Goal: Task Accomplishment & Management: Manage account settings

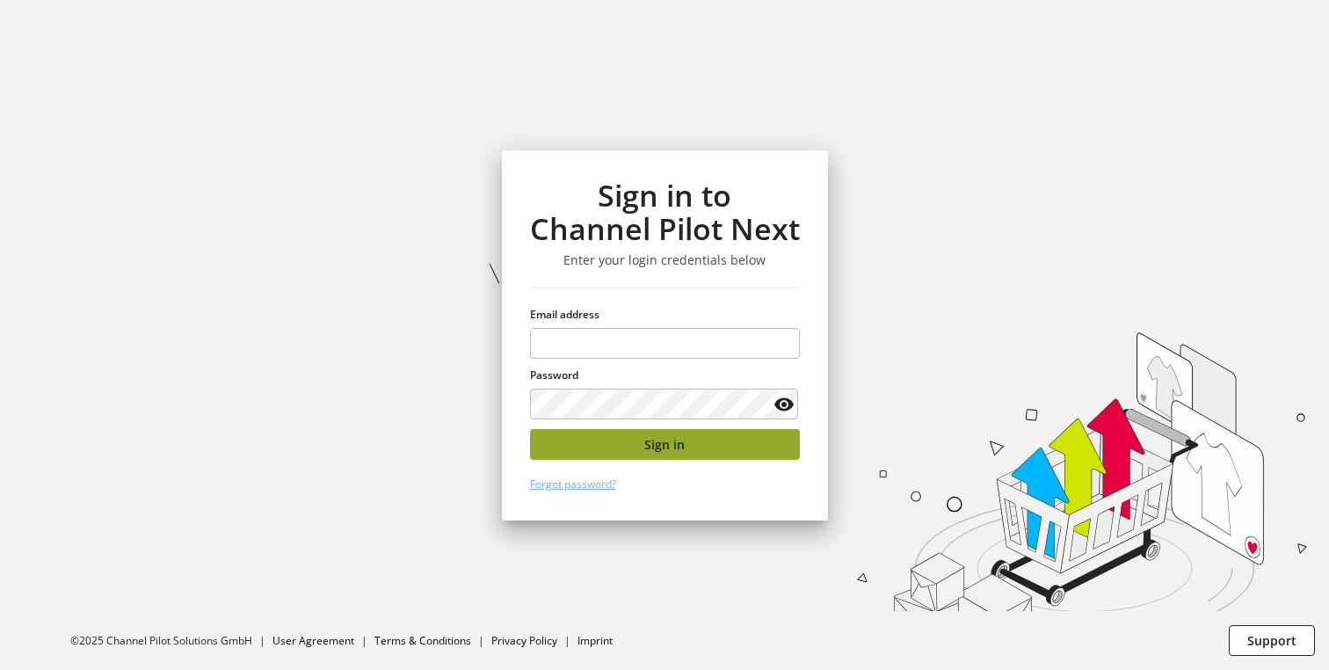
click at [644, 447] on button "Sign in" at bounding box center [665, 444] width 270 height 31
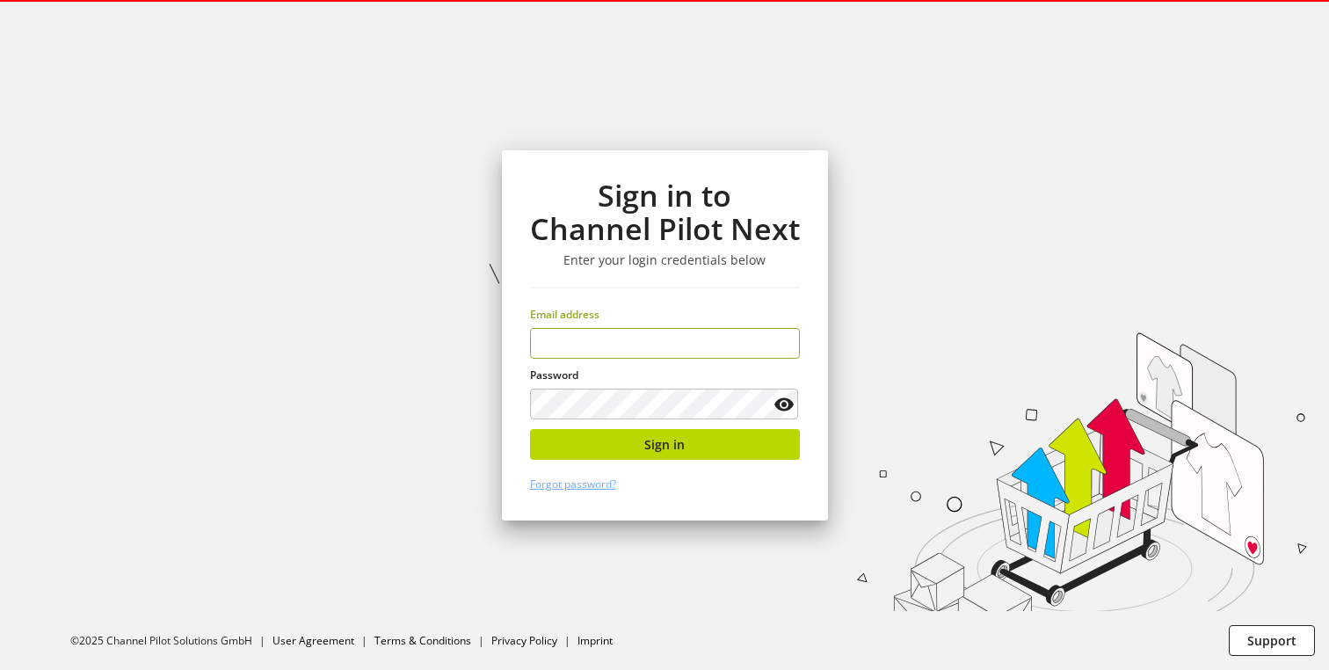
click at [632, 344] on input "email" at bounding box center [665, 343] width 270 height 31
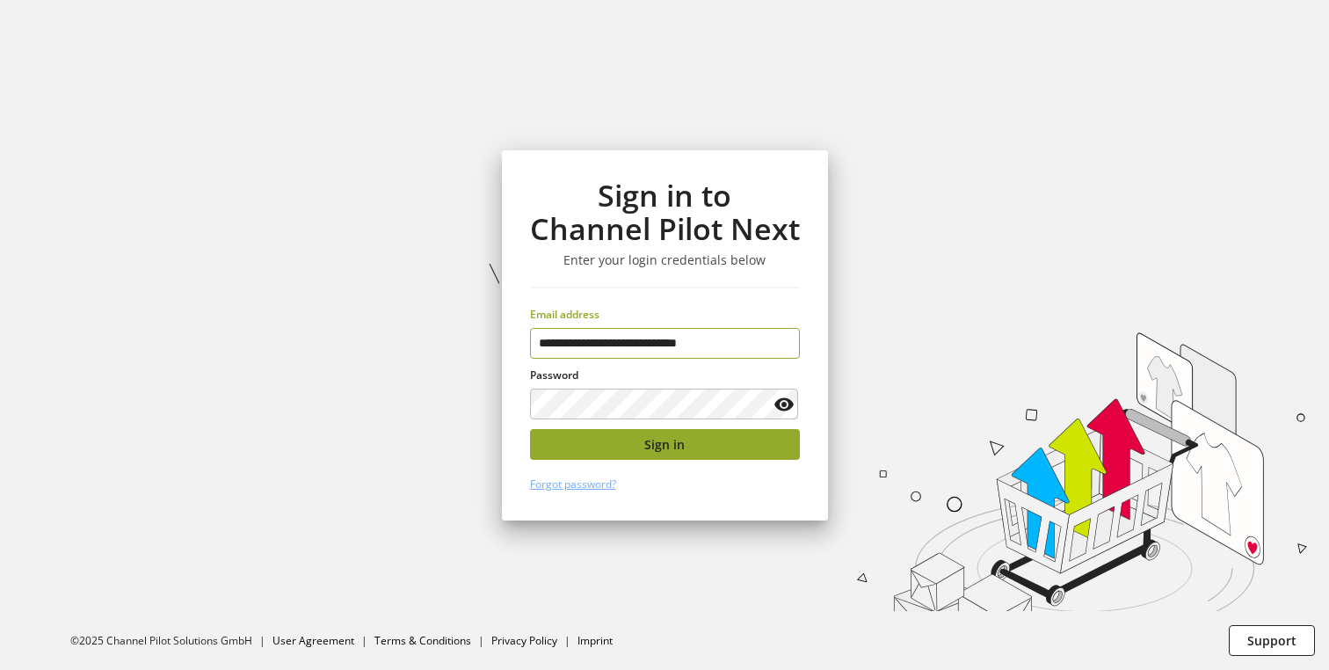
type input "**********"
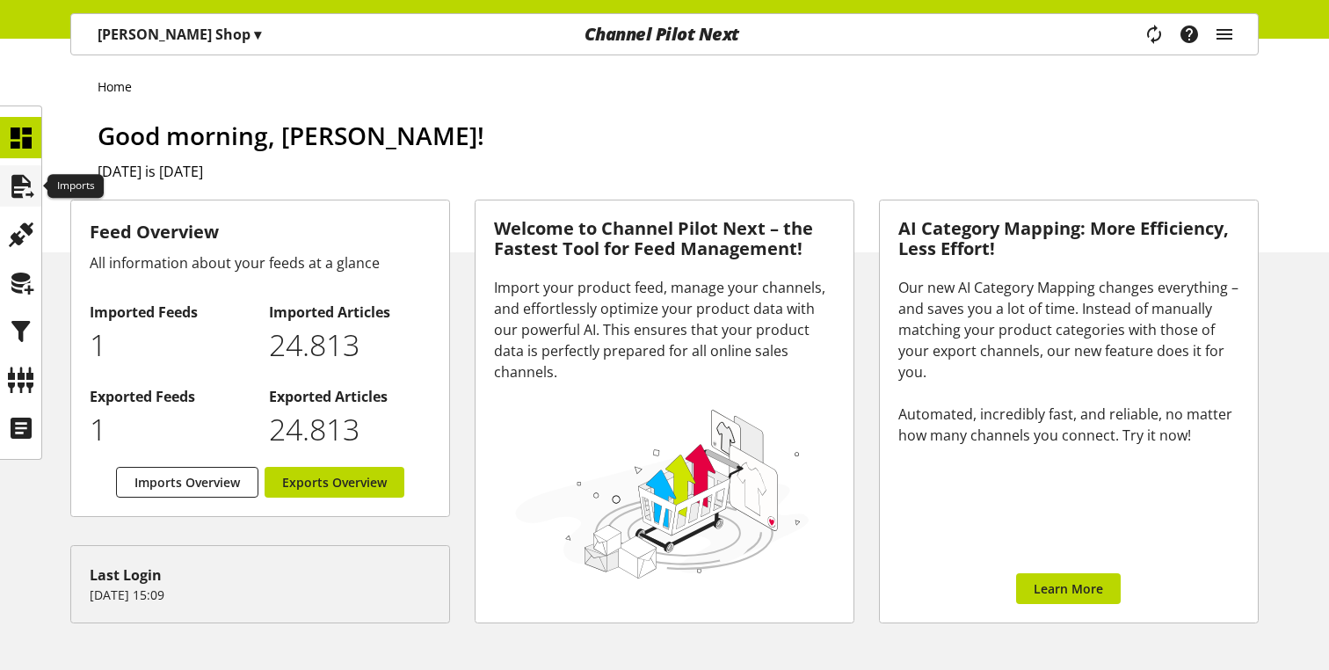
click at [21, 190] on icon at bounding box center [21, 186] width 28 height 35
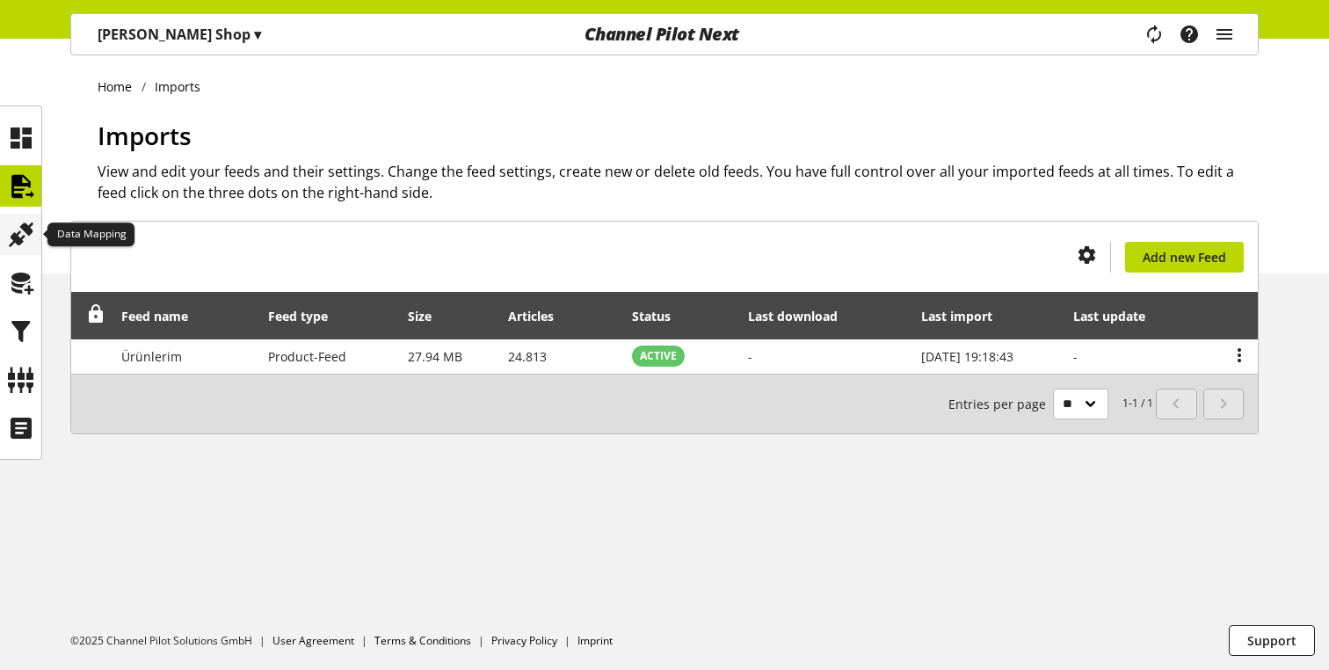
click at [4, 235] on div at bounding box center [20, 234] width 41 height 41
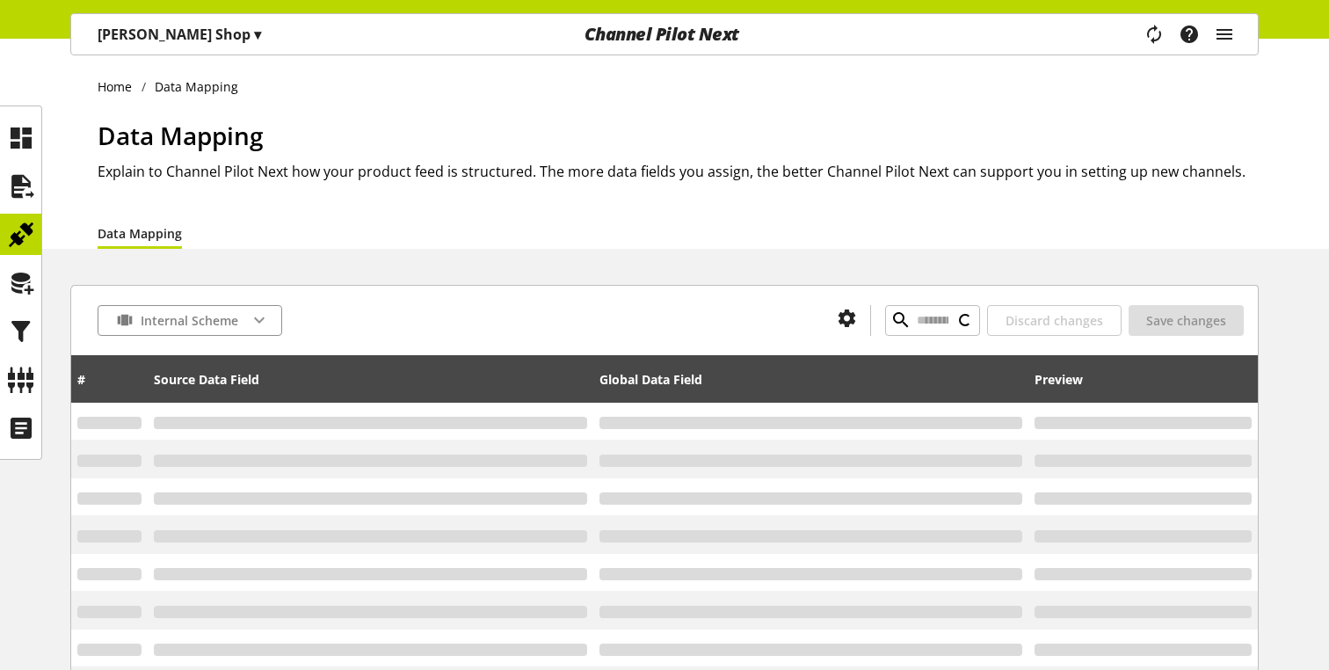
type input "*******"
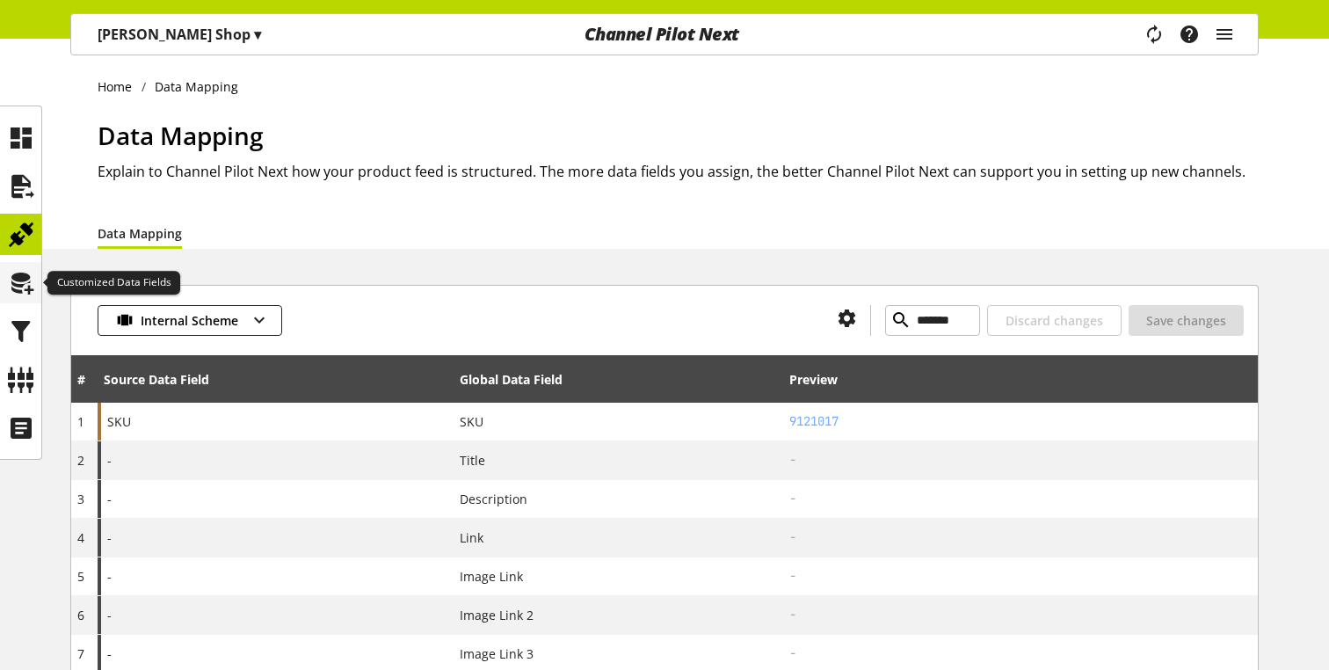
click at [18, 275] on icon at bounding box center [21, 282] width 28 height 35
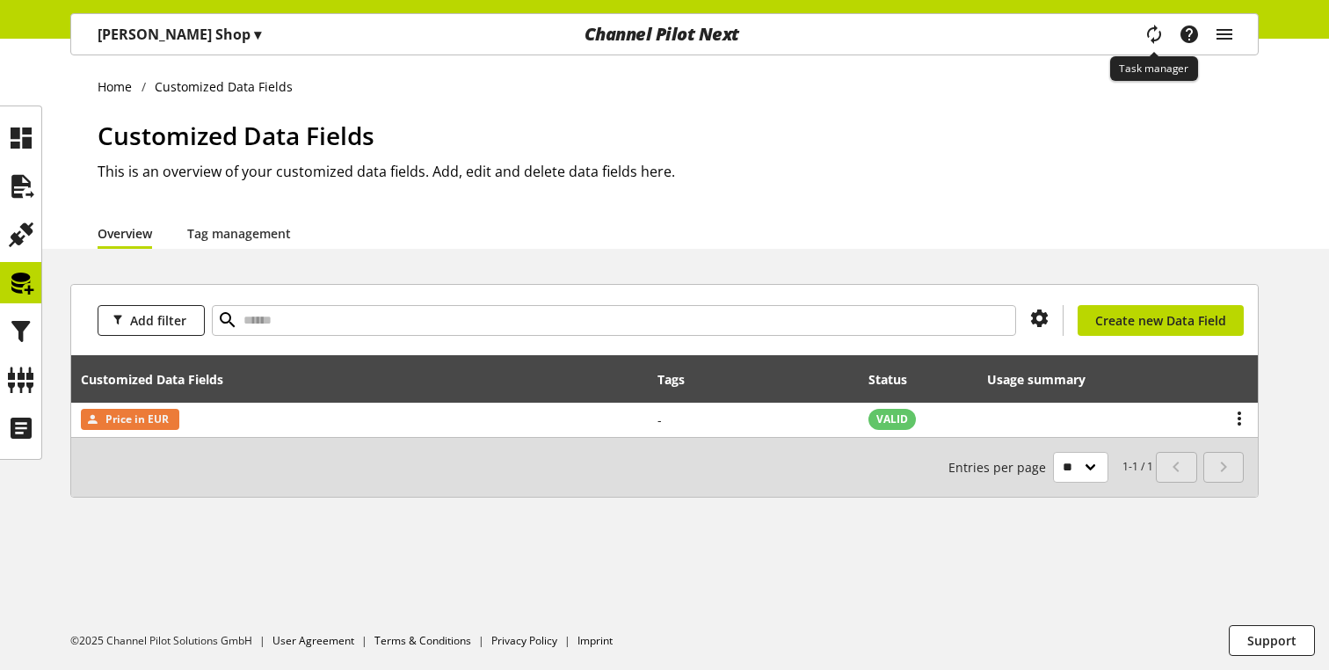
click at [1149, 28] on icon "main navigation" at bounding box center [1153, 34] width 21 height 32
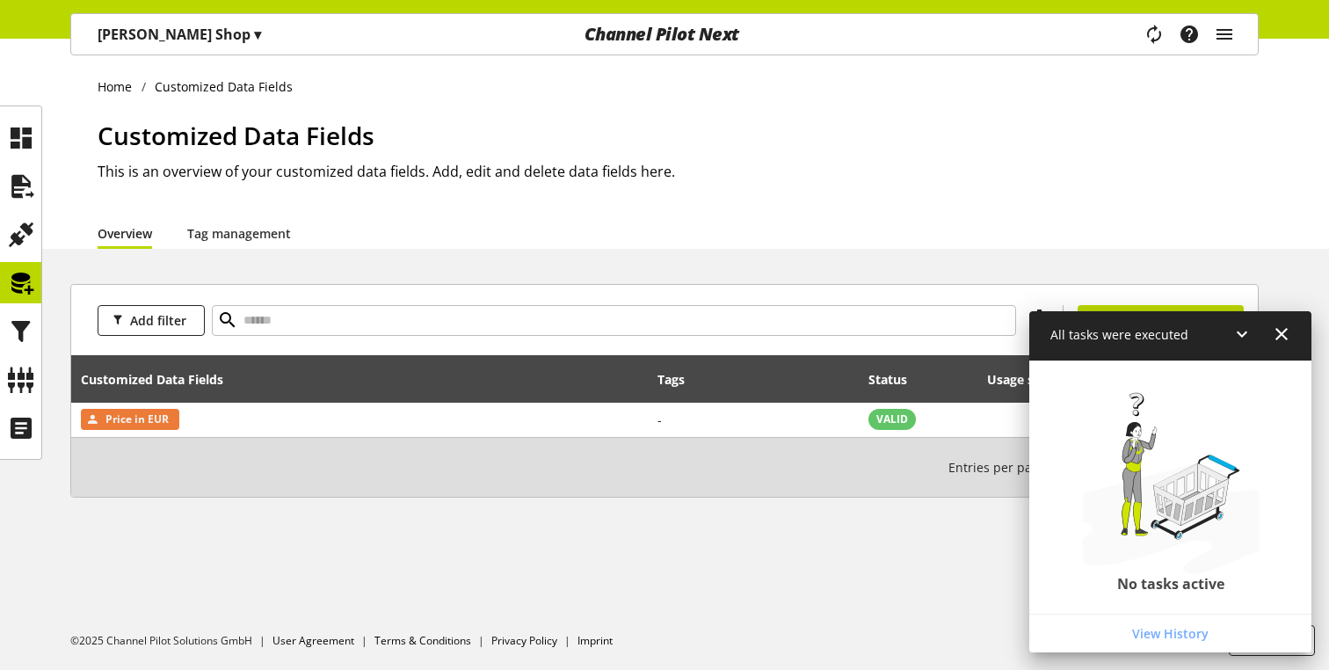
click at [1283, 333] on icon at bounding box center [1281, 334] width 21 height 32
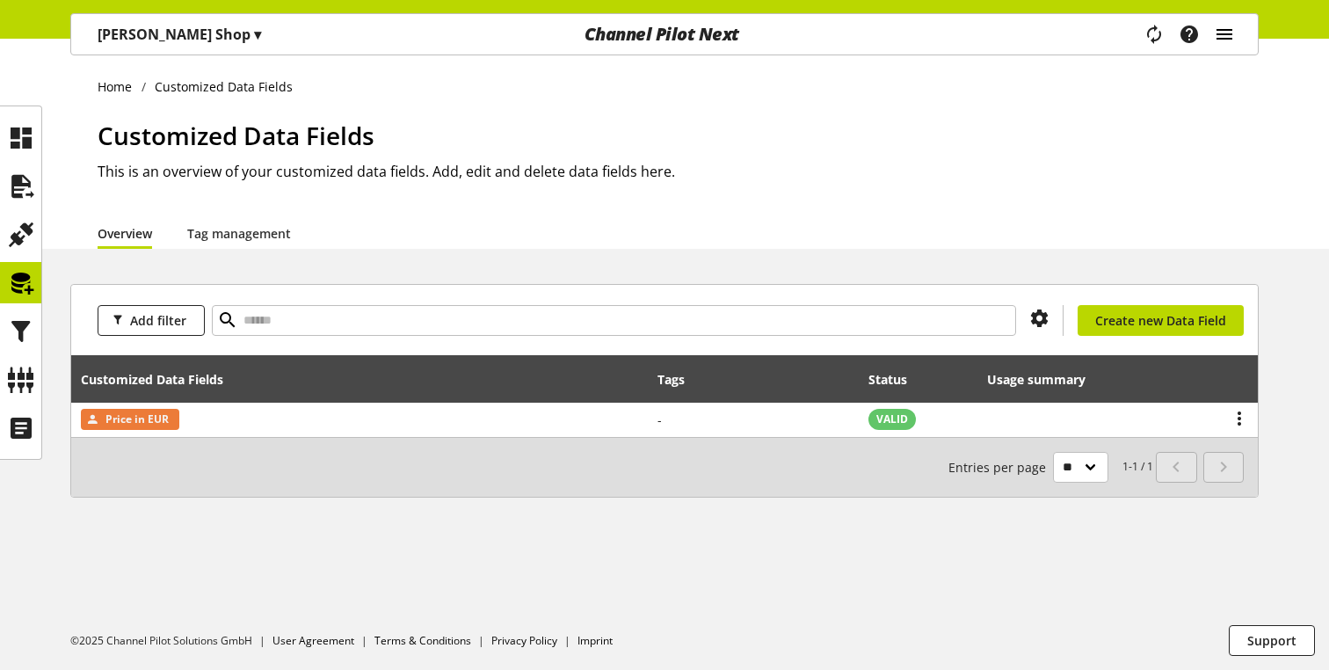
click at [1227, 34] on icon "main navigation" at bounding box center [1224, 34] width 21 height 32
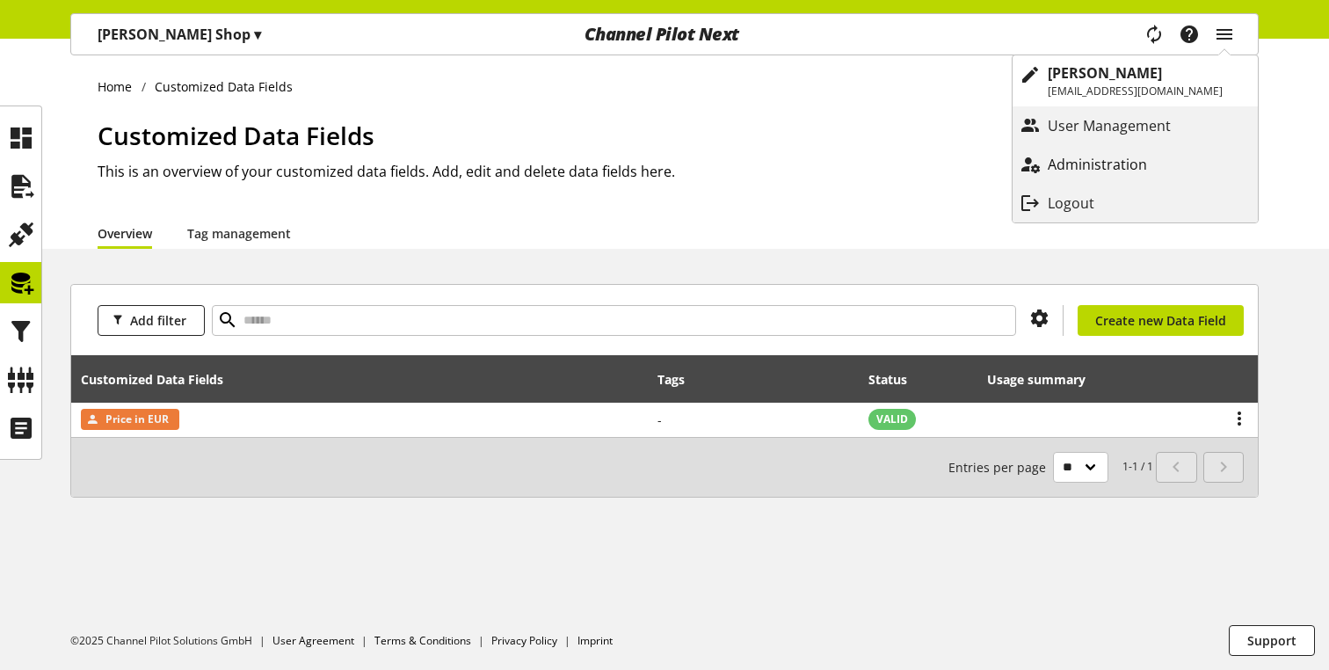
click at [1070, 156] on p "Administration" at bounding box center [1115, 164] width 134 height 21
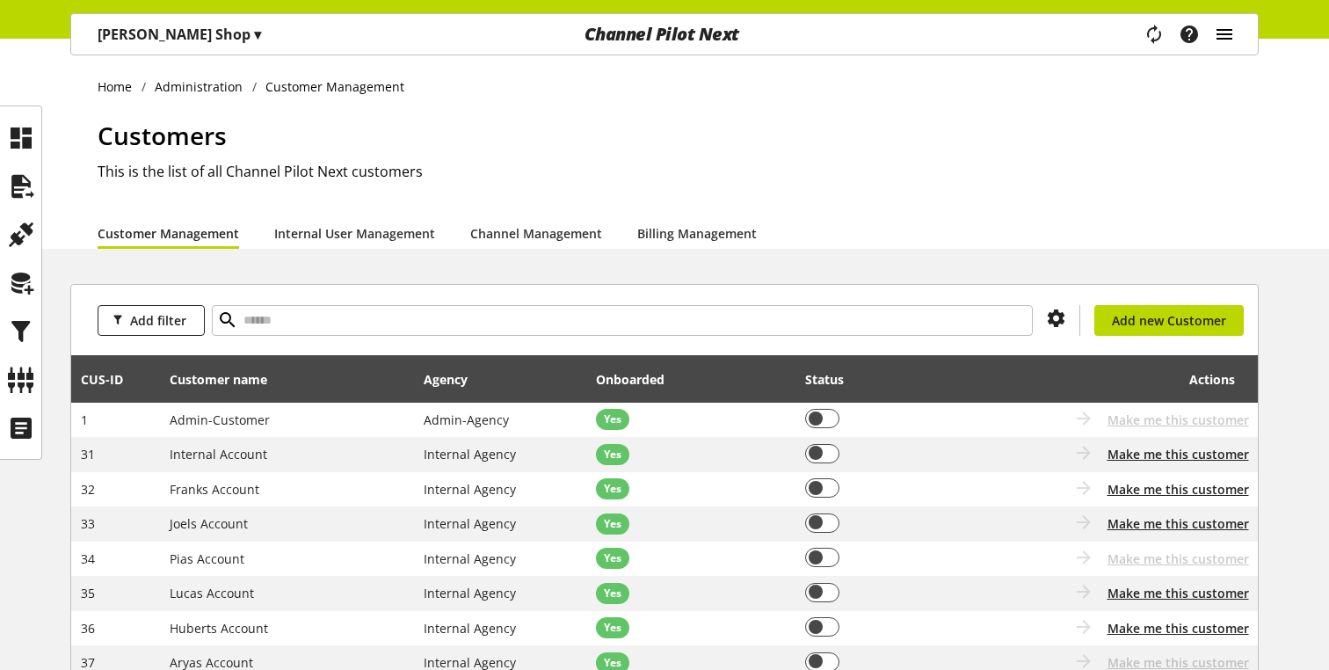
click at [1223, 37] on icon "main navigation" at bounding box center [1224, 34] width 21 height 32
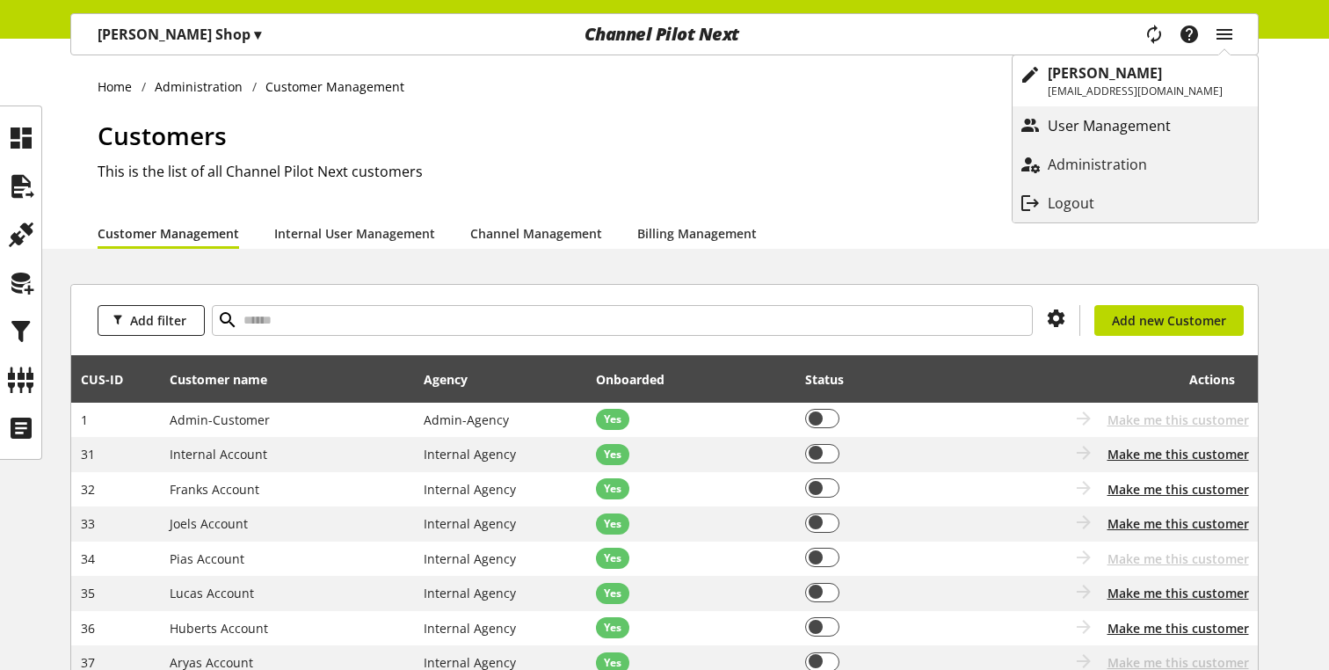
click at [1114, 134] on p "User Management" at bounding box center [1127, 125] width 158 height 21
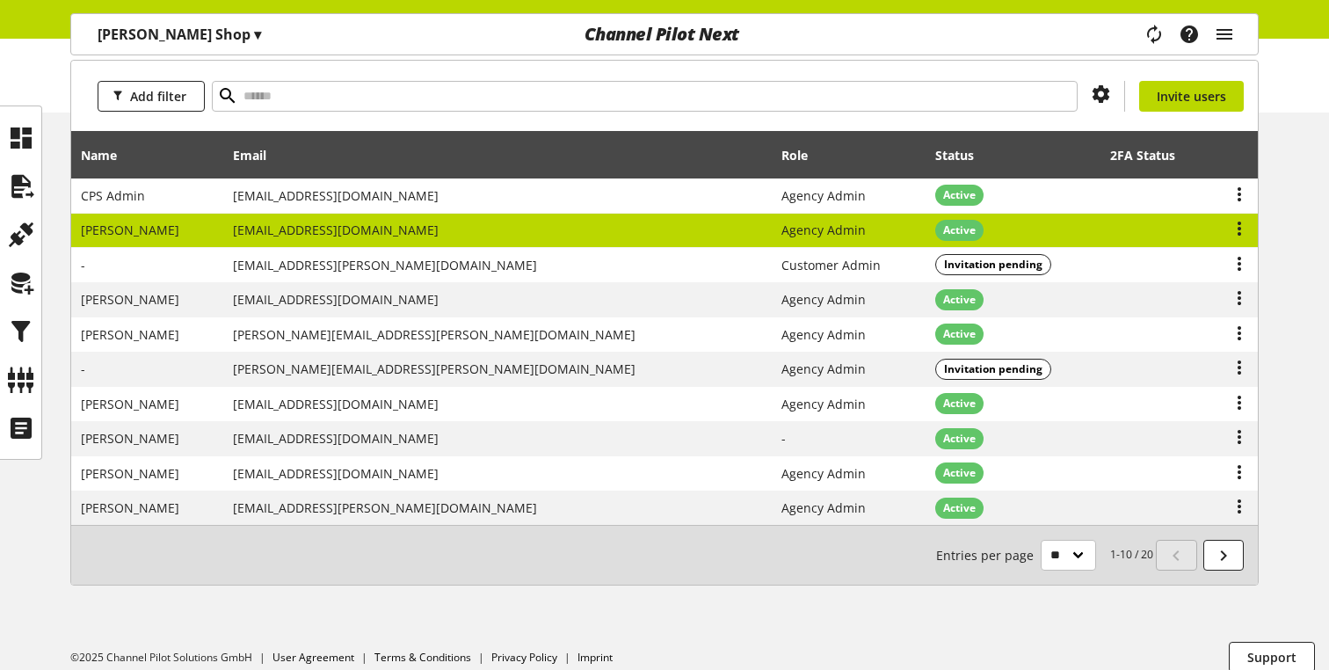
scroll to position [156, 0]
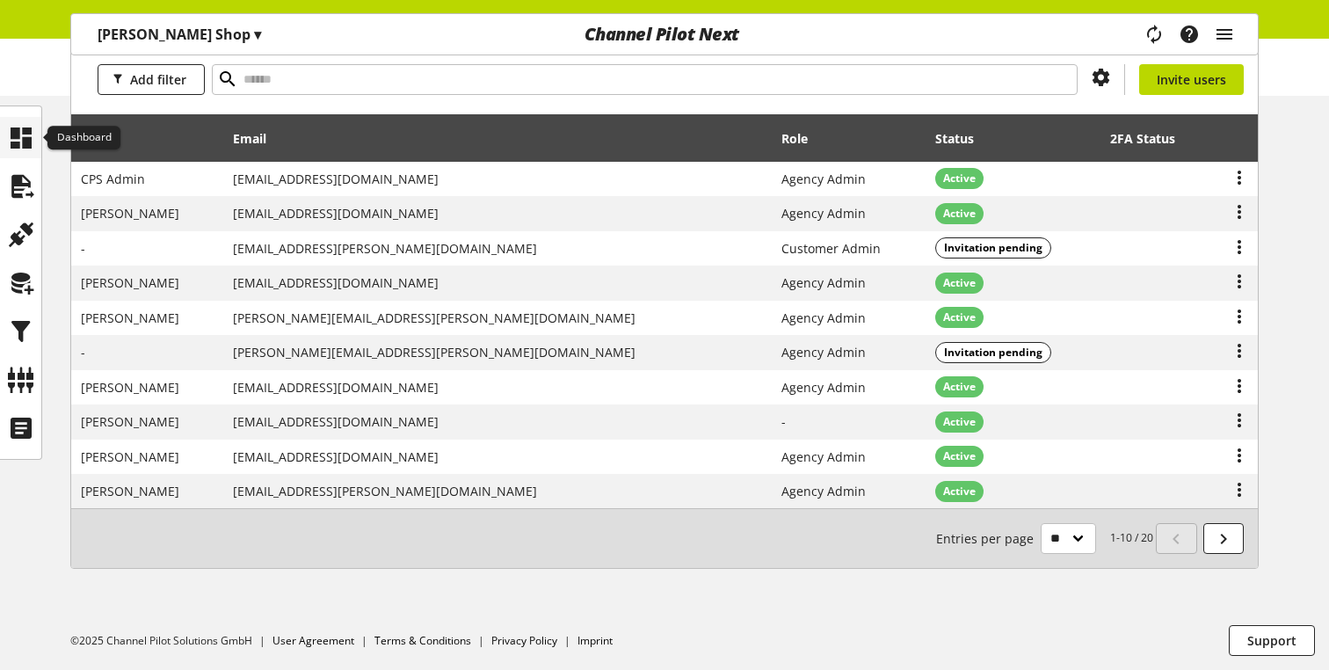
click at [34, 139] on icon at bounding box center [21, 137] width 28 height 35
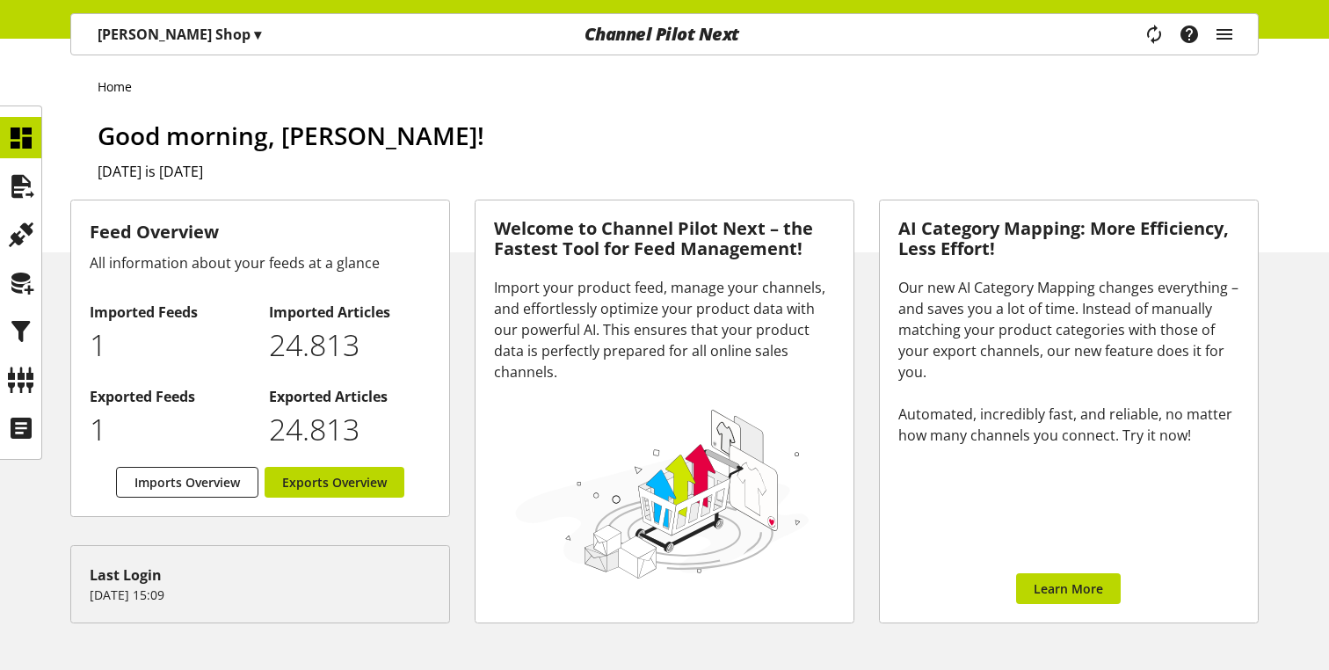
scroll to position [250, 0]
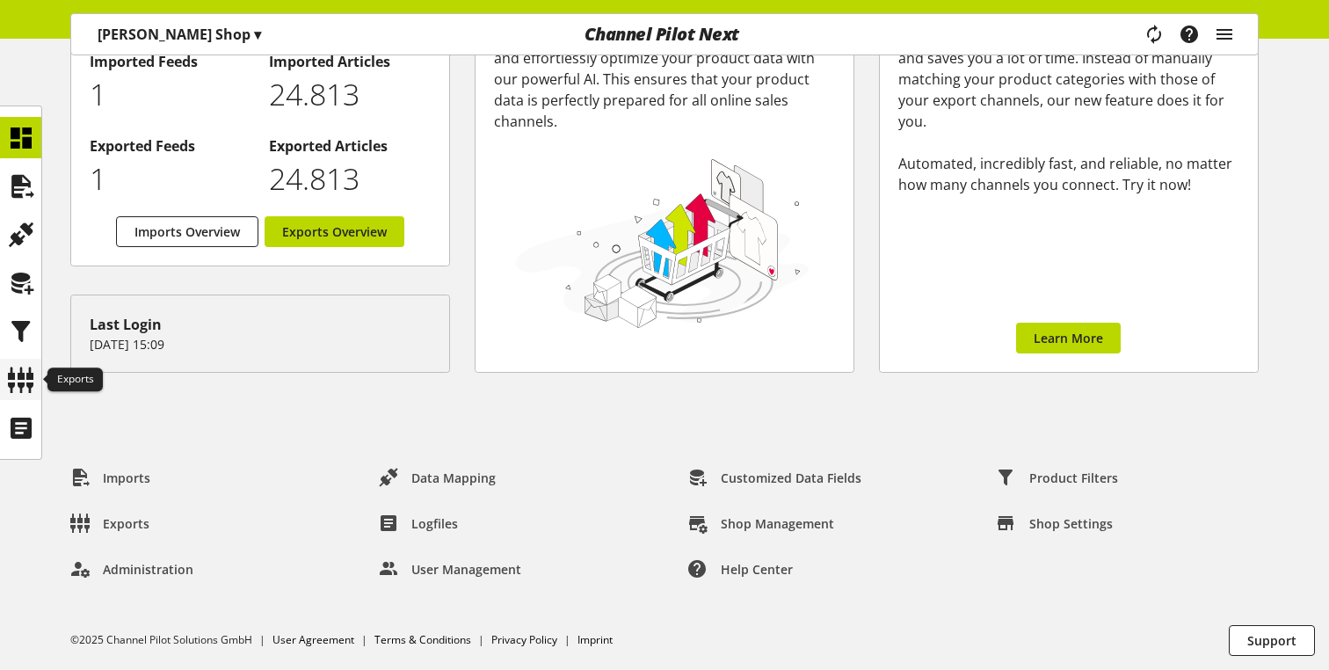
click at [25, 391] on icon at bounding box center [21, 379] width 28 height 35
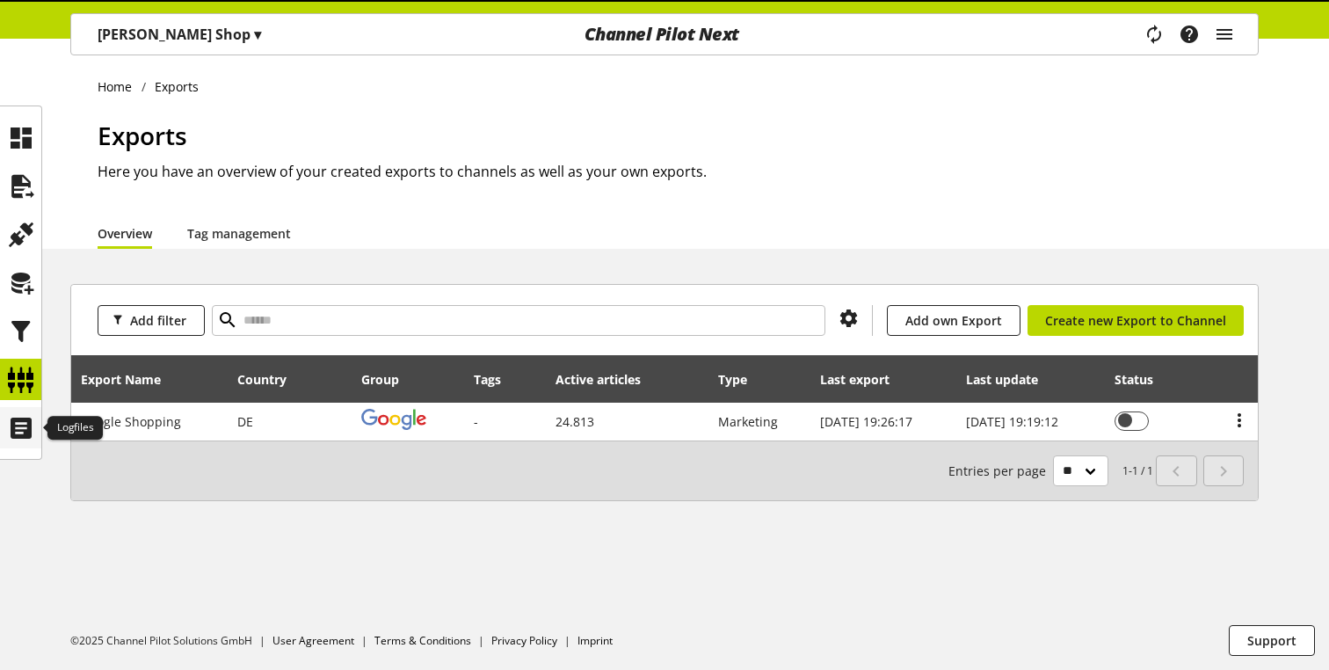
click at [33, 436] on icon at bounding box center [21, 427] width 28 height 35
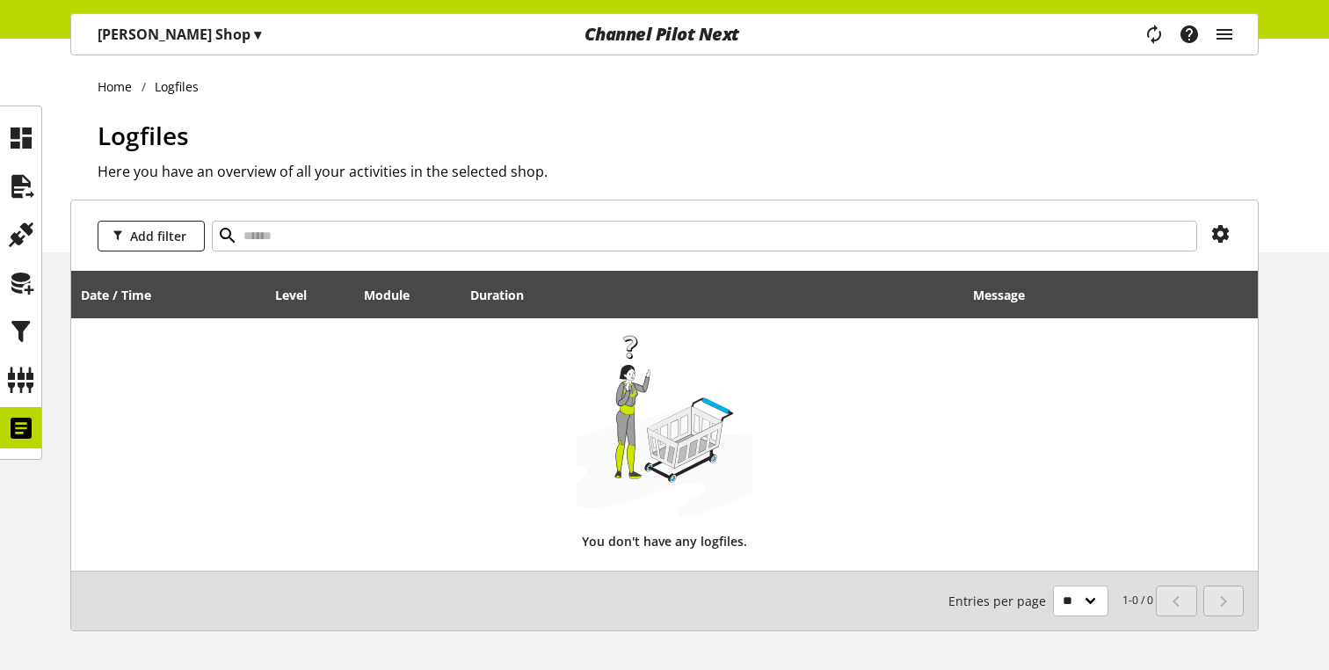
scroll to position [62, 0]
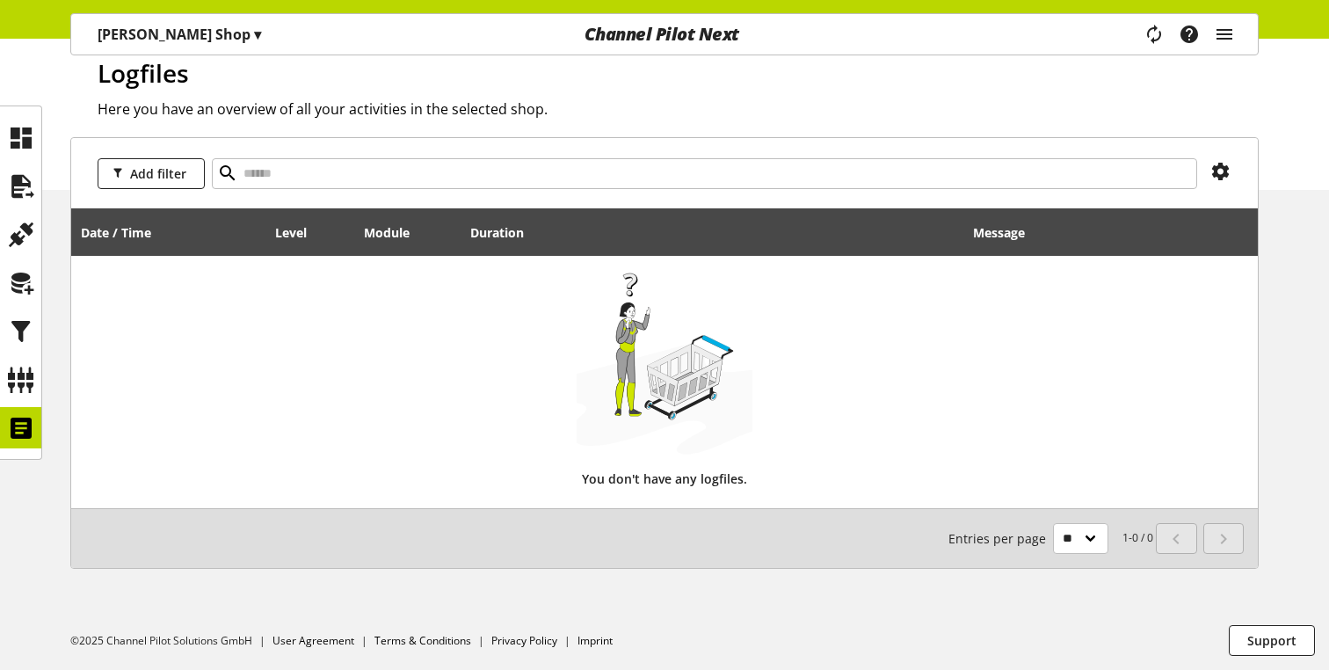
click at [183, 28] on p "[PERSON_NAME] Shop ▾" at bounding box center [179, 34] width 163 height 21
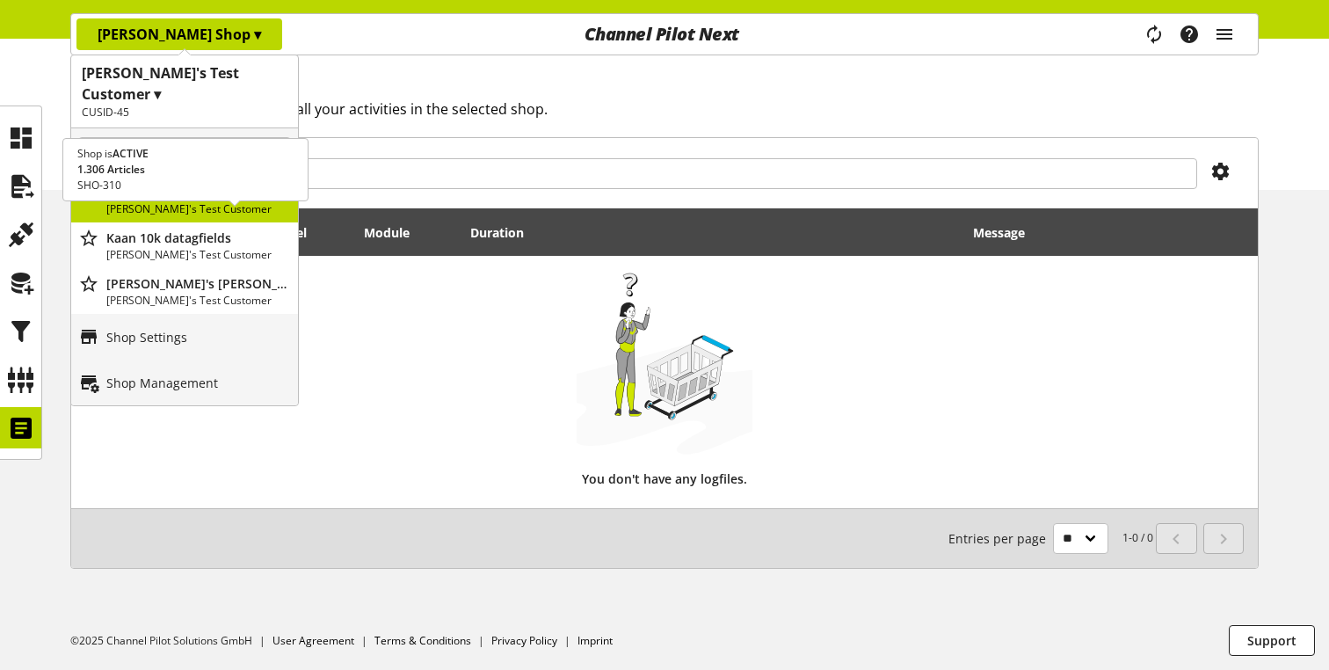
click at [170, 228] on p "Kaan 10k datagfields" at bounding box center [198, 237] width 185 height 18
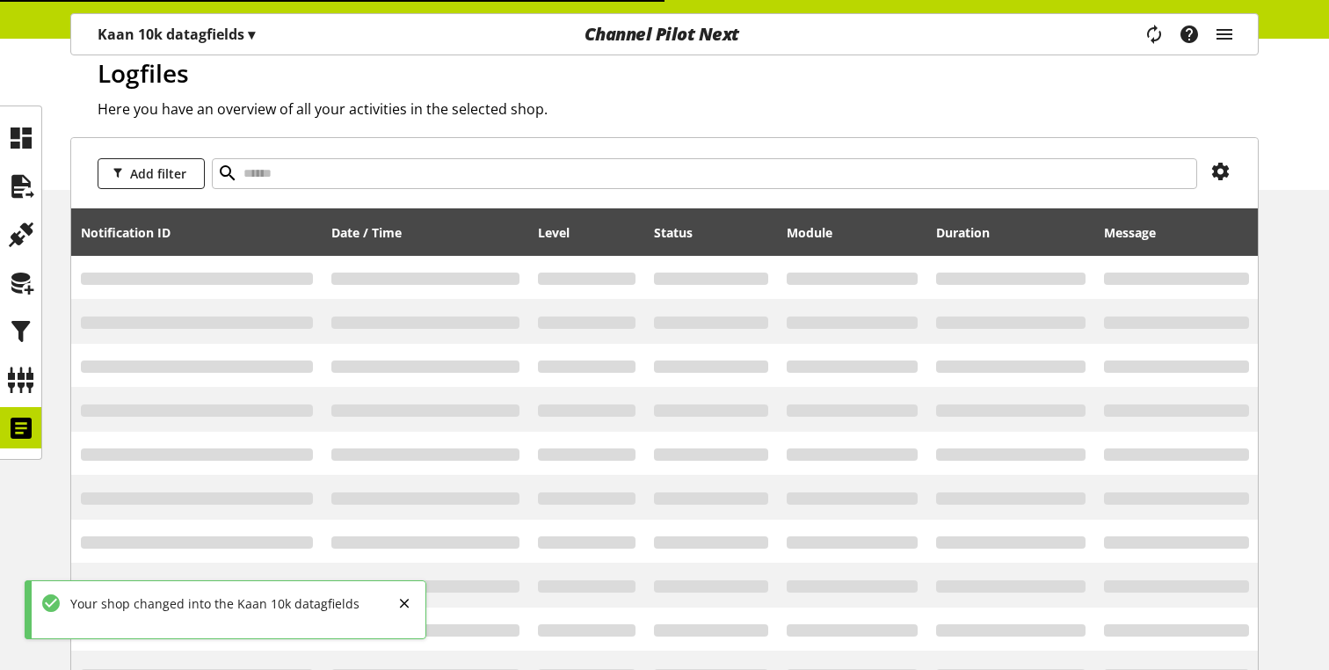
click at [181, 36] on p "Kaan 10k datagfields ▾" at bounding box center [176, 34] width 157 height 21
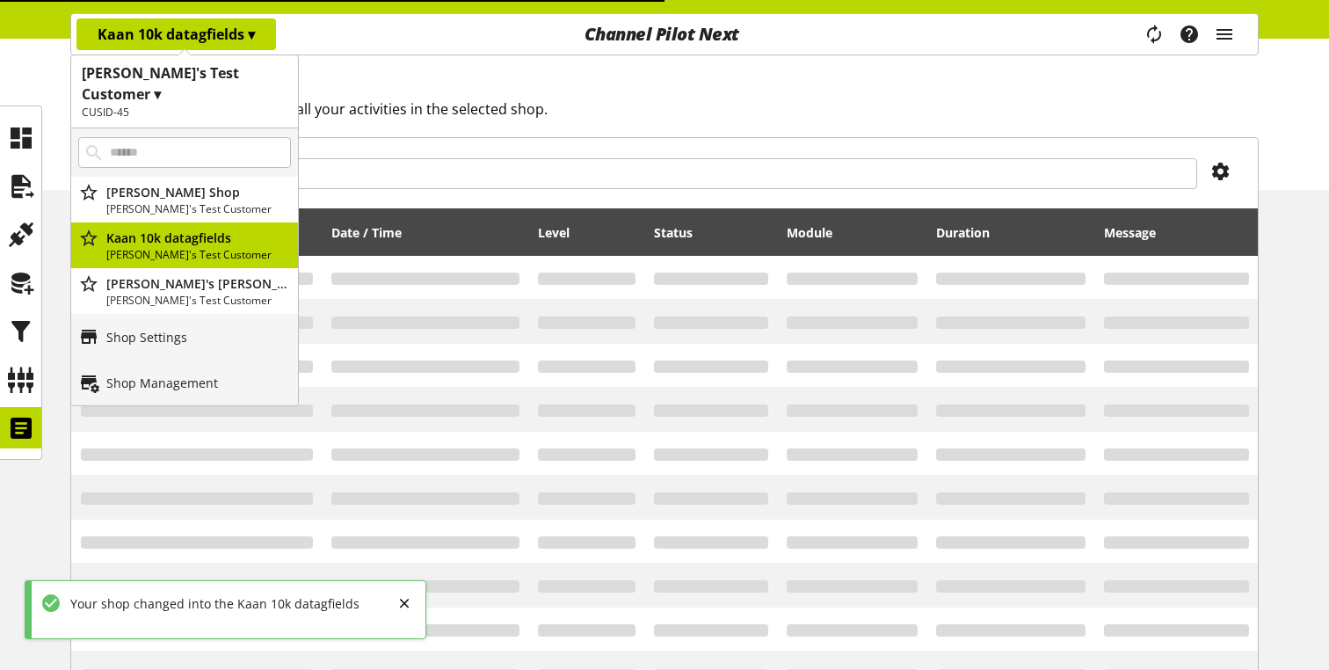
click at [188, 105] on h2 "CUSID-45" at bounding box center [185, 113] width 206 height 16
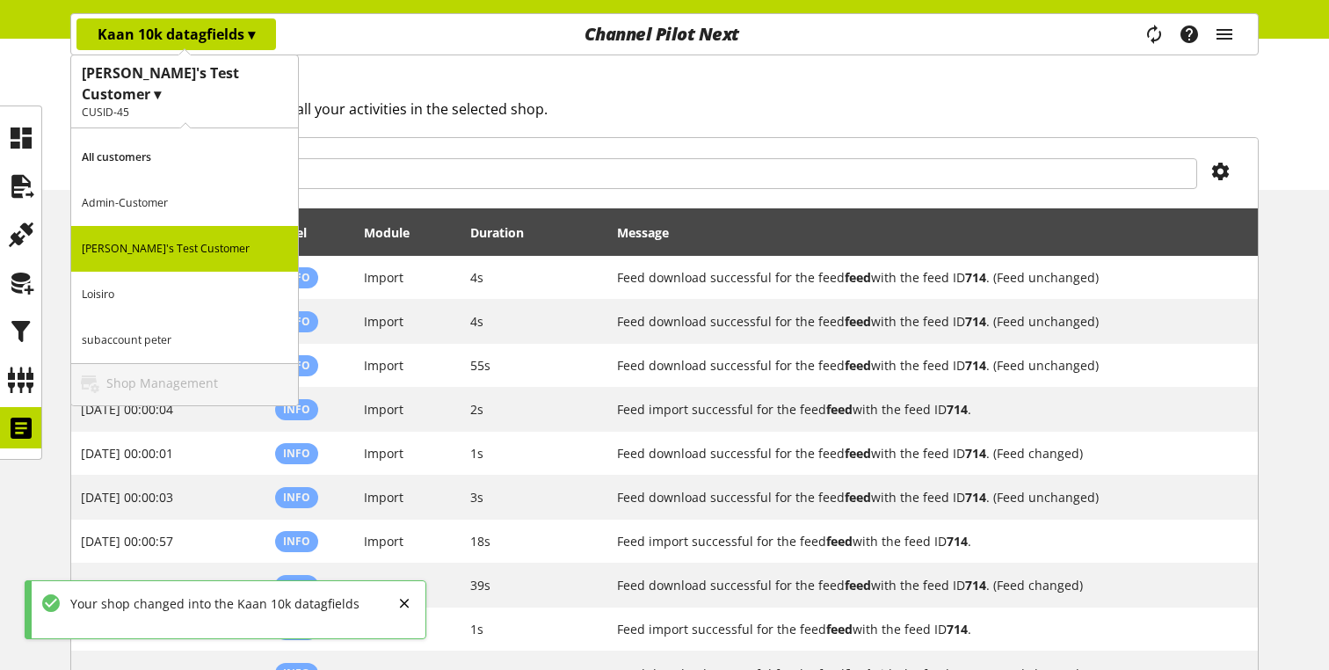
click at [159, 134] on p "All customers" at bounding box center [184, 157] width 227 height 46
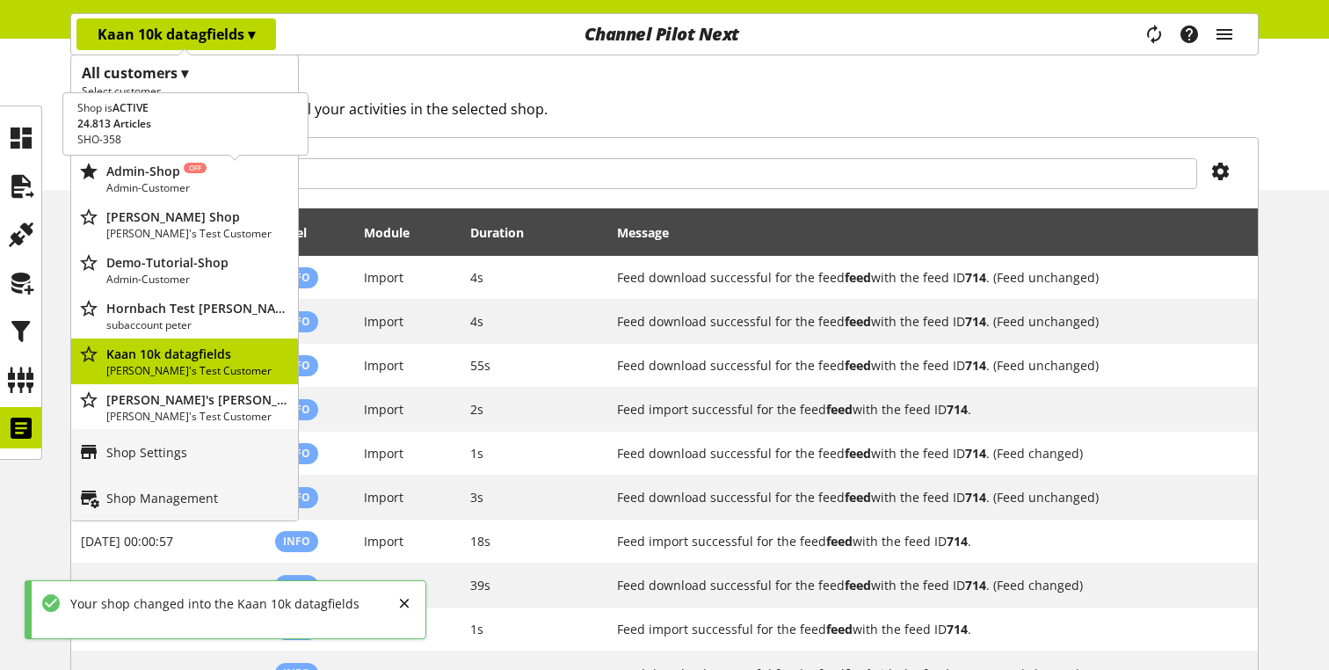
click at [156, 221] on p "[PERSON_NAME] Shop" at bounding box center [198, 216] width 185 height 18
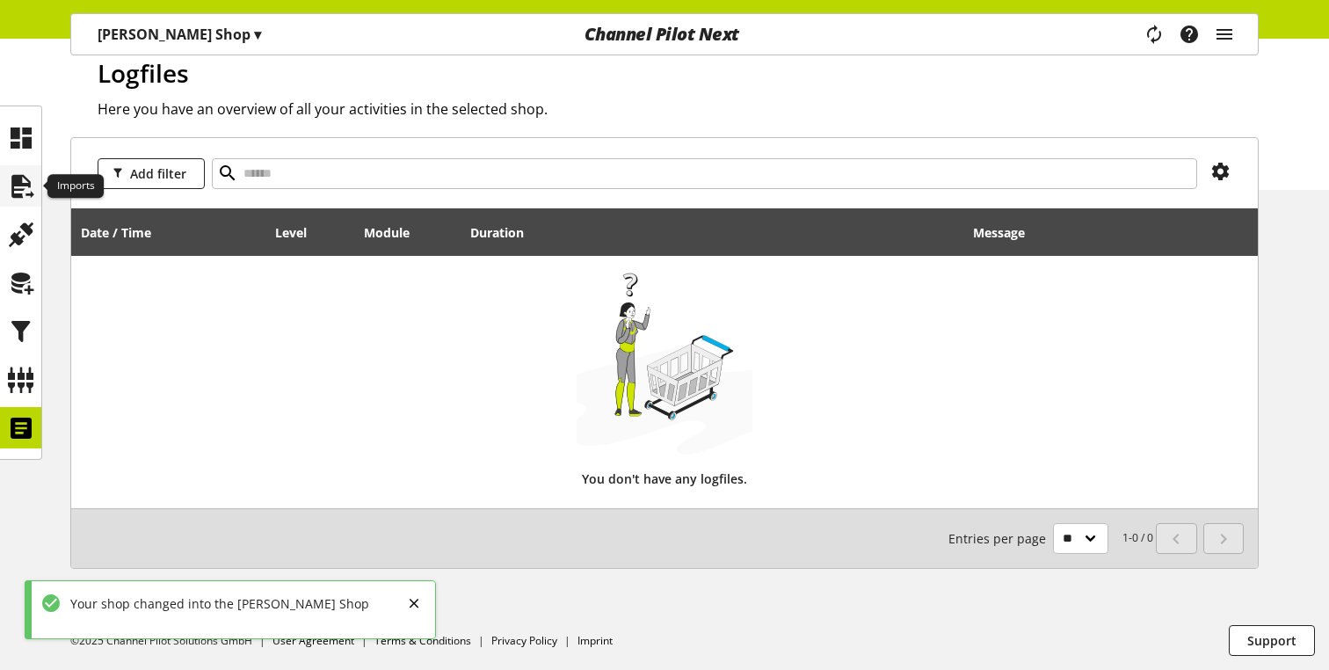
click at [22, 179] on icon at bounding box center [21, 186] width 28 height 35
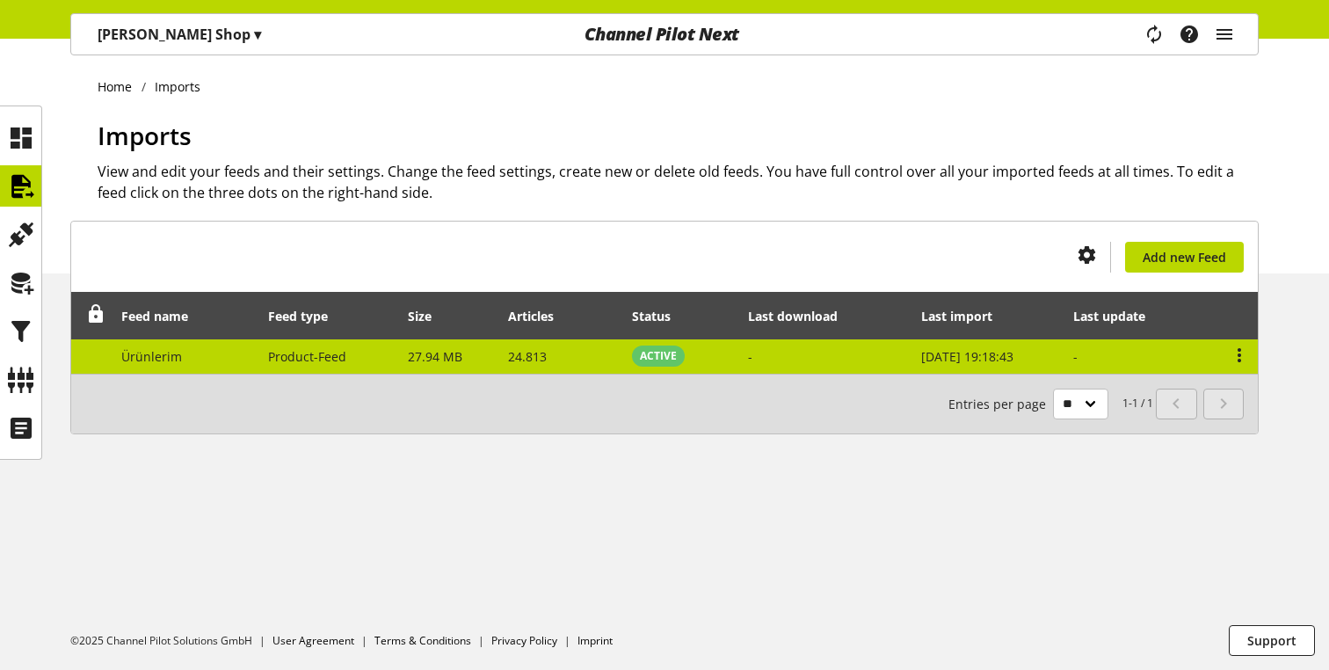
click at [873, 345] on td "-" at bounding box center [825, 356] width 172 height 34
click at [1236, 354] on icon at bounding box center [1239, 355] width 21 height 32
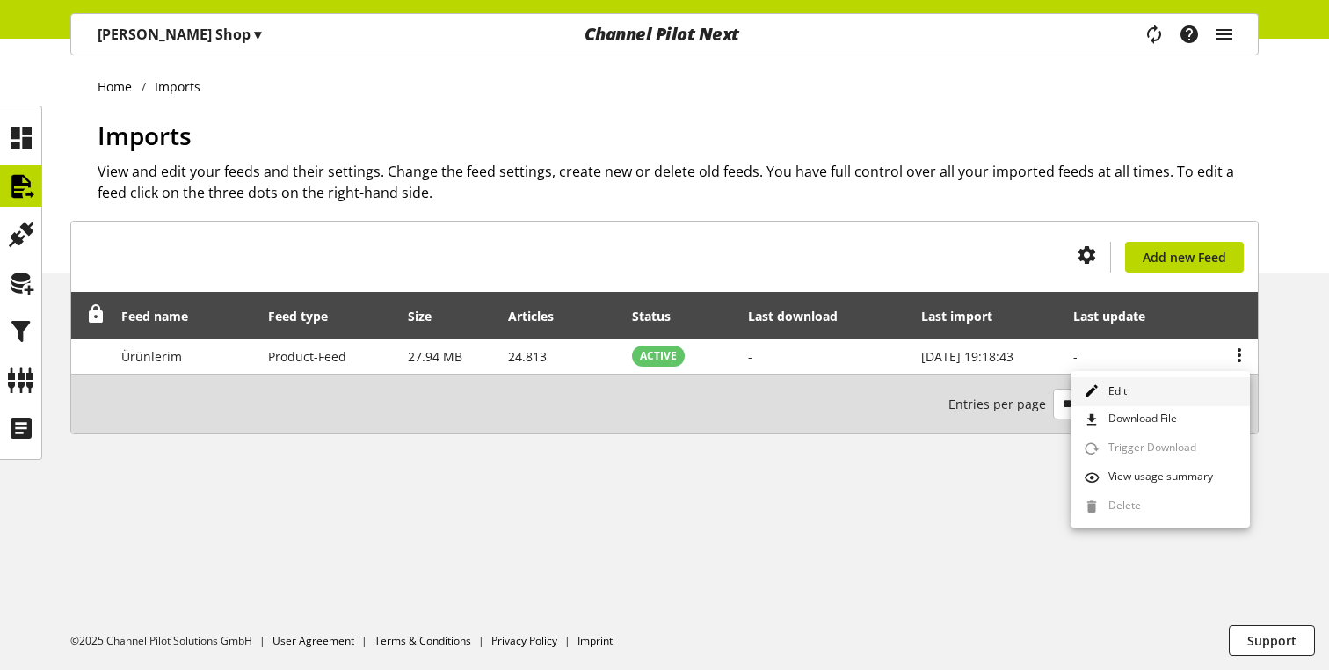
click at [1111, 388] on span "Edit" at bounding box center [1113, 391] width 25 height 16
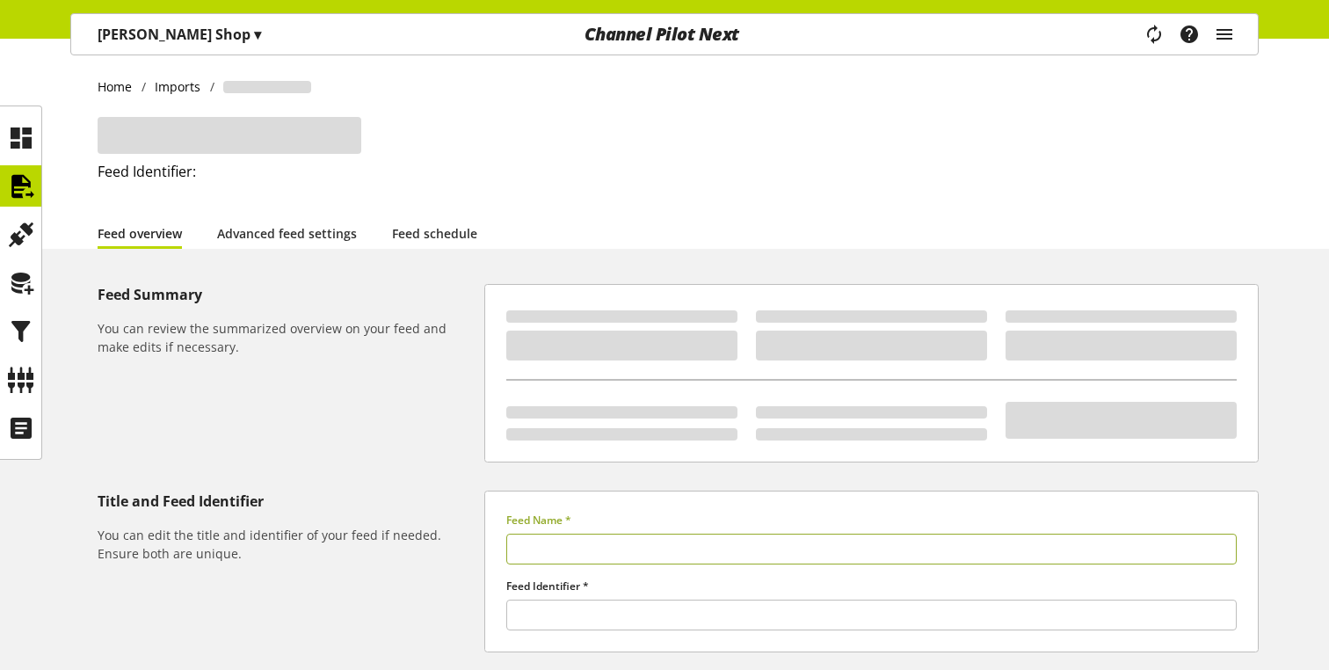
type input "*********"
type input "******"
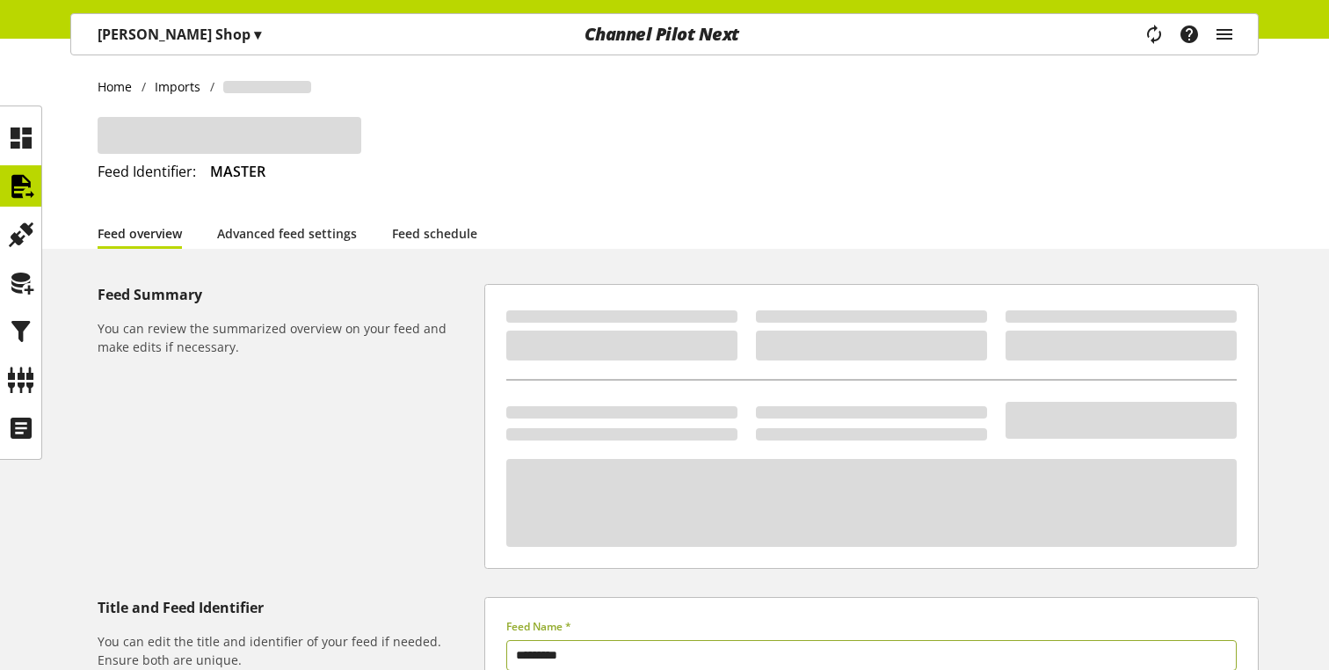
scroll to position [30, 0]
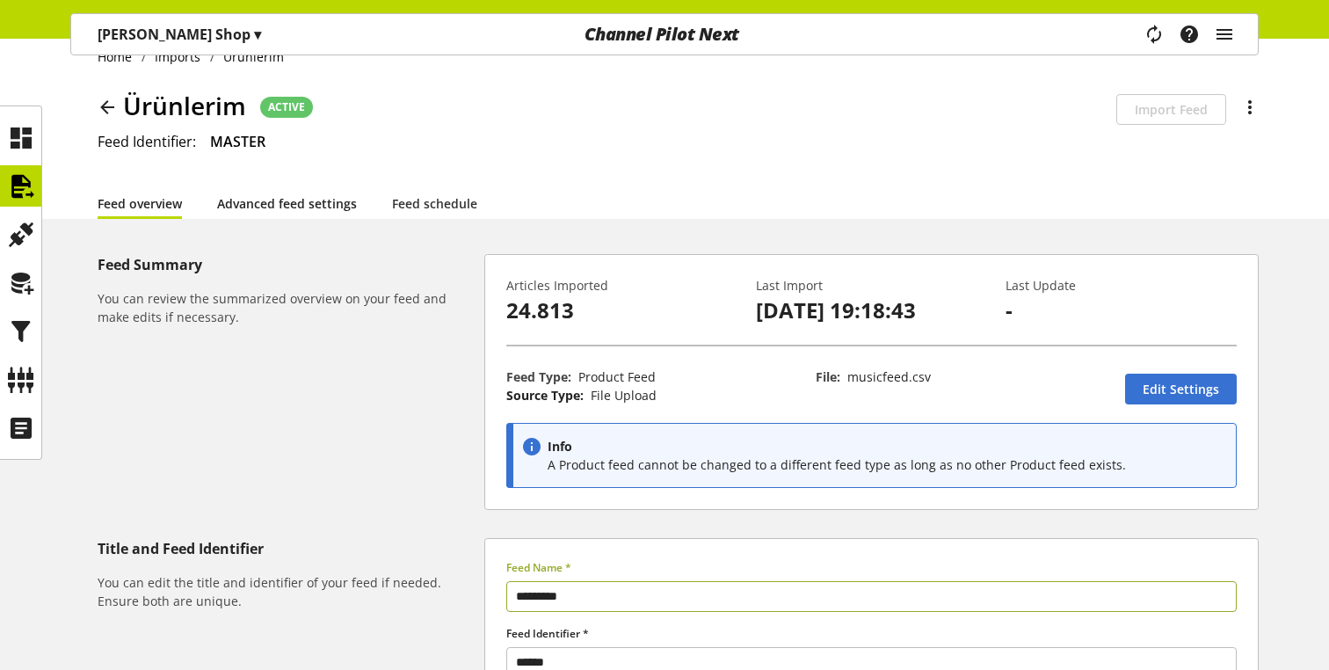
click at [316, 205] on link "Advanced feed settings" at bounding box center [287, 203] width 140 height 18
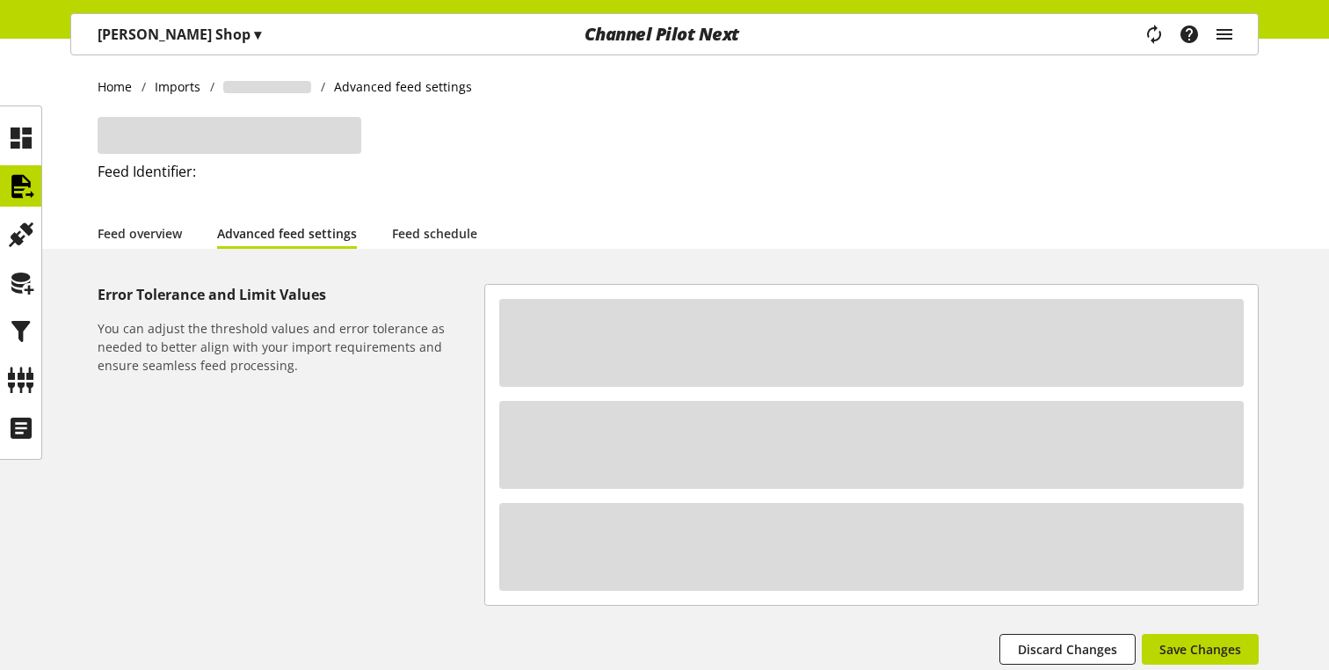
select select "********"
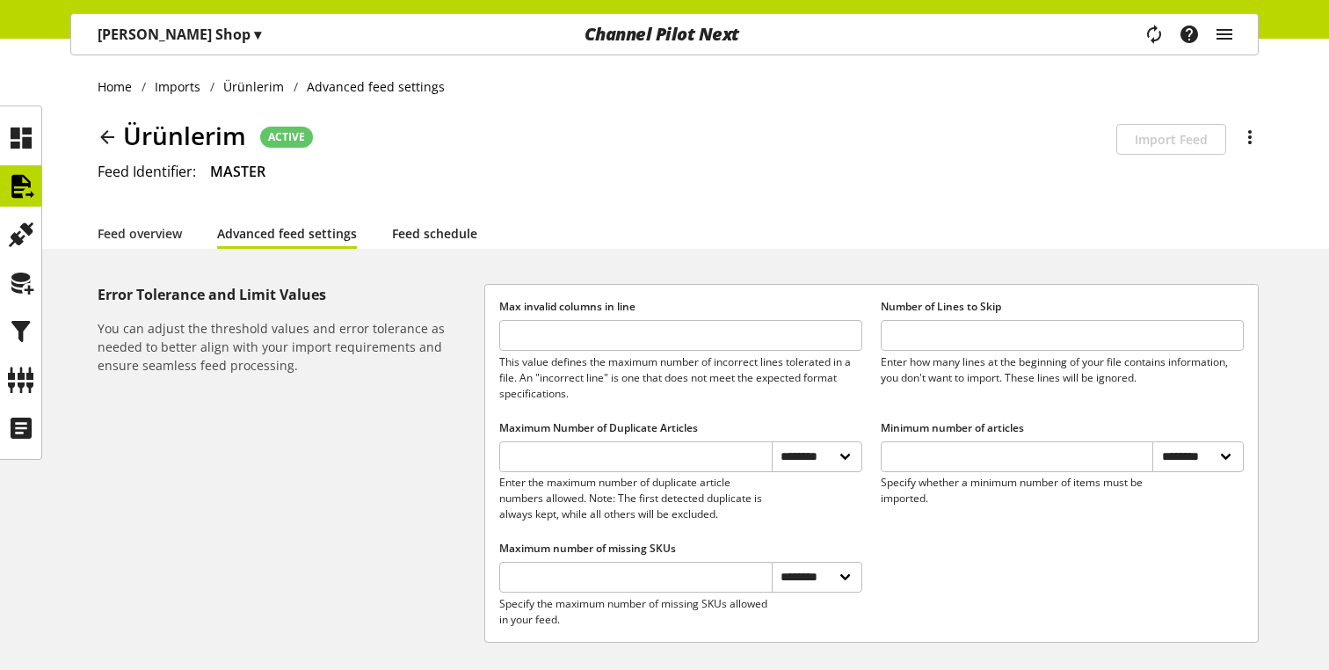
click at [417, 235] on link "Feed schedule" at bounding box center [434, 233] width 85 height 18
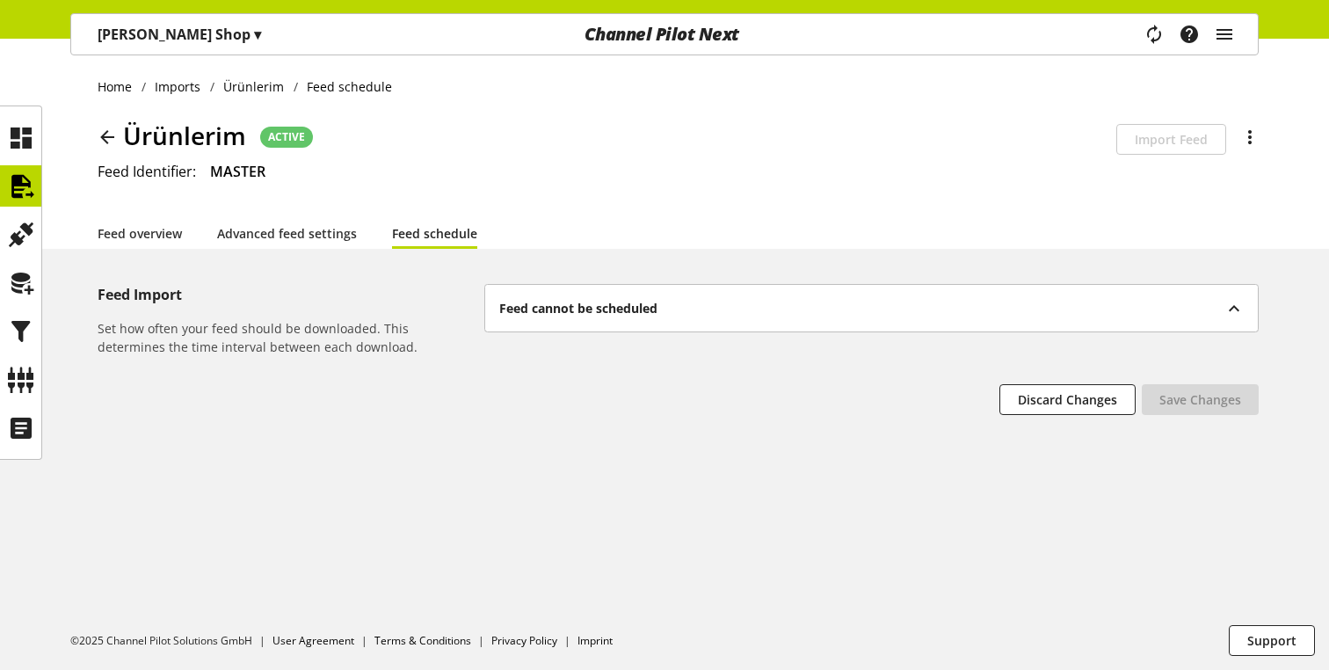
click at [1048, 299] on div "Feed cannot be scheduled" at bounding box center [862, 308] width 726 height 18
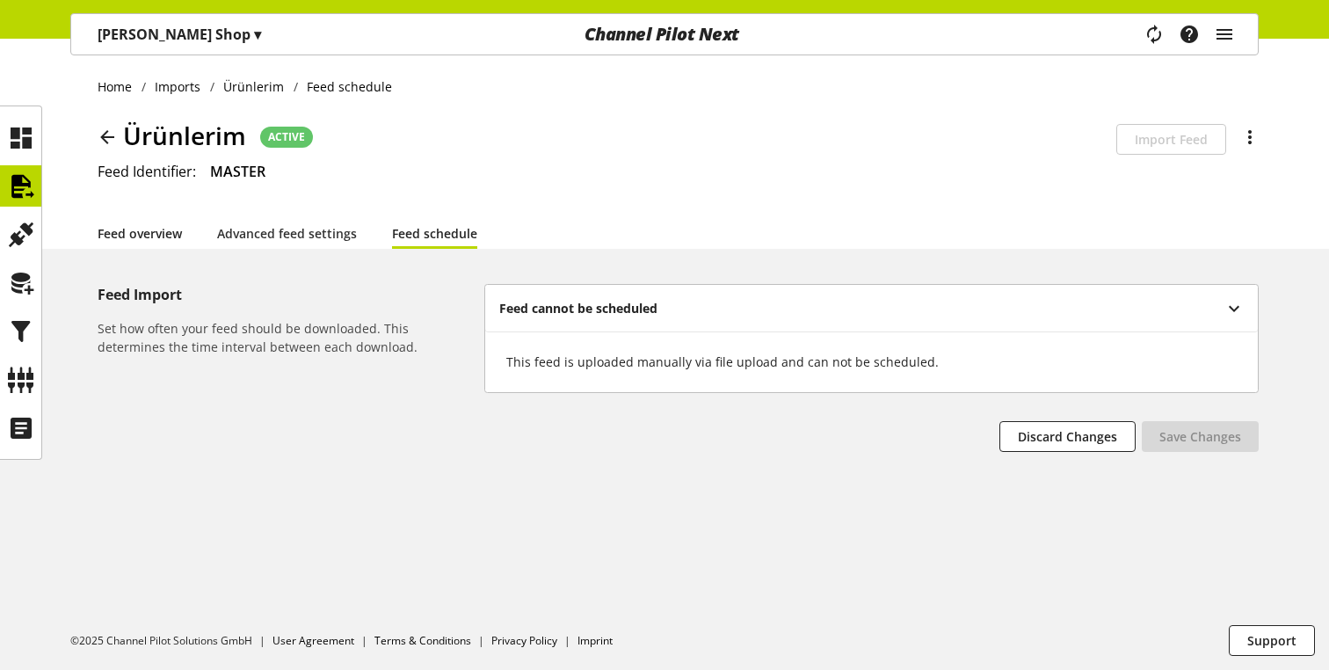
click at [157, 224] on link "Feed overview" at bounding box center [140, 233] width 84 height 18
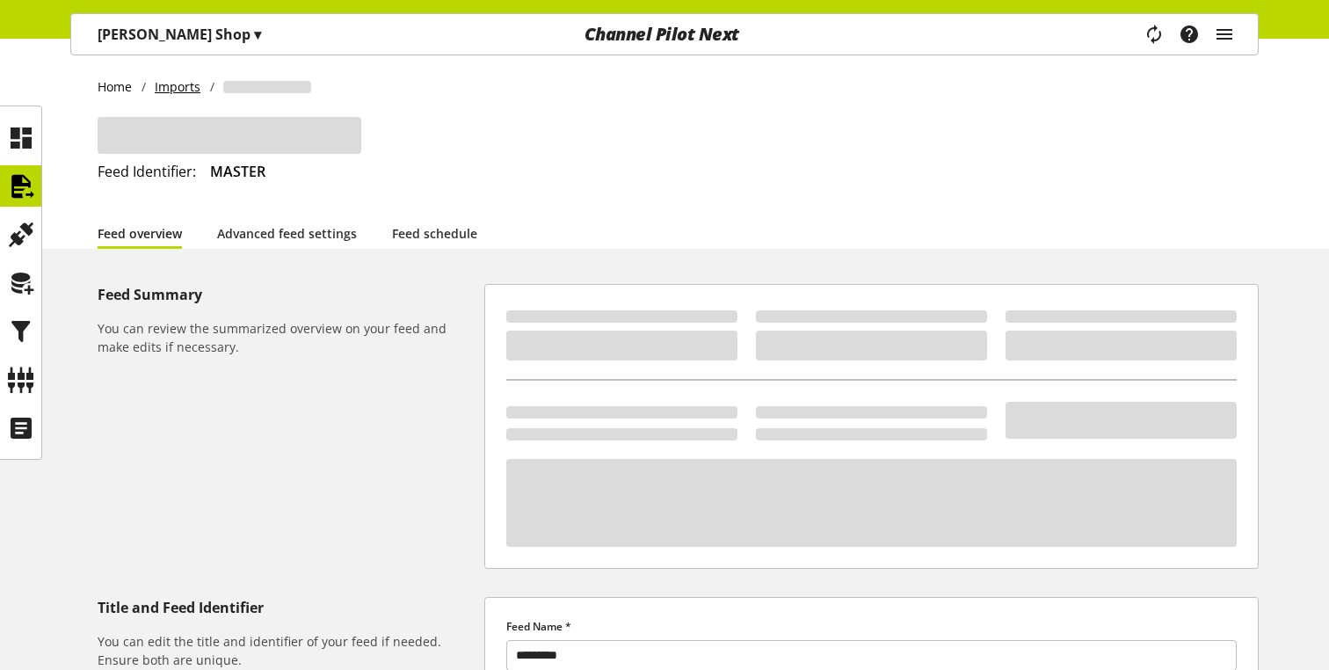
click at [186, 93] on link "Imports" at bounding box center [178, 86] width 64 height 18
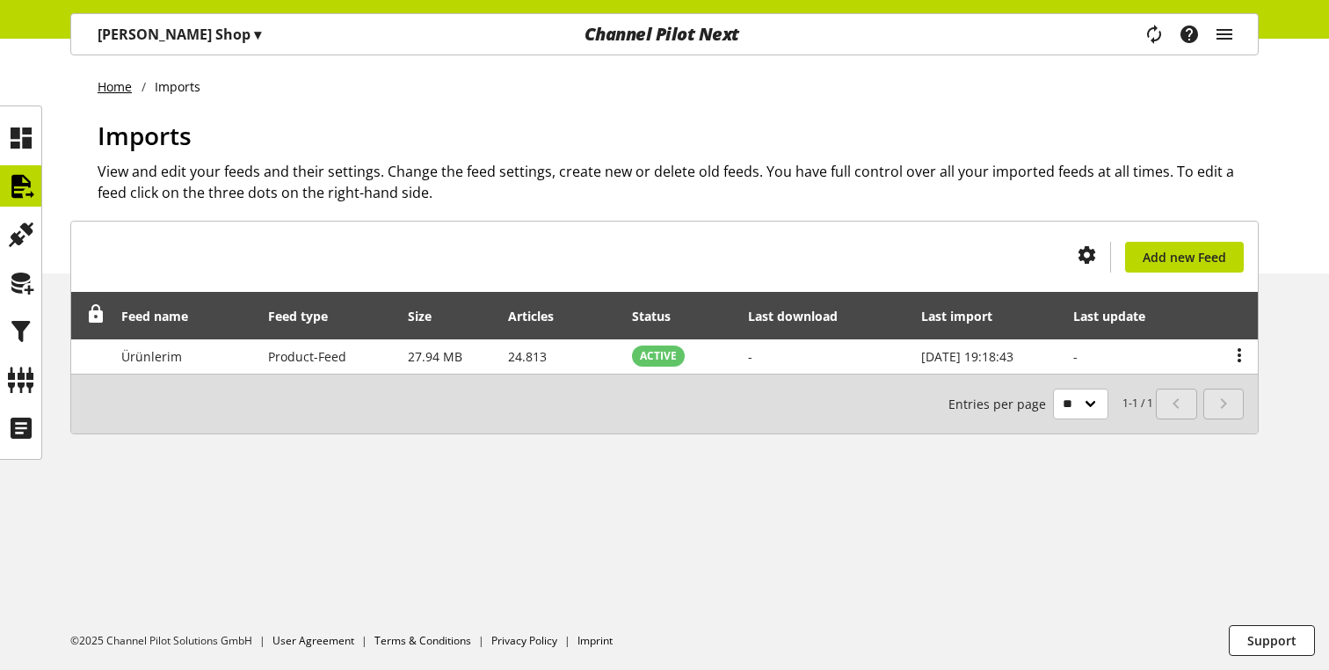
click at [100, 88] on link "Home" at bounding box center [120, 86] width 44 height 18
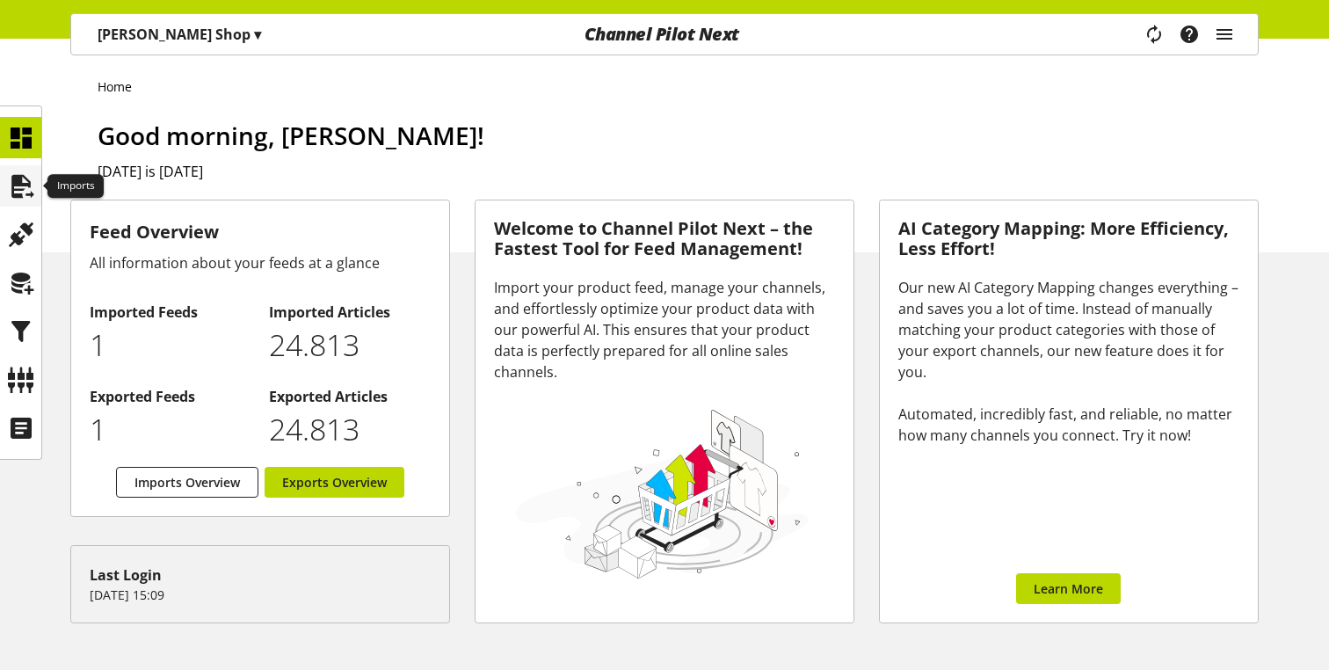
click at [25, 202] on icon at bounding box center [21, 186] width 28 height 35
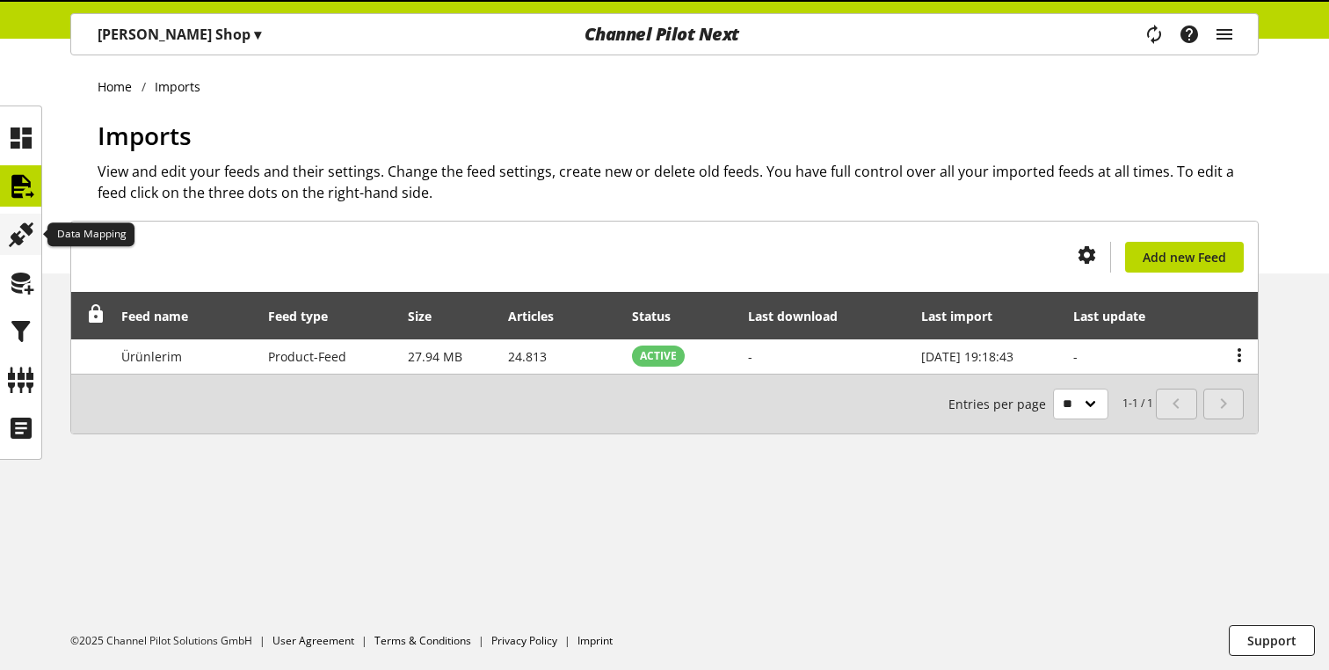
click at [26, 245] on icon at bounding box center [21, 234] width 28 height 35
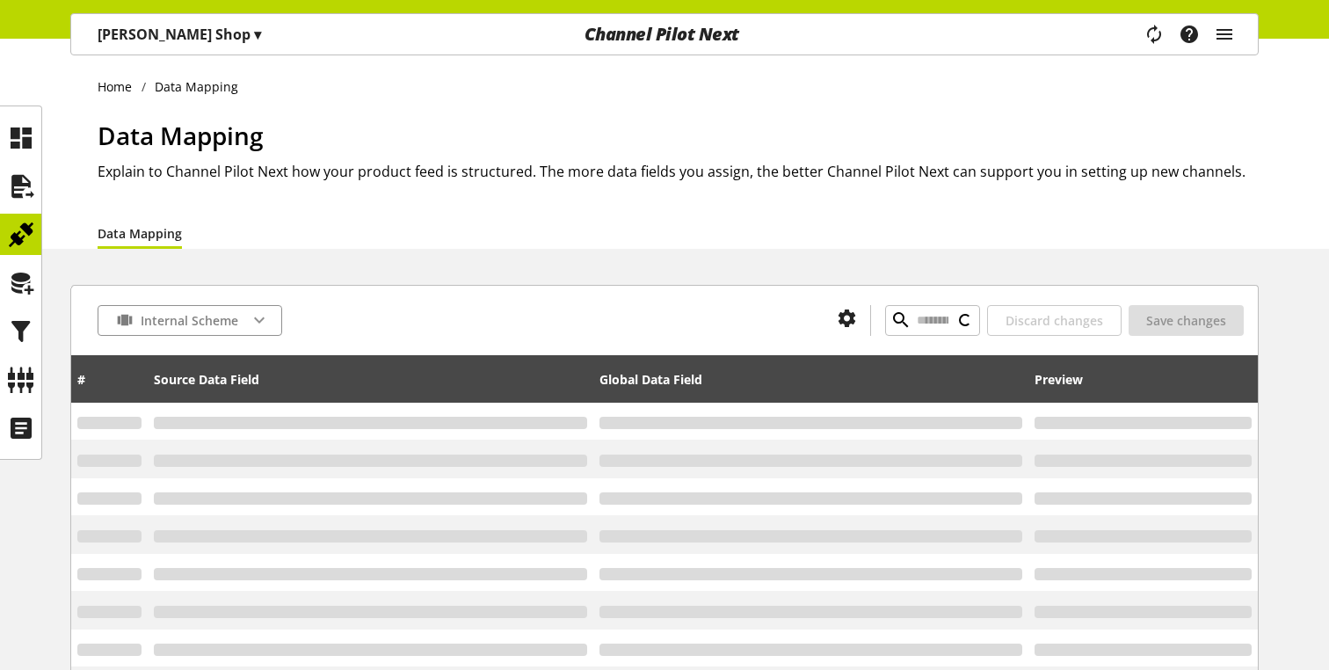
type input "*******"
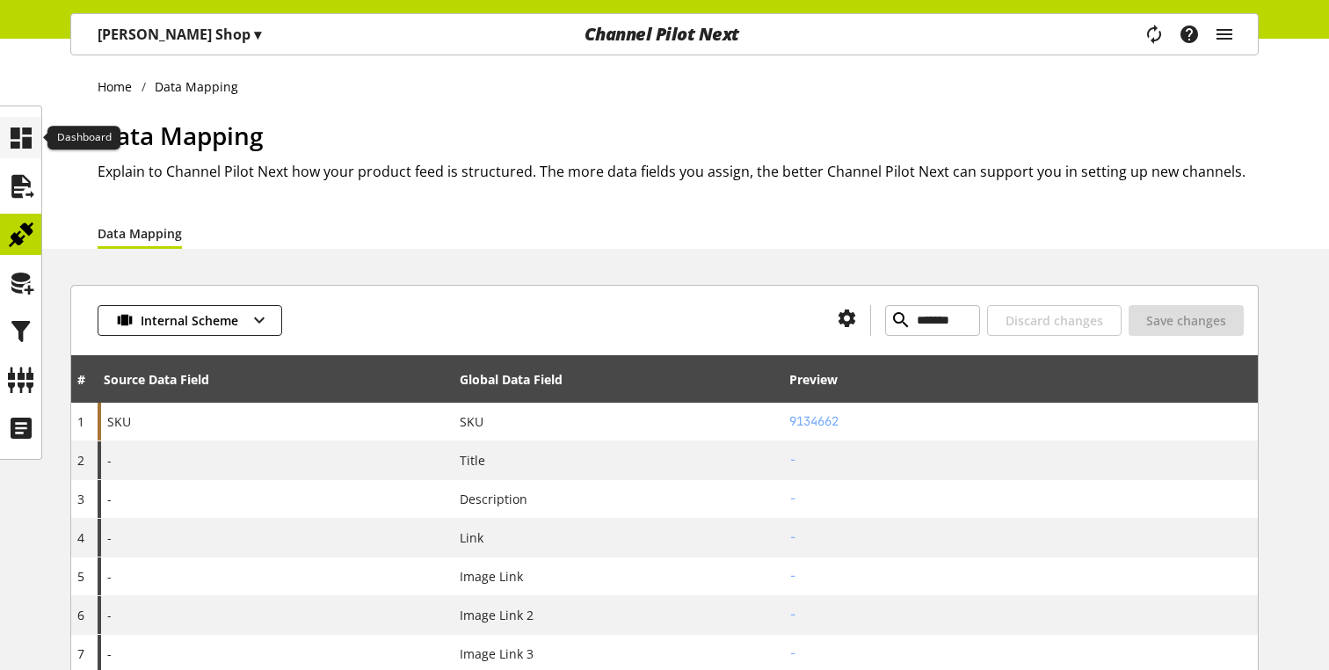
click at [23, 137] on icon at bounding box center [21, 137] width 28 height 35
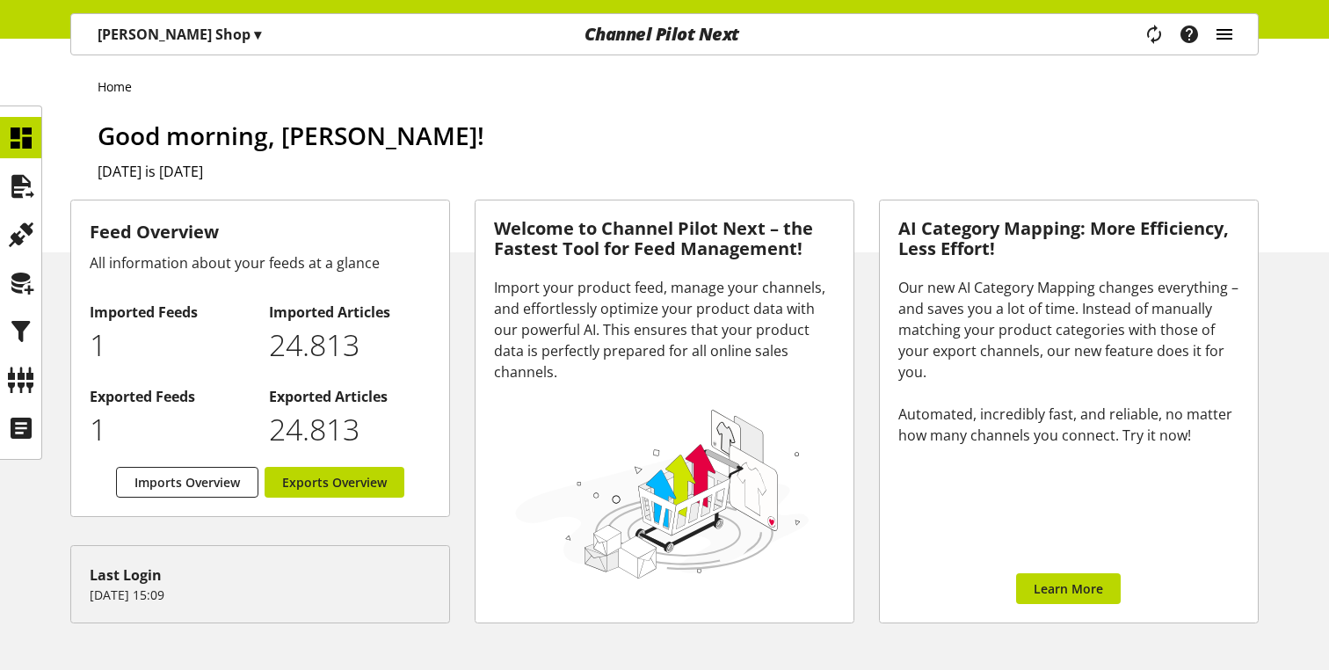
click at [1216, 27] on icon "main navigation" at bounding box center [1224, 34] width 21 height 32
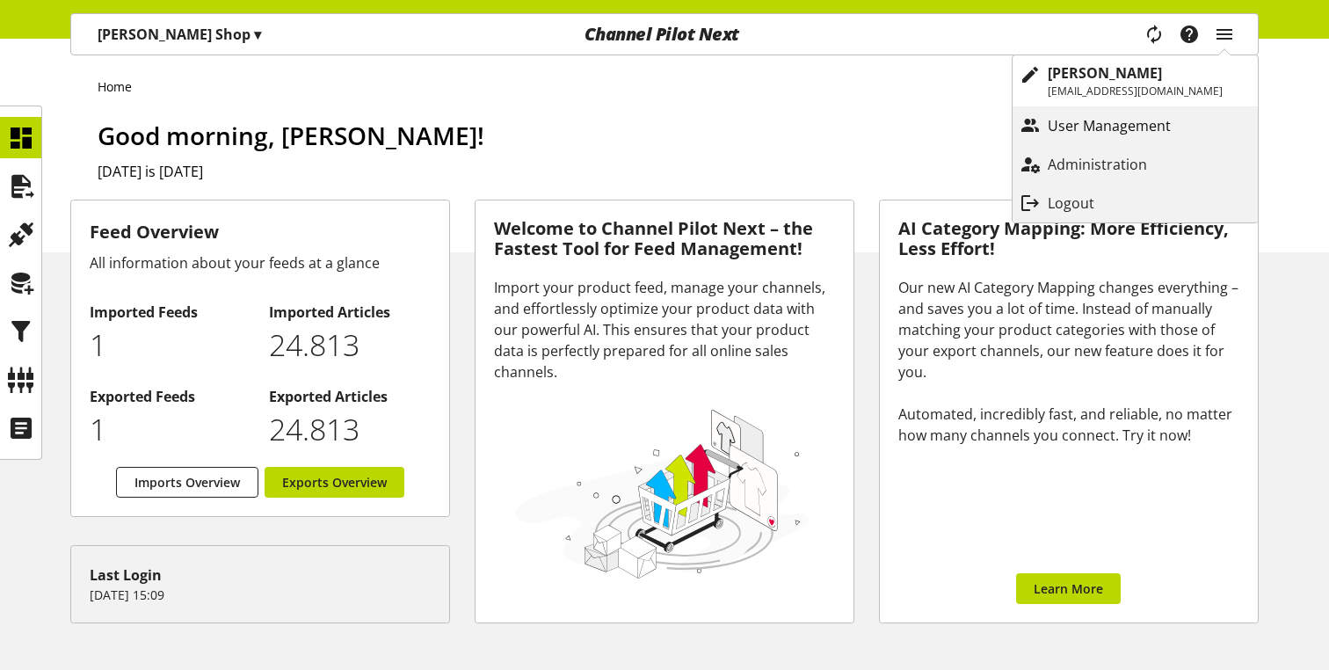
click at [1104, 125] on p "User Management" at bounding box center [1127, 125] width 158 height 21
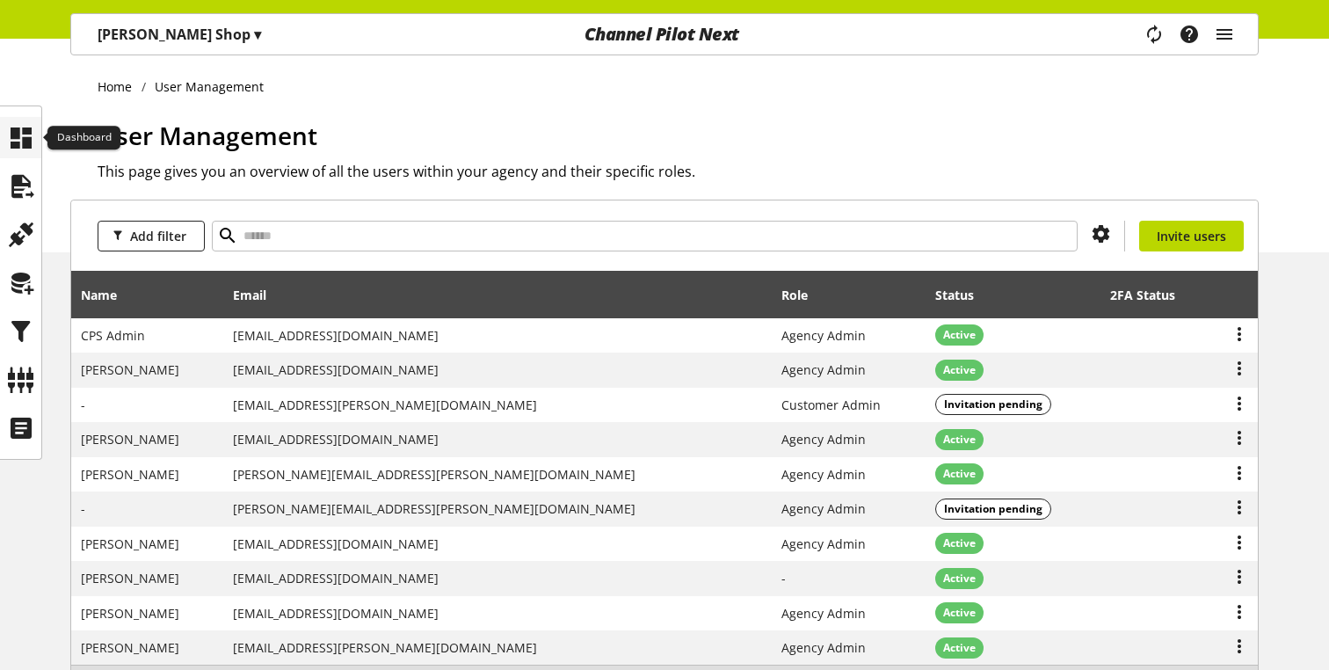
click at [24, 143] on icon at bounding box center [21, 137] width 28 height 35
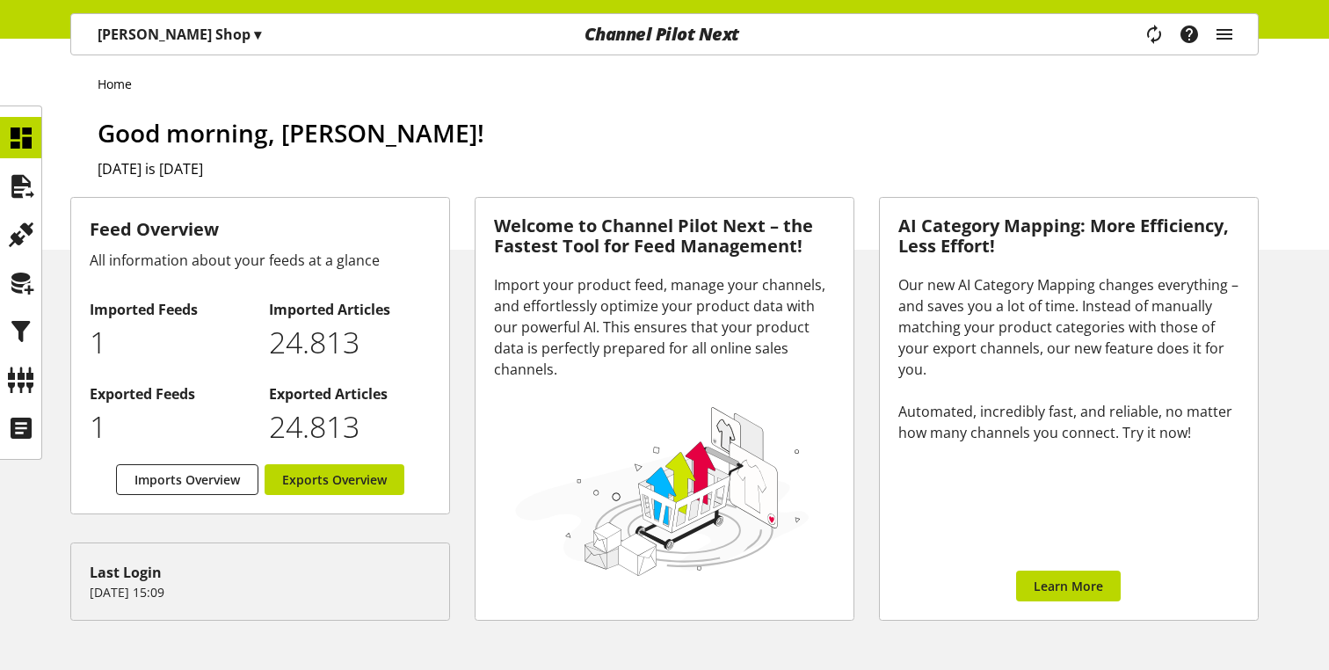
scroll to position [5, 0]
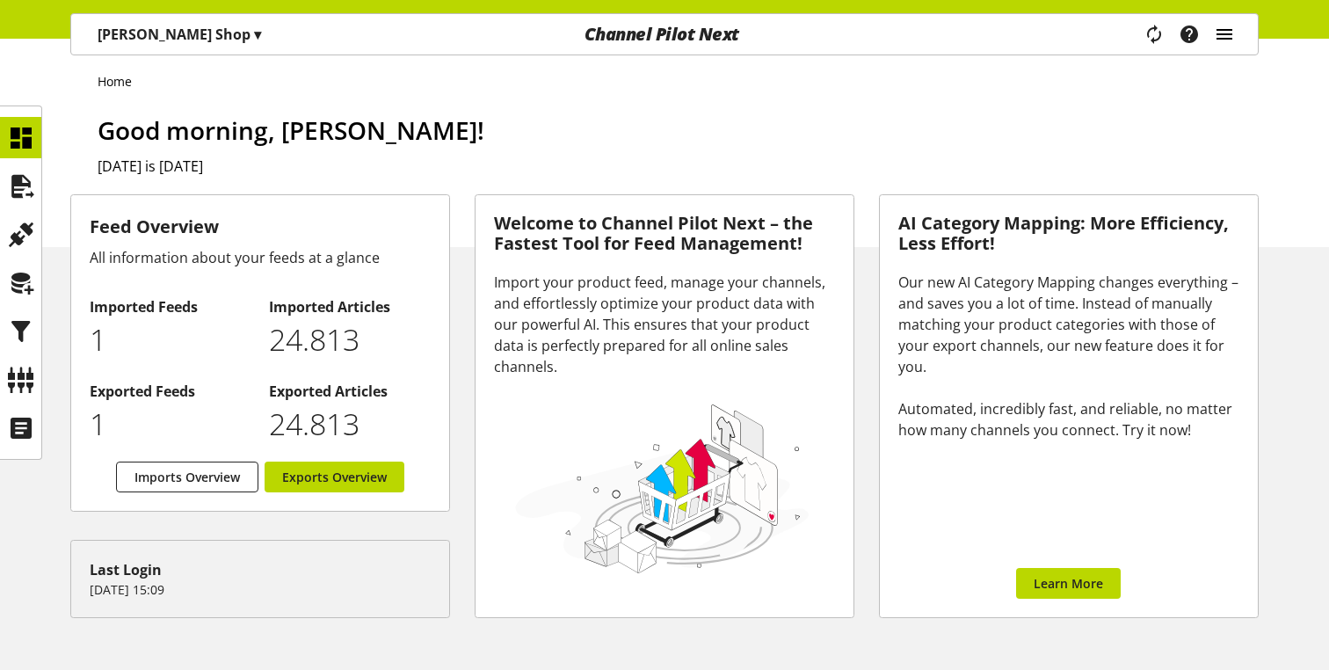
click at [1219, 33] on icon "main navigation" at bounding box center [1224, 34] width 21 height 32
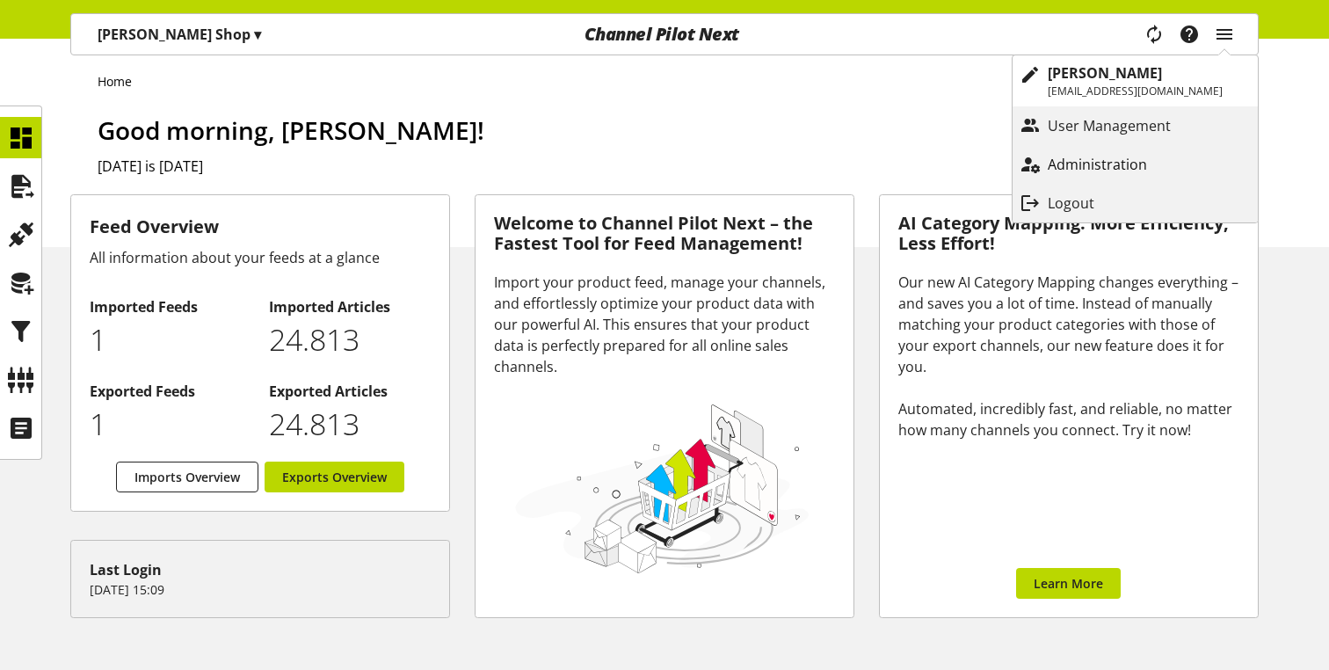
click at [1093, 163] on p "Administration" at bounding box center [1115, 164] width 134 height 21
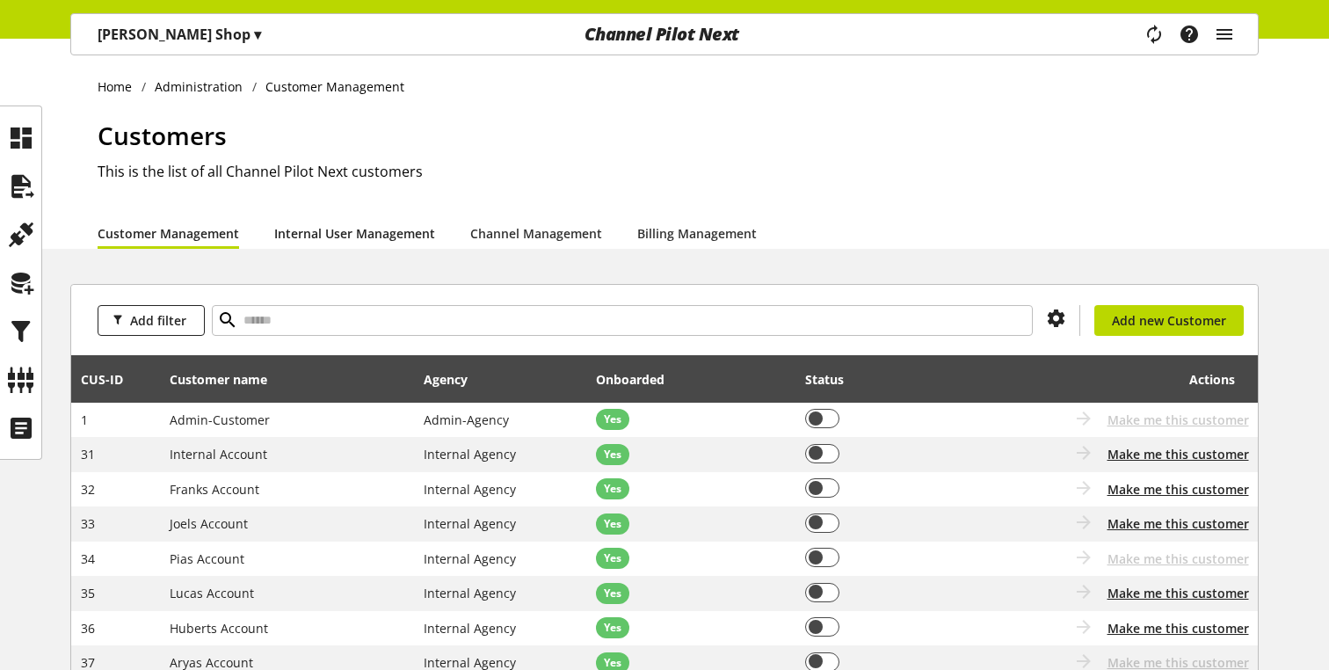
click at [362, 240] on link "Internal User Management" at bounding box center [354, 233] width 161 height 18
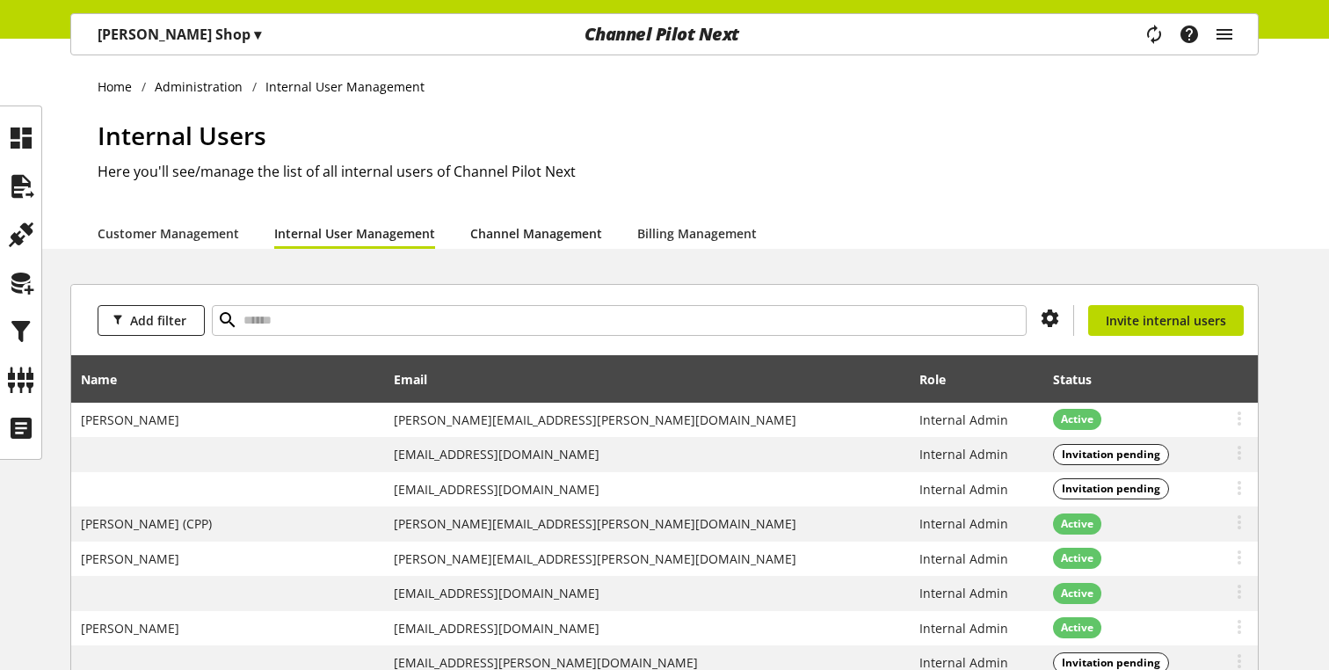
click at [496, 239] on link "Channel Management" at bounding box center [536, 233] width 132 height 18
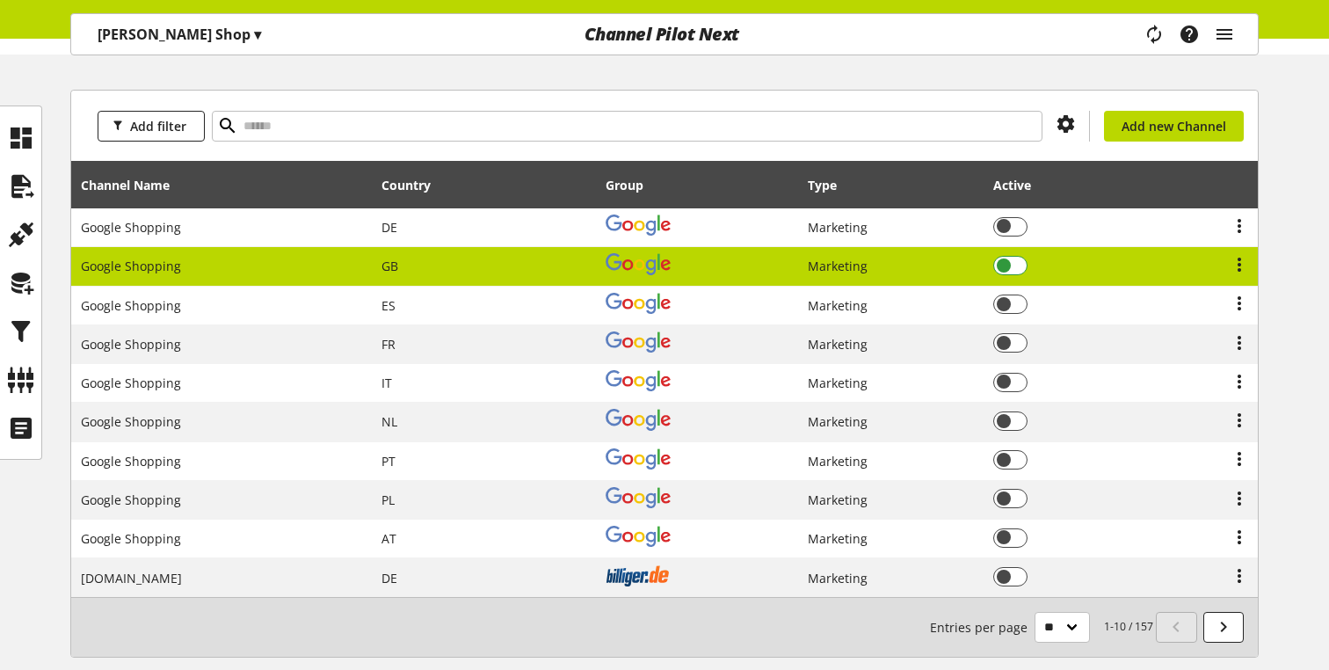
scroll to position [199, 0]
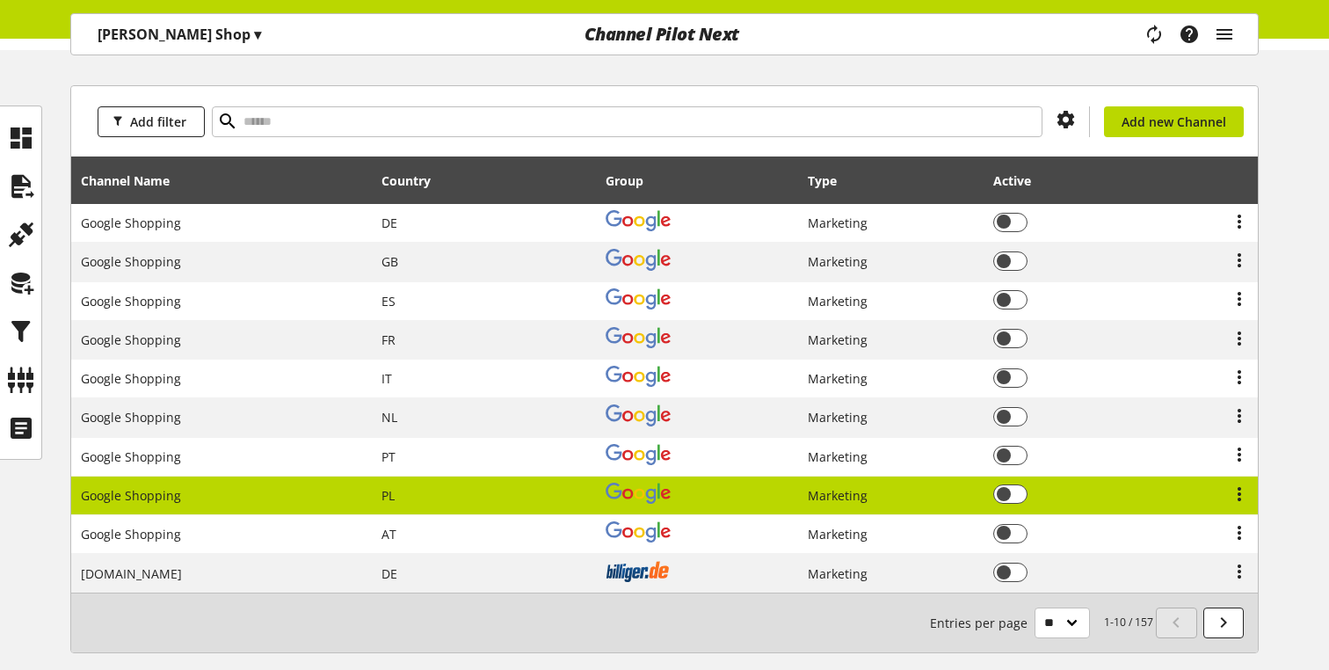
click at [1138, 501] on td "You don't have permission to edit a channel" at bounding box center [1085, 495] width 202 height 39
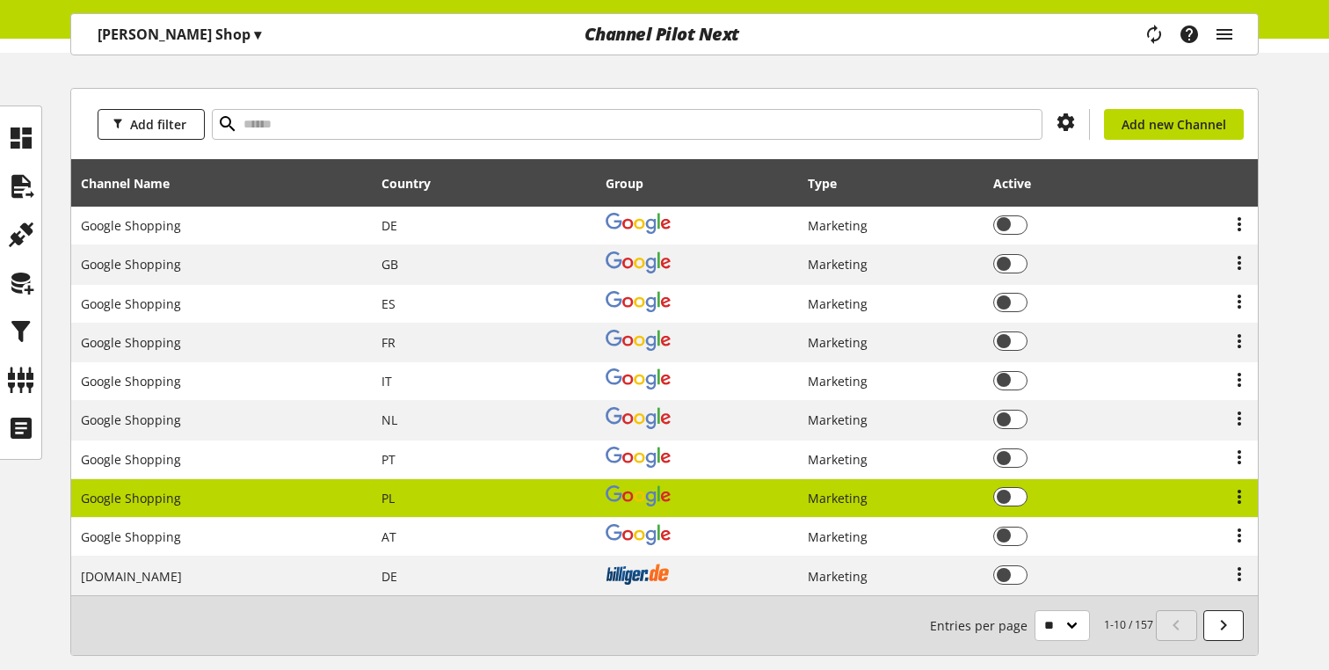
select select "**"
select select "***"
select select "*********"
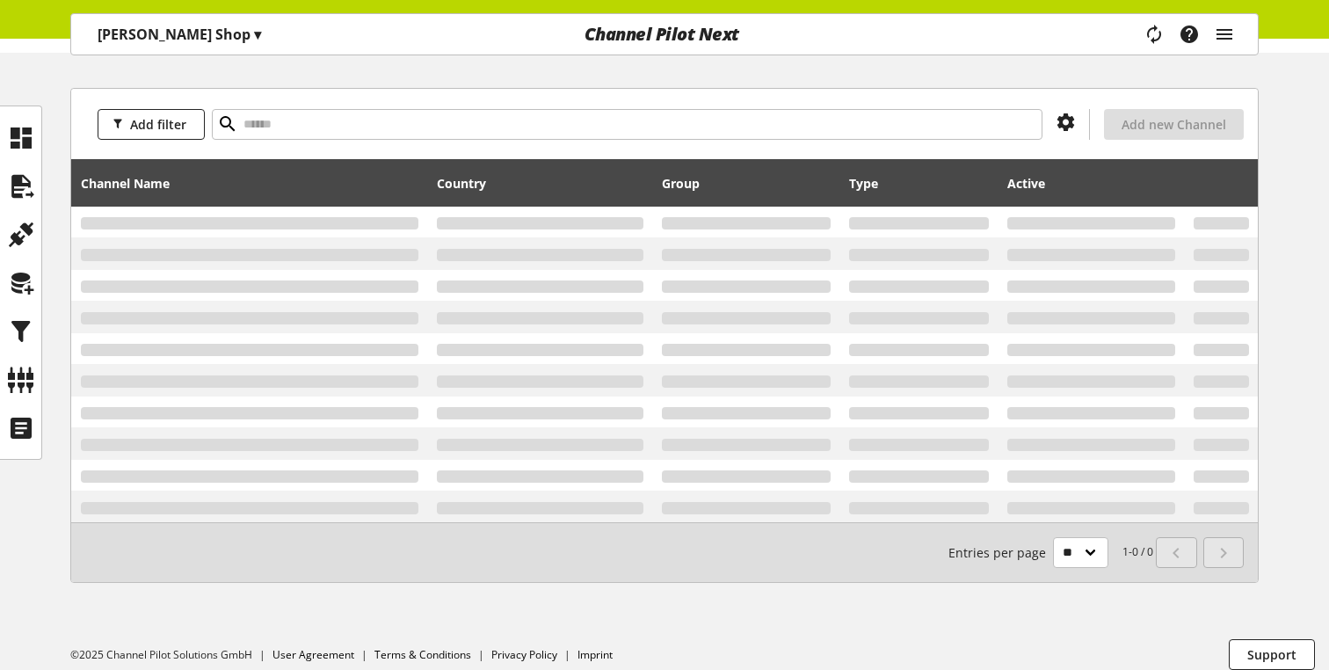
scroll to position [199, 0]
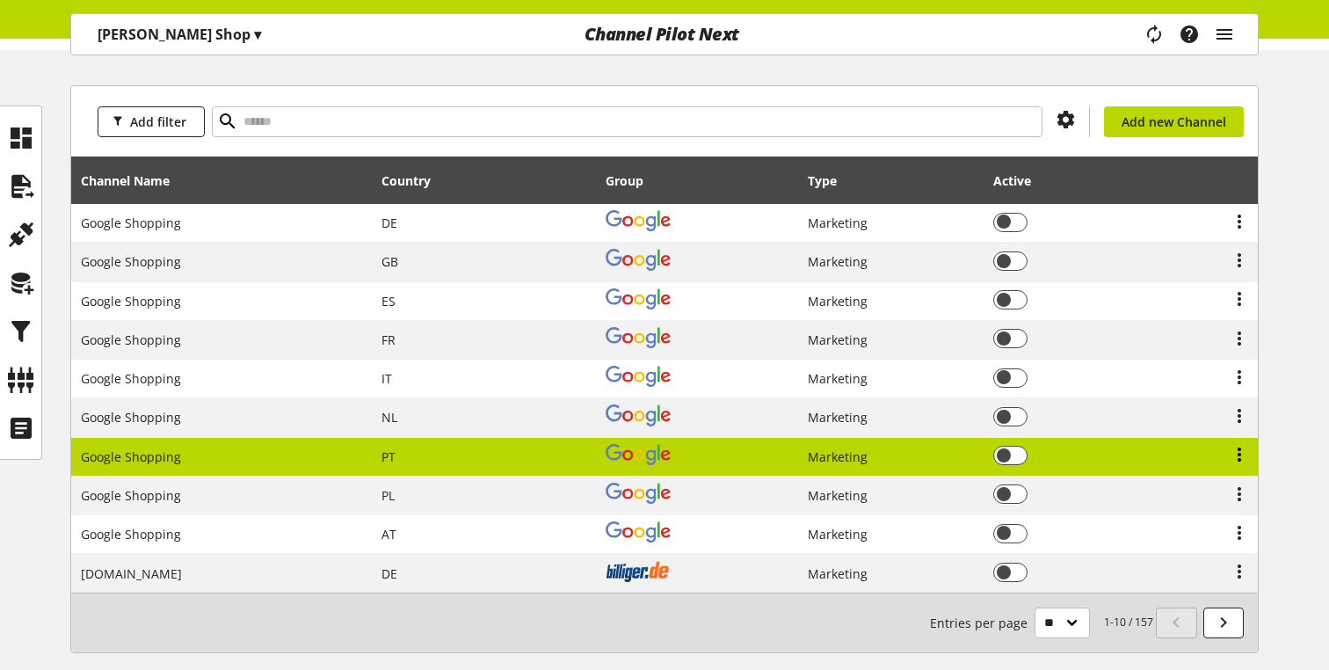
click at [1239, 453] on icon at bounding box center [1239, 455] width 21 height 32
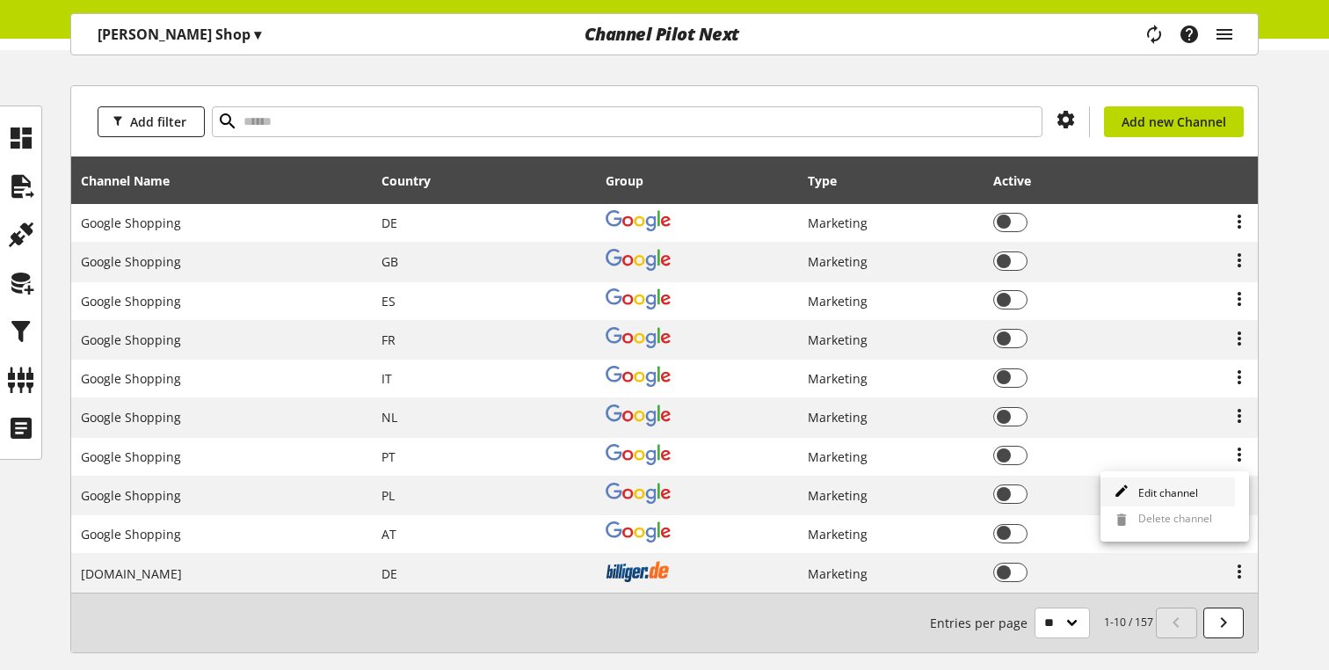
click at [1147, 495] on span "Edit channel" at bounding box center [1164, 492] width 67 height 15
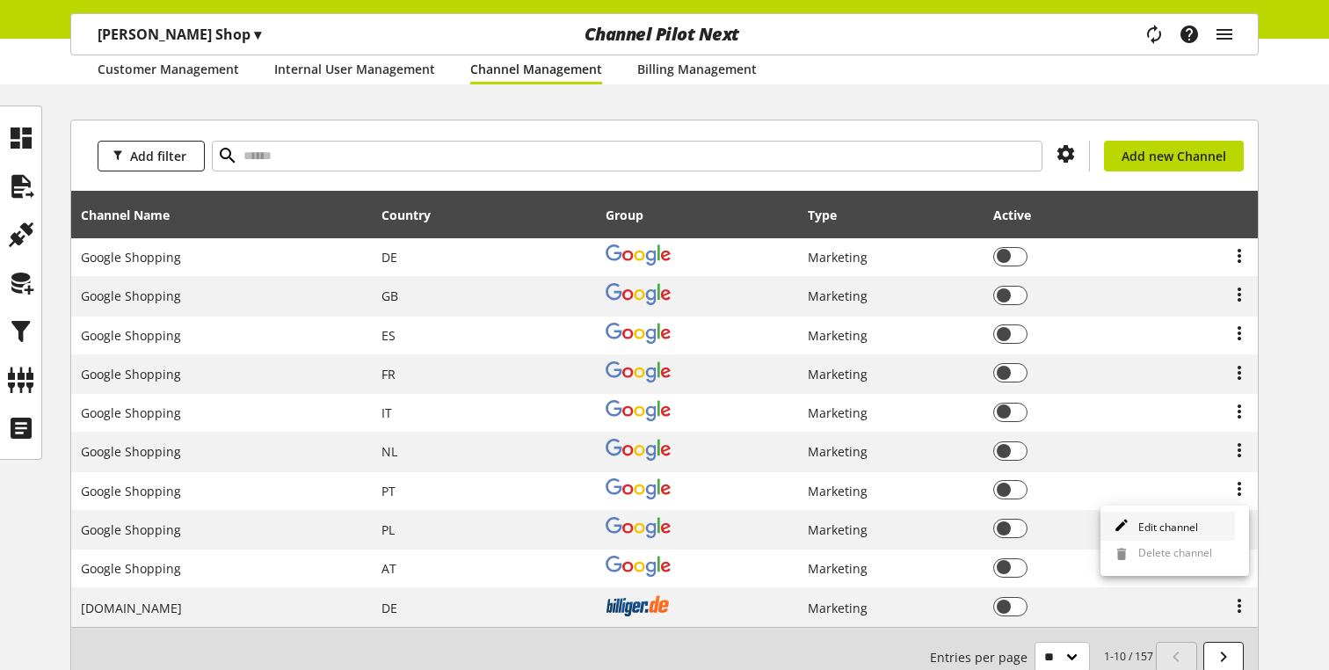
select select "**"
select select "***"
select select "*********"
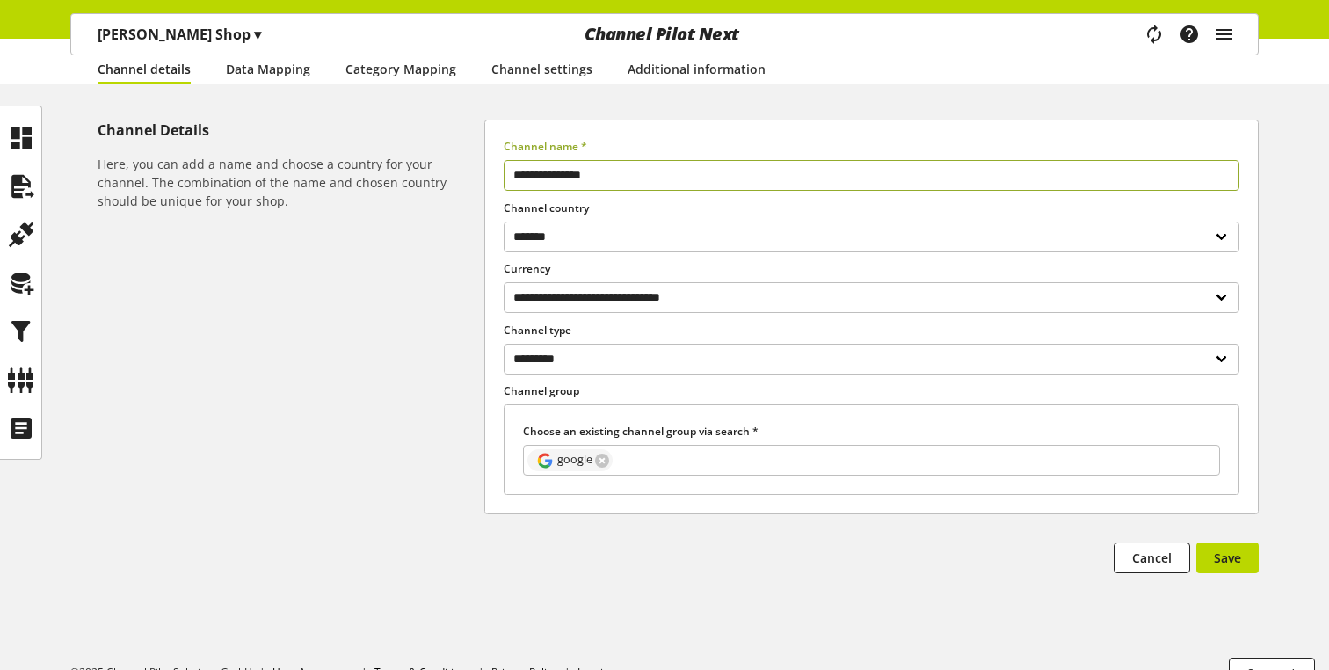
scroll to position [199, 0]
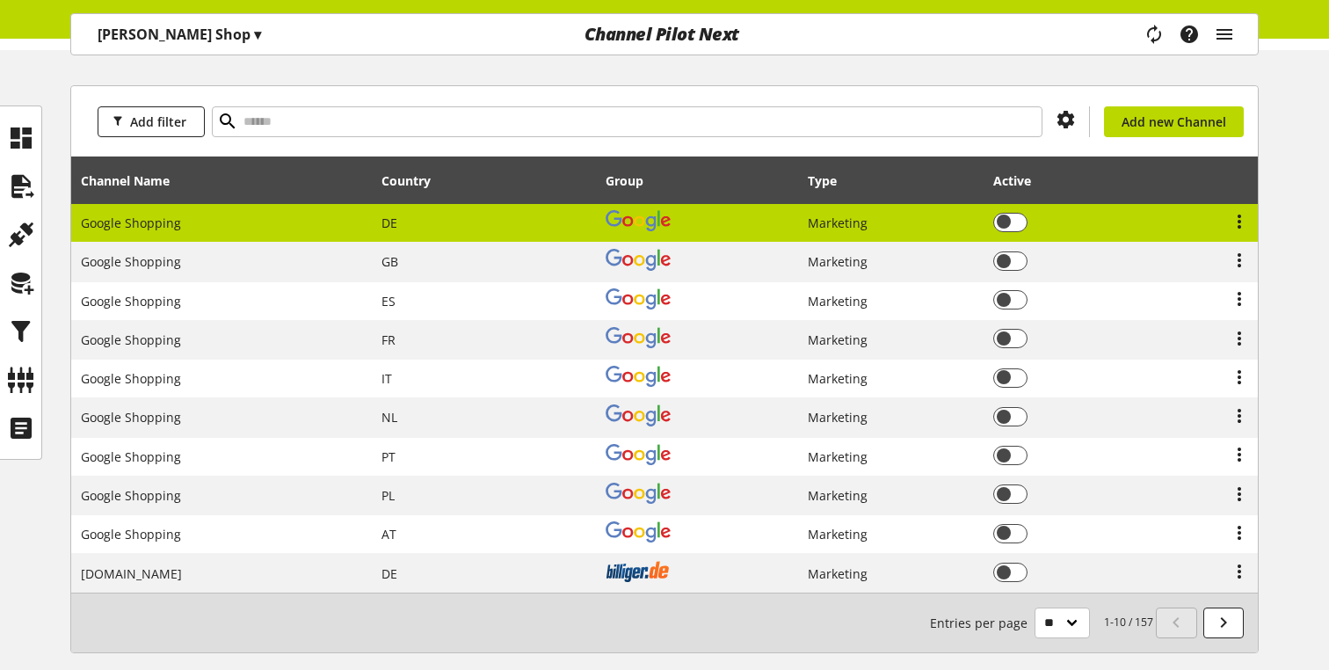
click at [1199, 225] on div at bounding box center [1221, 223] width 53 height 22
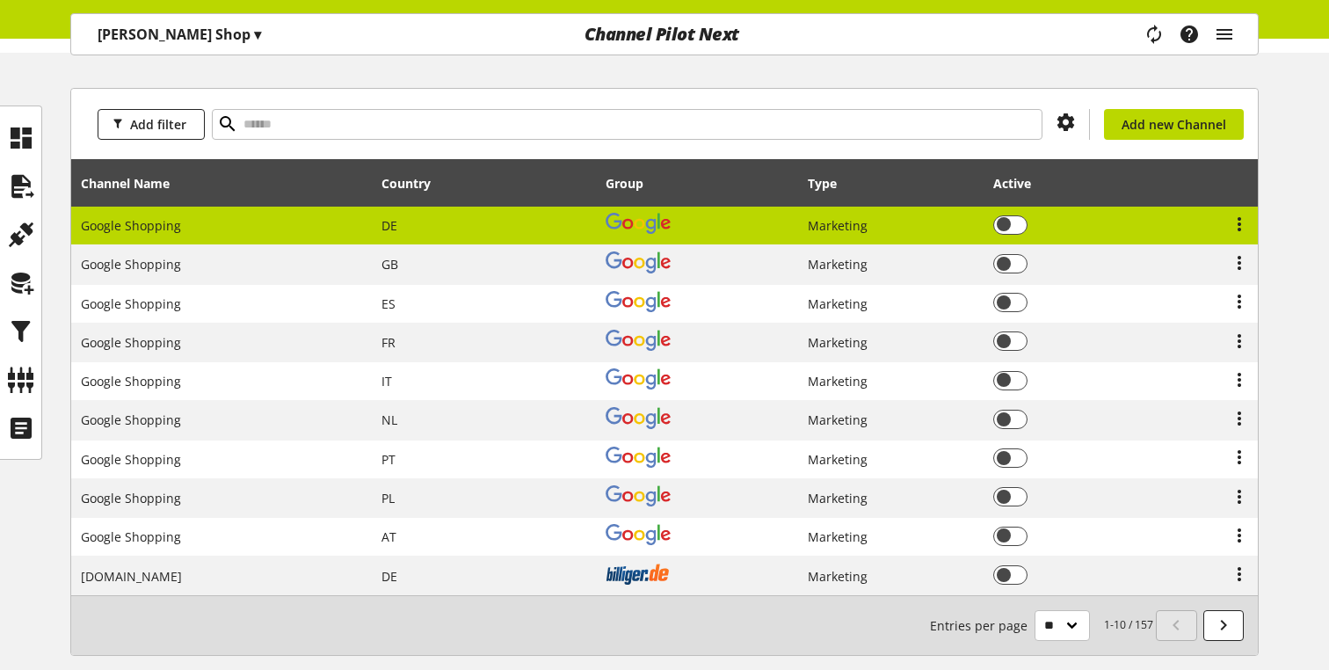
select select "**"
select select "***"
select select "*********"
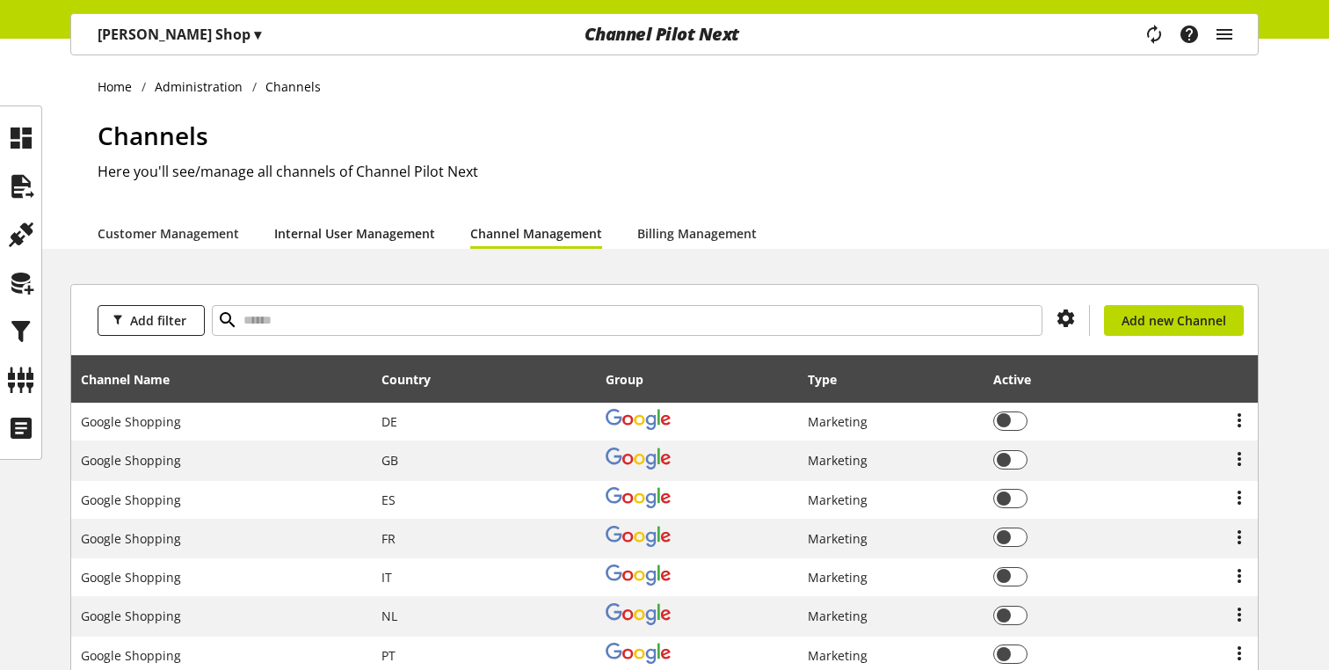
click at [381, 236] on link "Internal User Management" at bounding box center [354, 233] width 161 height 18
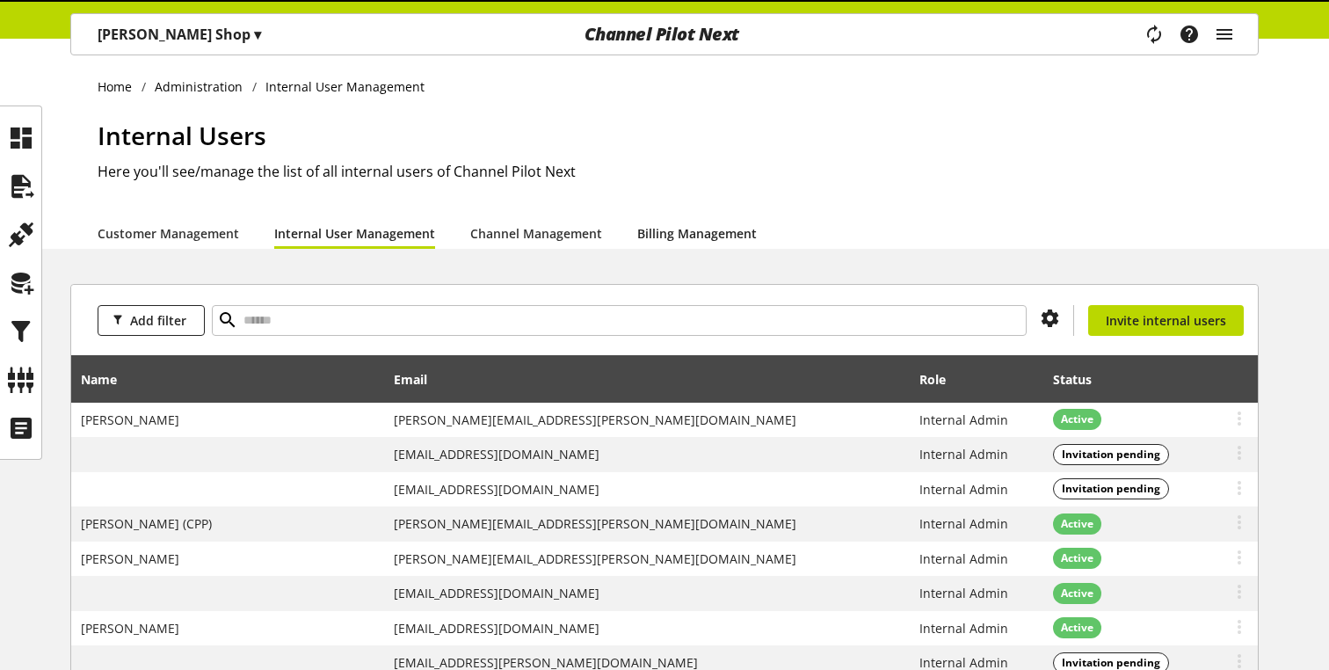
click at [672, 243] on link "Billing Management" at bounding box center [697, 233] width 120 height 18
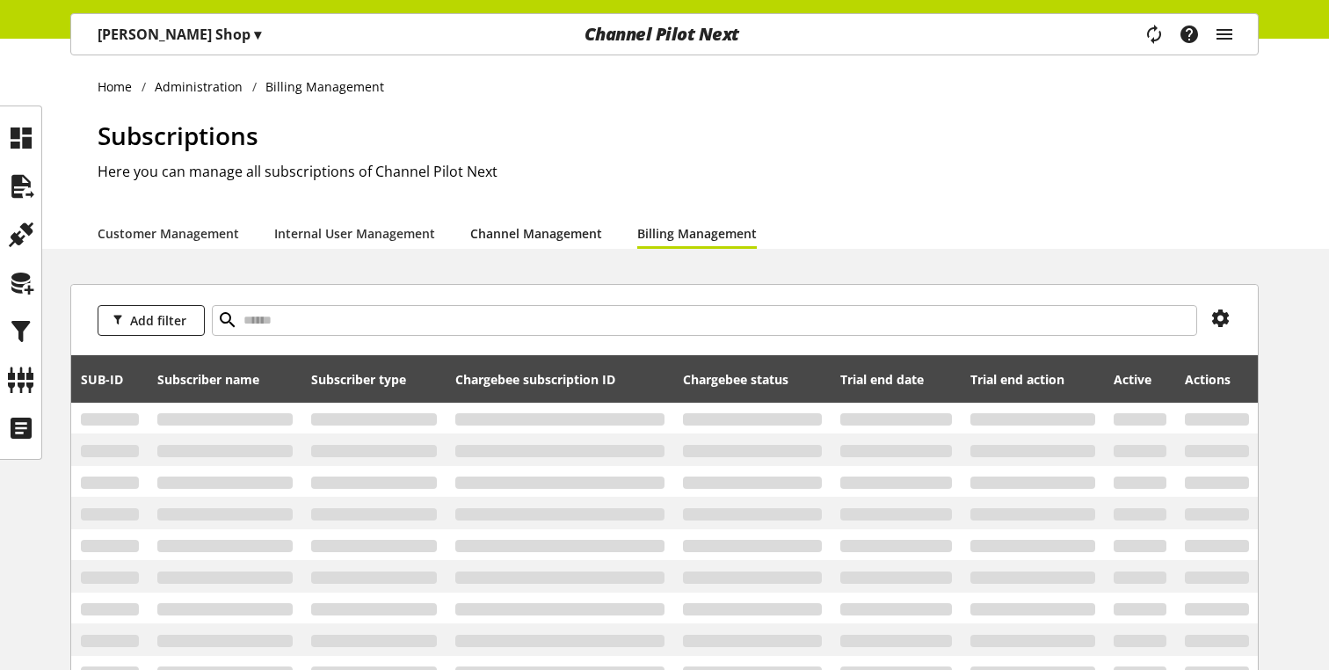
click at [525, 234] on link "Channel Management" at bounding box center [536, 233] width 132 height 18
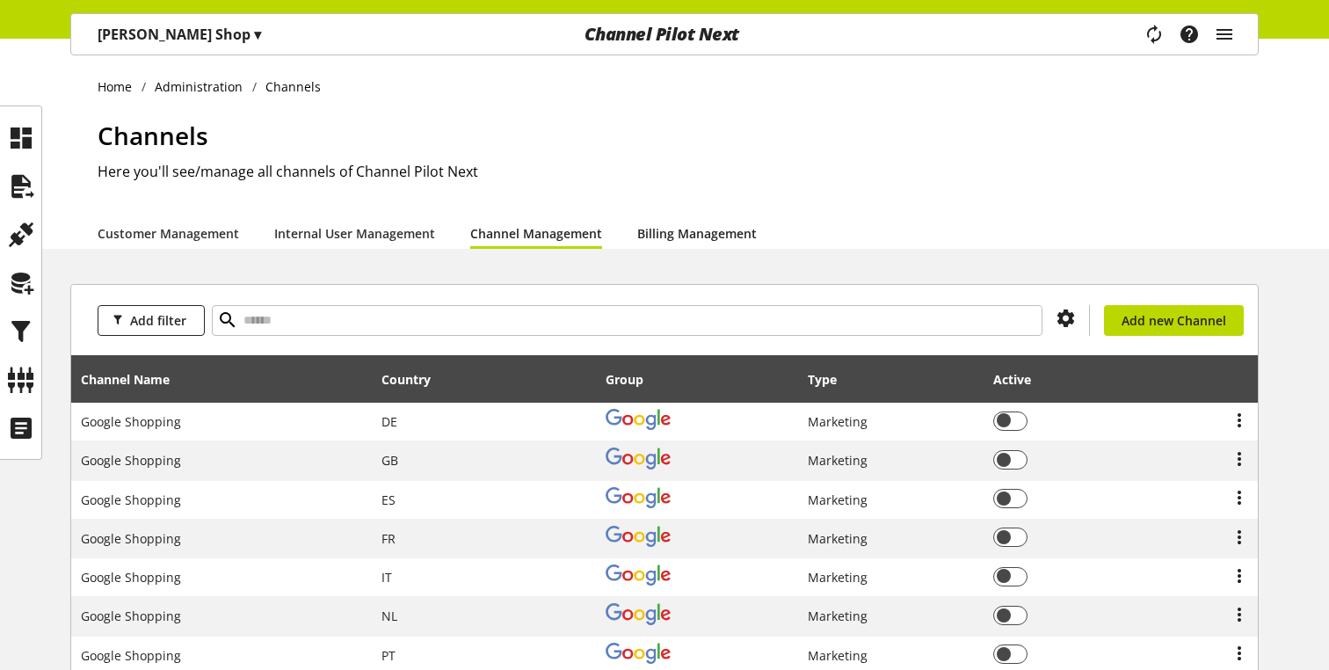
click at [670, 238] on link "Billing Management" at bounding box center [697, 233] width 120 height 18
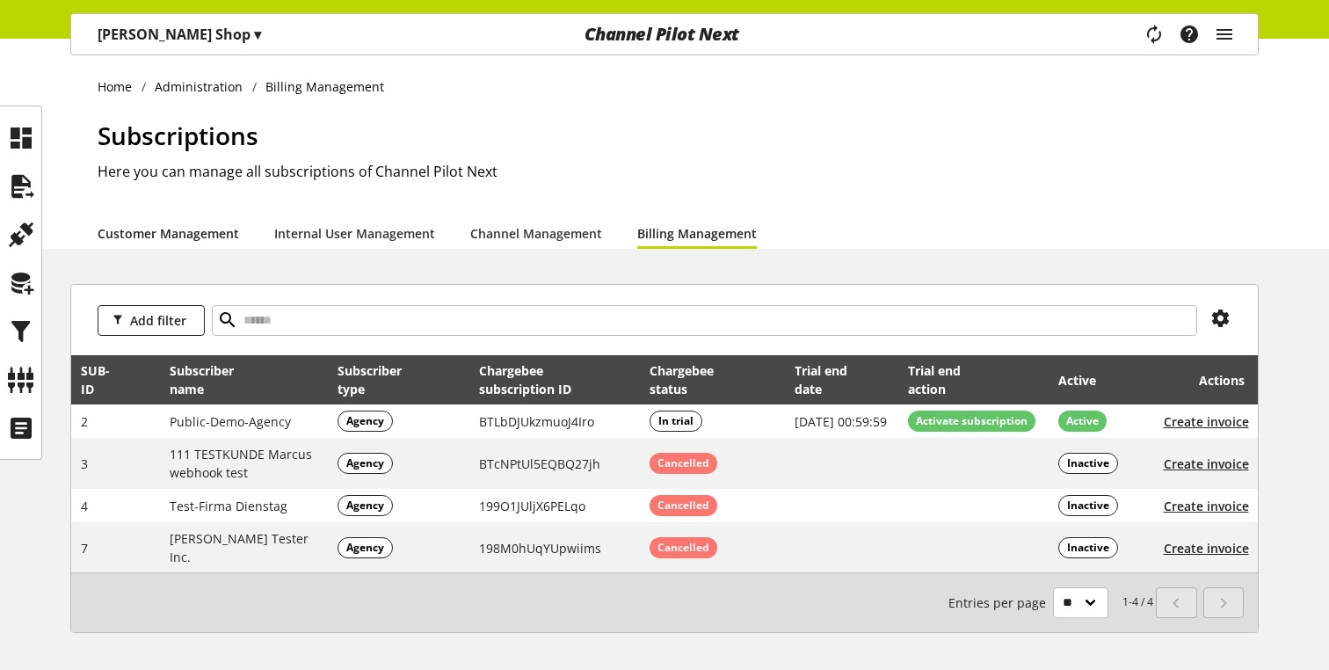
click at [178, 228] on link "Customer Management" at bounding box center [168, 233] width 141 height 18
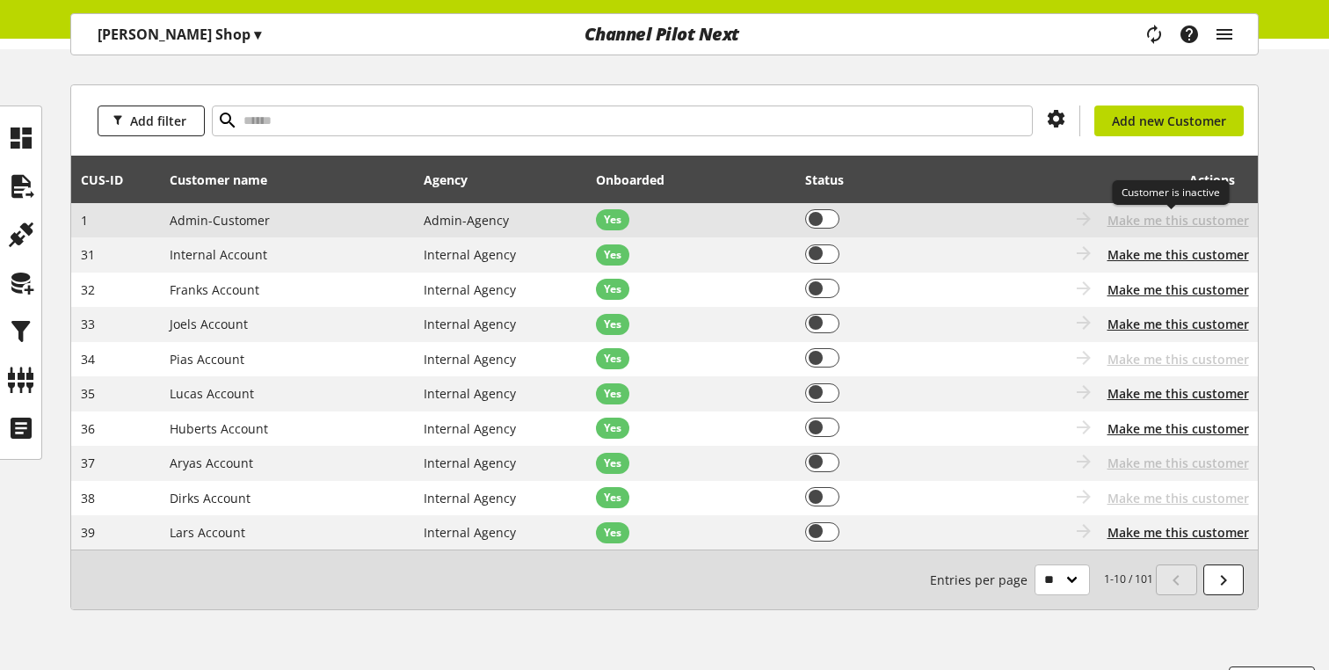
scroll to position [241, 0]
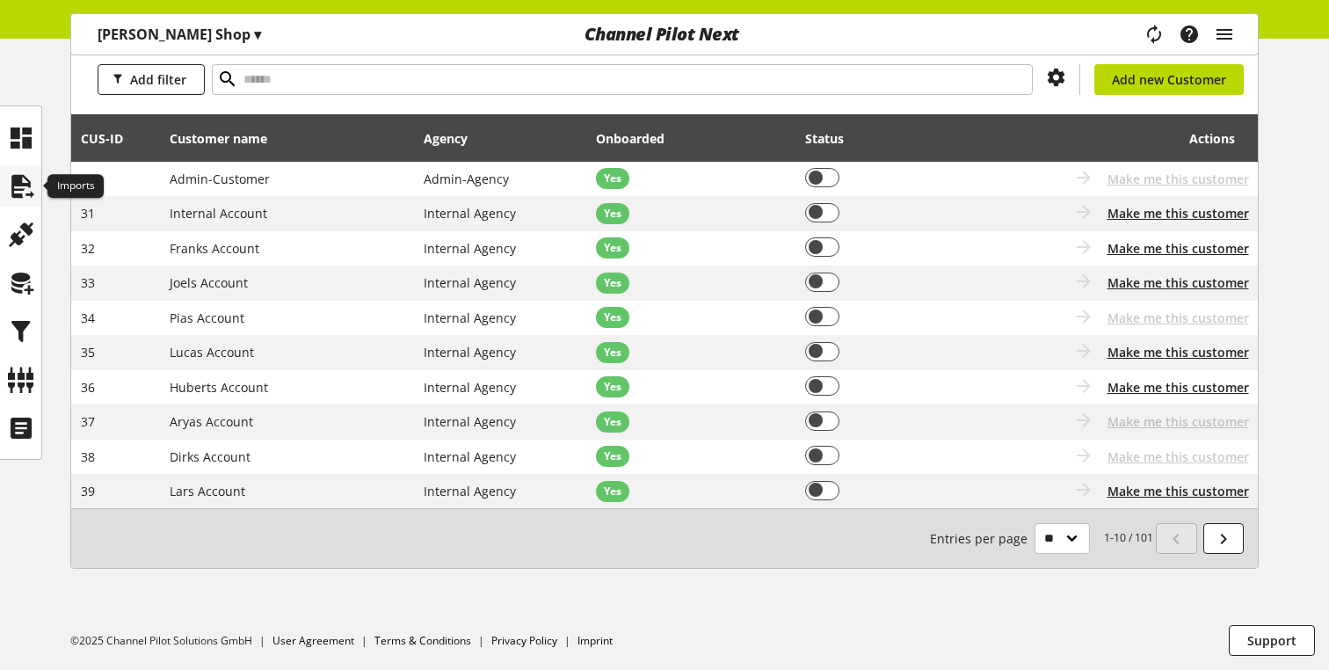
click at [5, 170] on div at bounding box center [20, 185] width 41 height 41
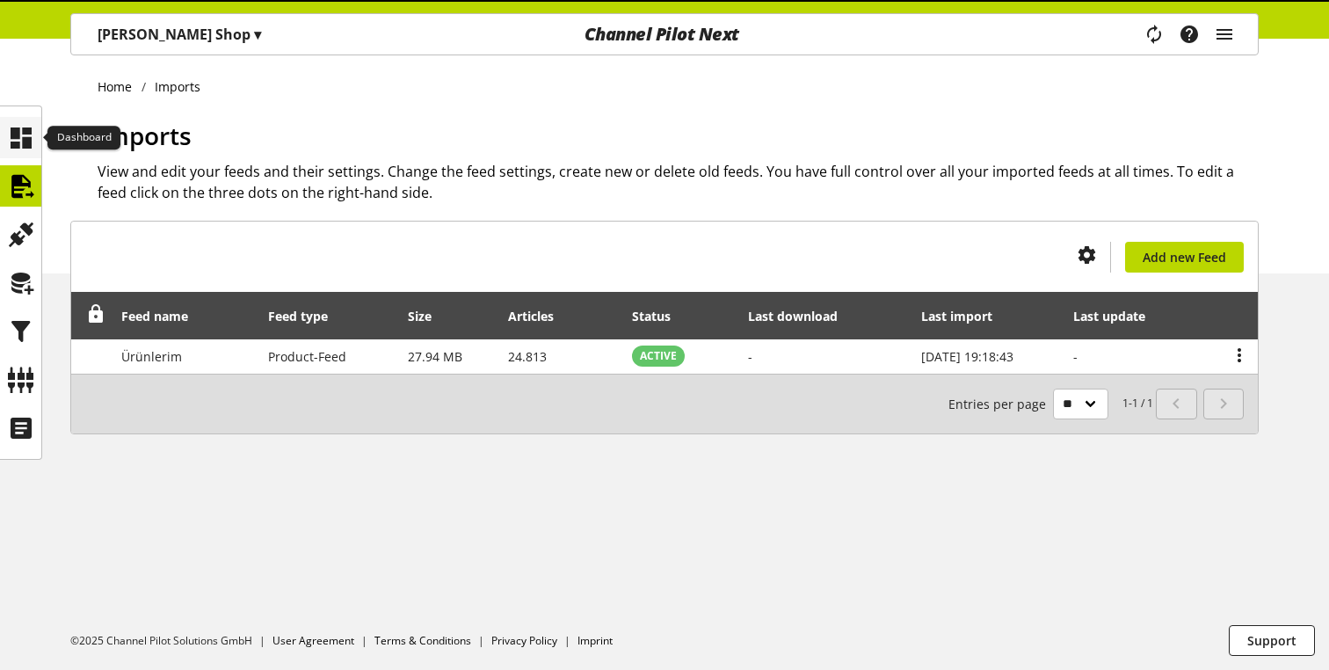
click at [21, 148] on icon at bounding box center [21, 137] width 28 height 35
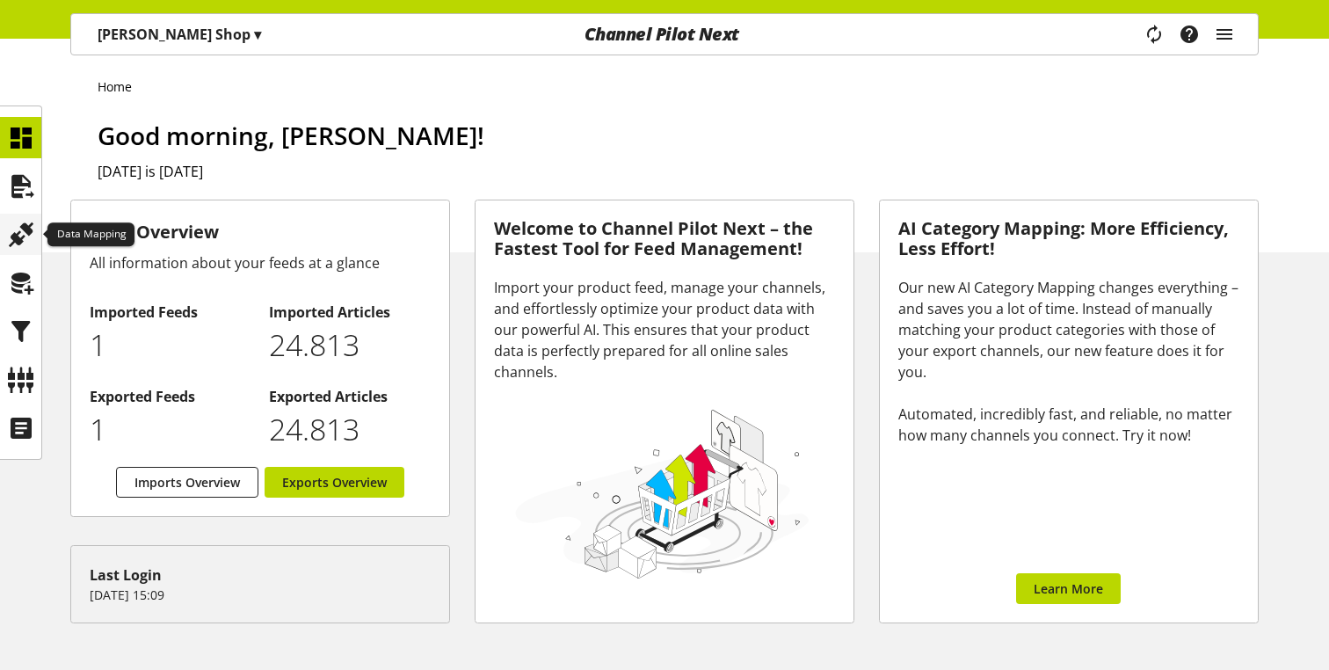
click at [40, 243] on div at bounding box center [20, 234] width 41 height 41
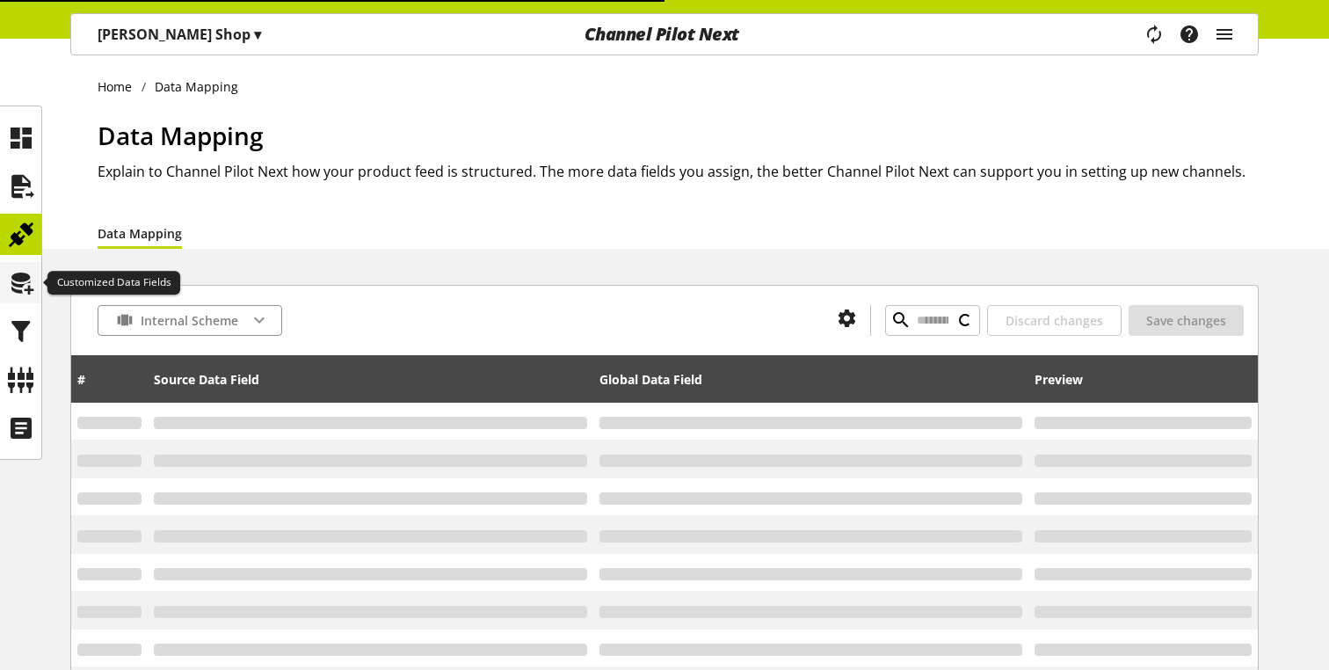
click at [33, 288] on icon at bounding box center [21, 282] width 28 height 35
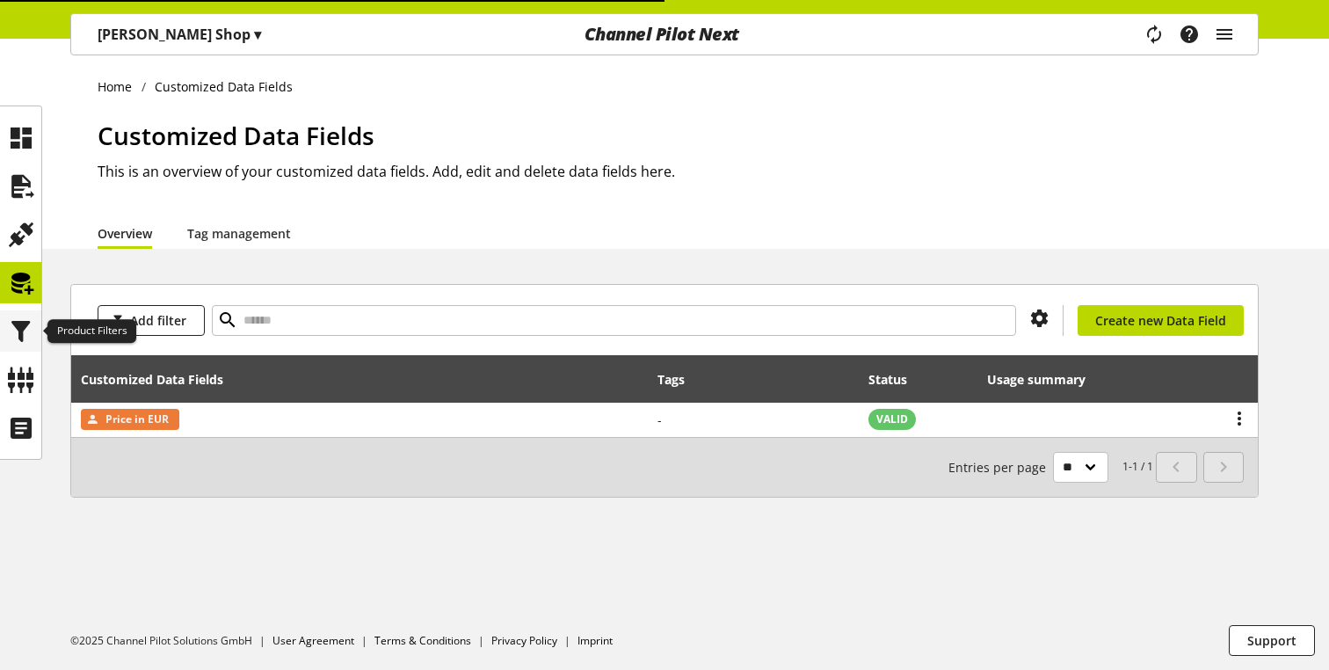
click at [31, 337] on icon at bounding box center [21, 331] width 28 height 35
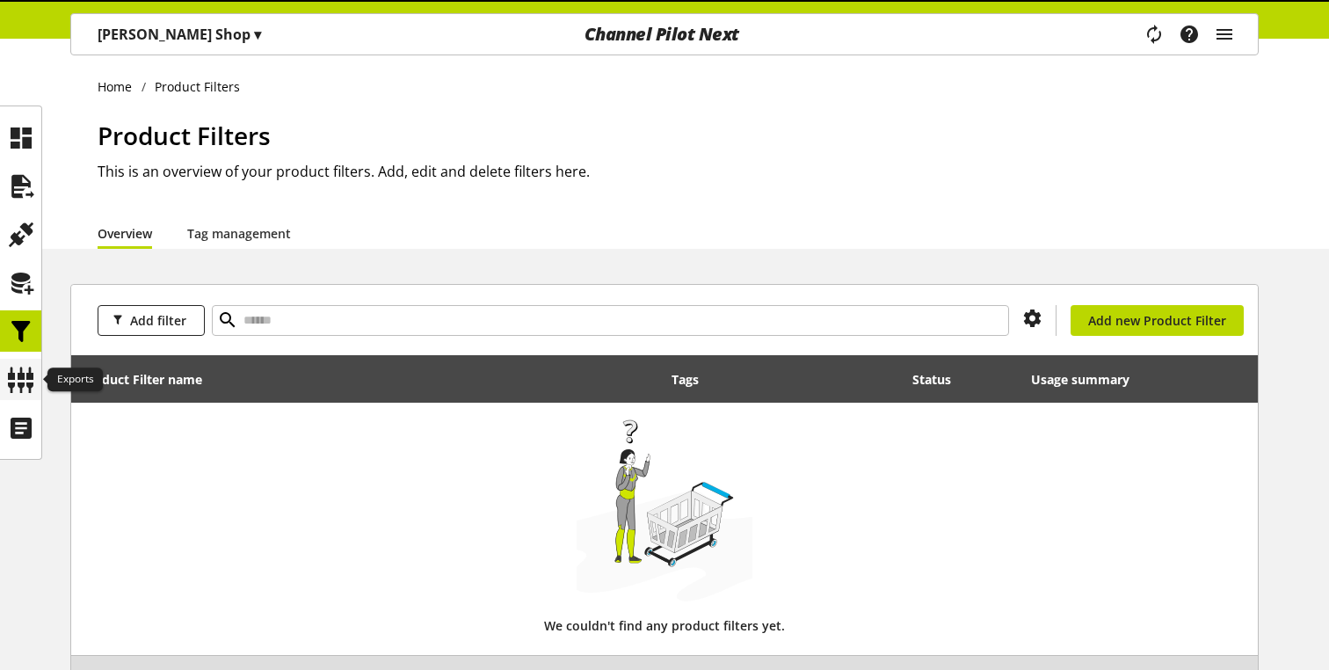
click at [31, 369] on icon at bounding box center [21, 379] width 28 height 35
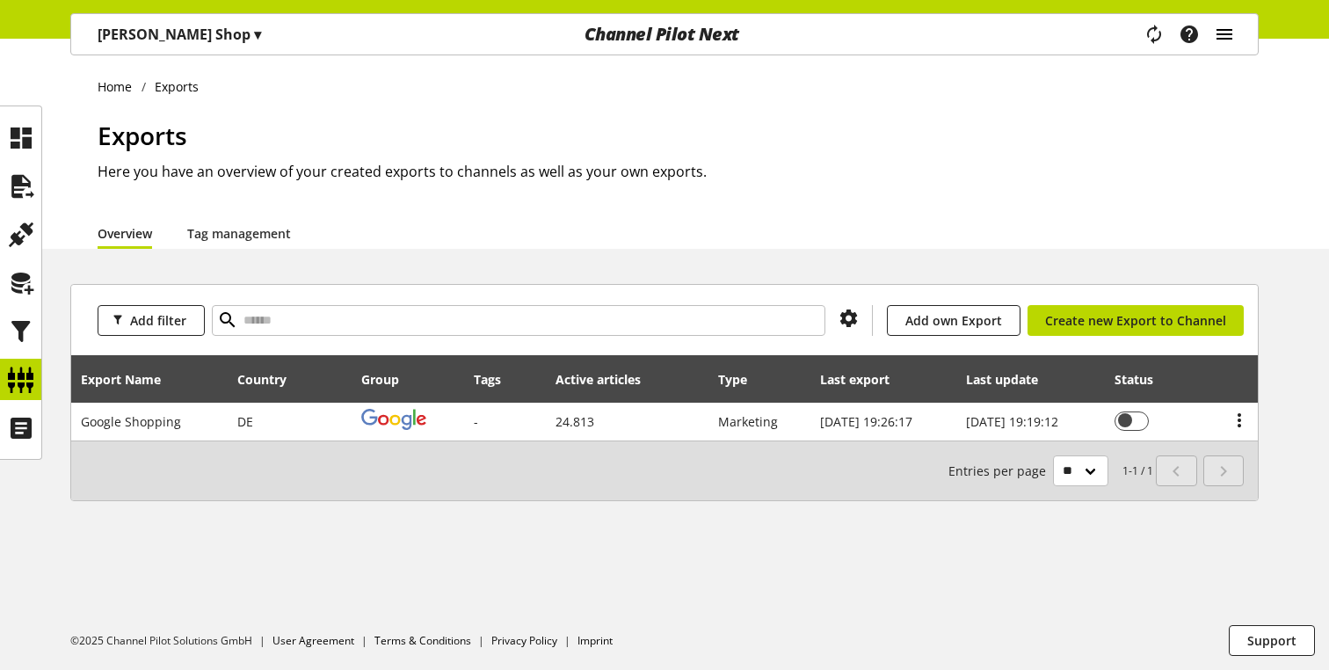
click at [1222, 46] on icon "main navigation" at bounding box center [1224, 34] width 21 height 32
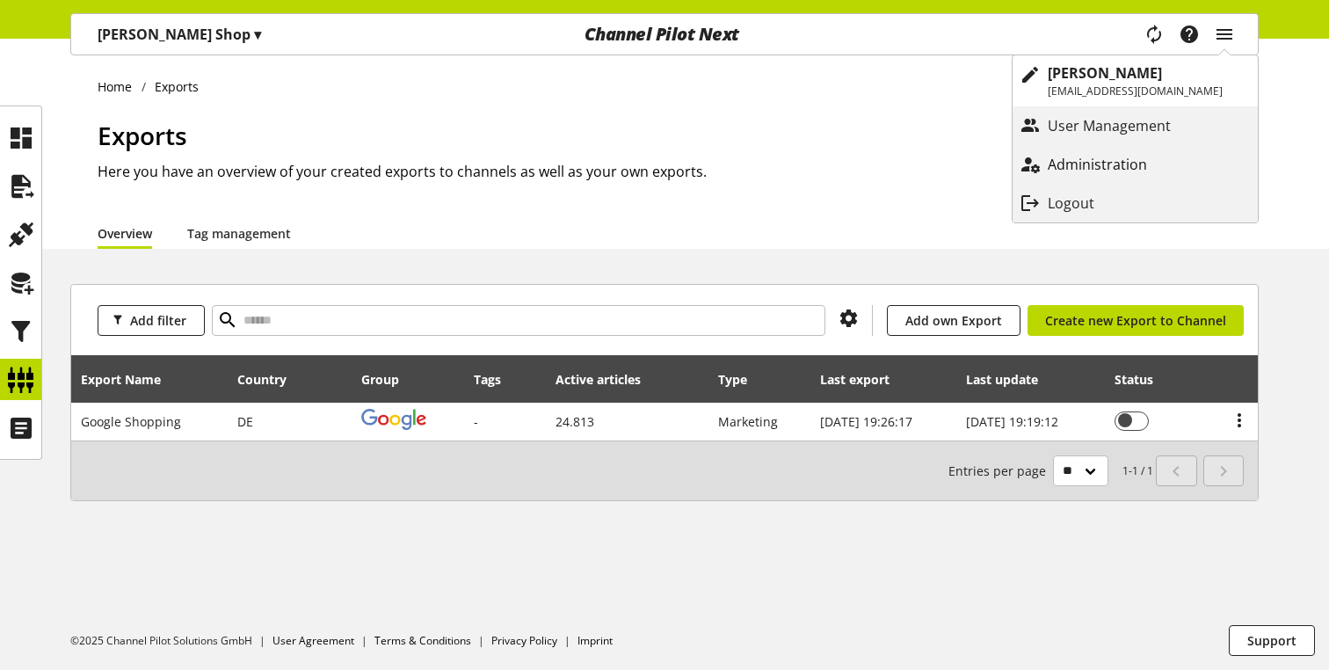
click at [1110, 171] on p "Administration" at bounding box center [1115, 164] width 134 height 21
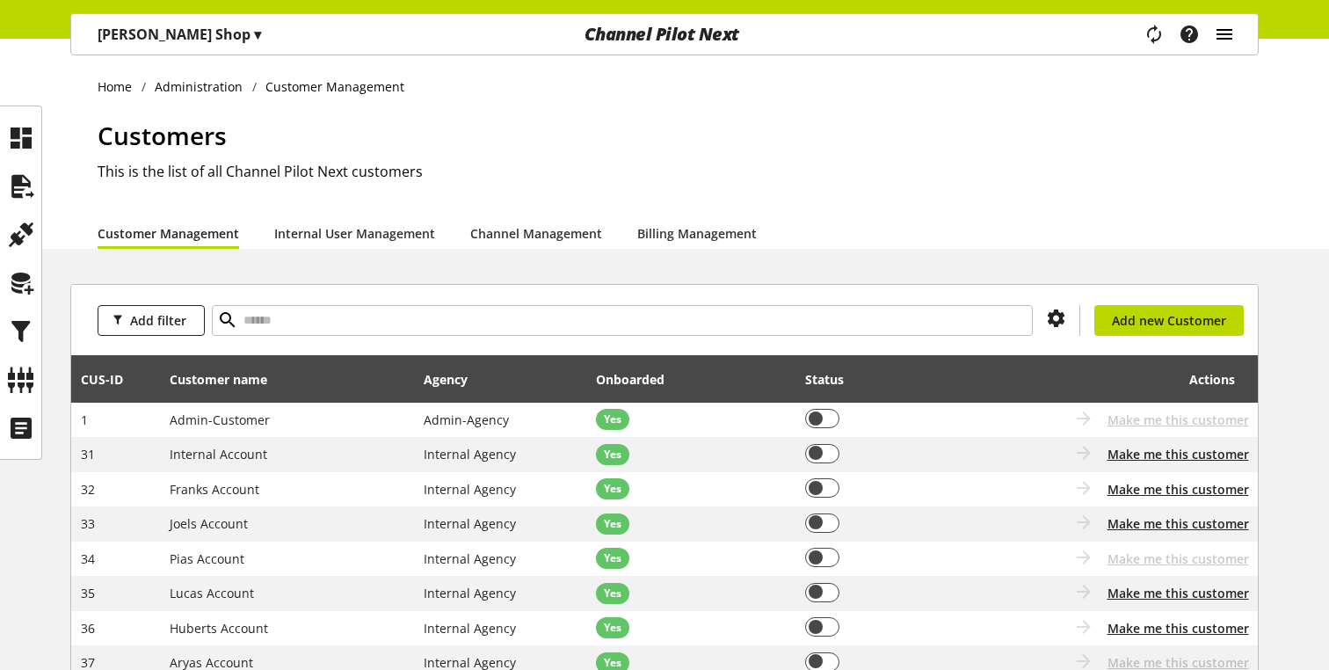
click at [1229, 28] on icon "main navigation" at bounding box center [1224, 34] width 21 height 32
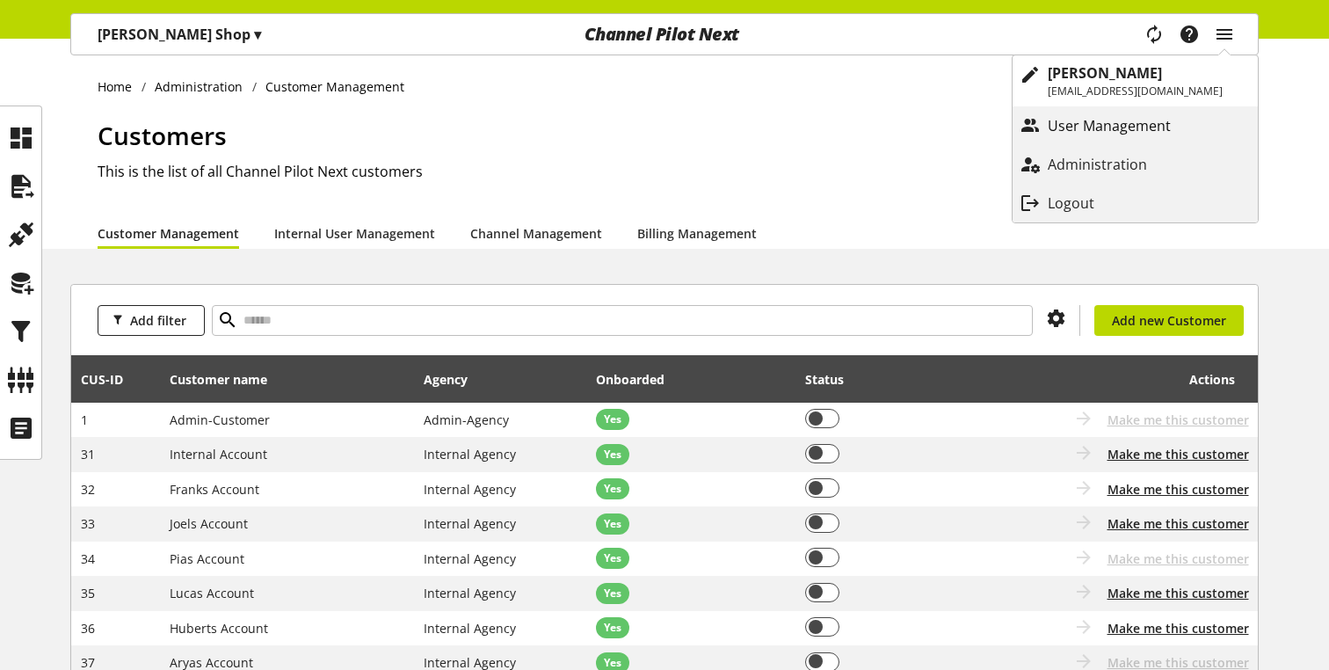
click at [1104, 127] on p "User Management" at bounding box center [1127, 125] width 158 height 21
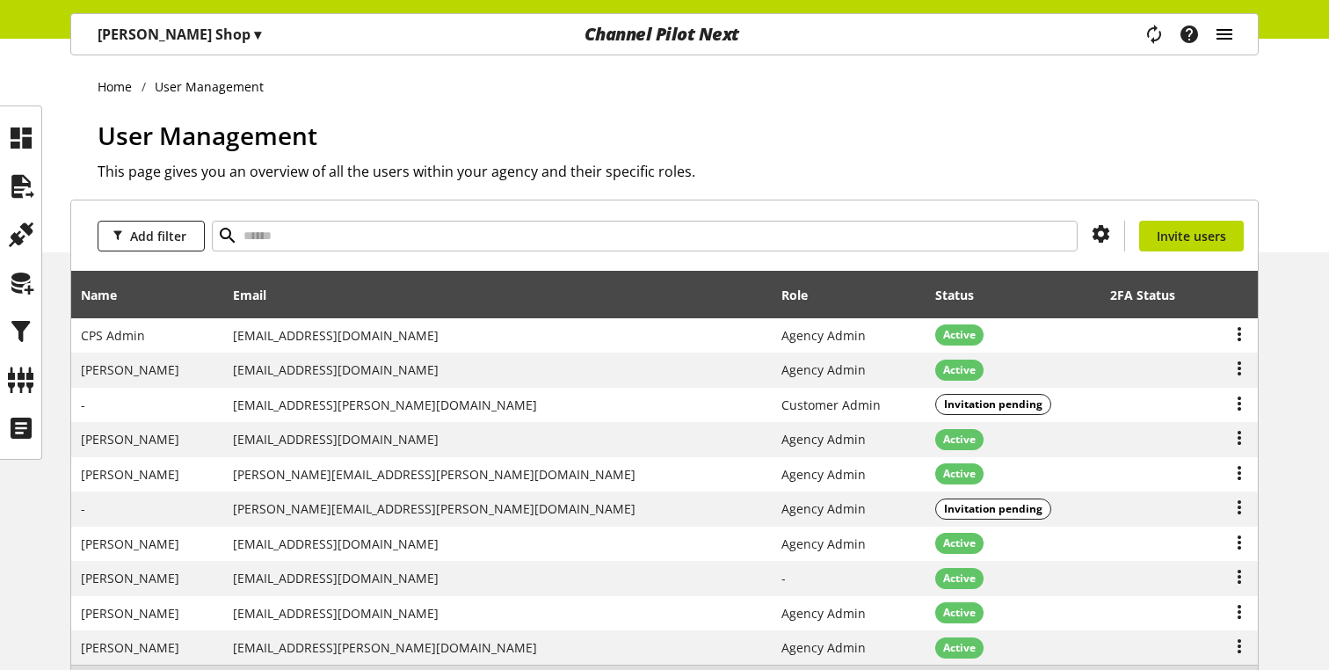
click at [1228, 33] on icon "main navigation" at bounding box center [1224, 34] width 21 height 32
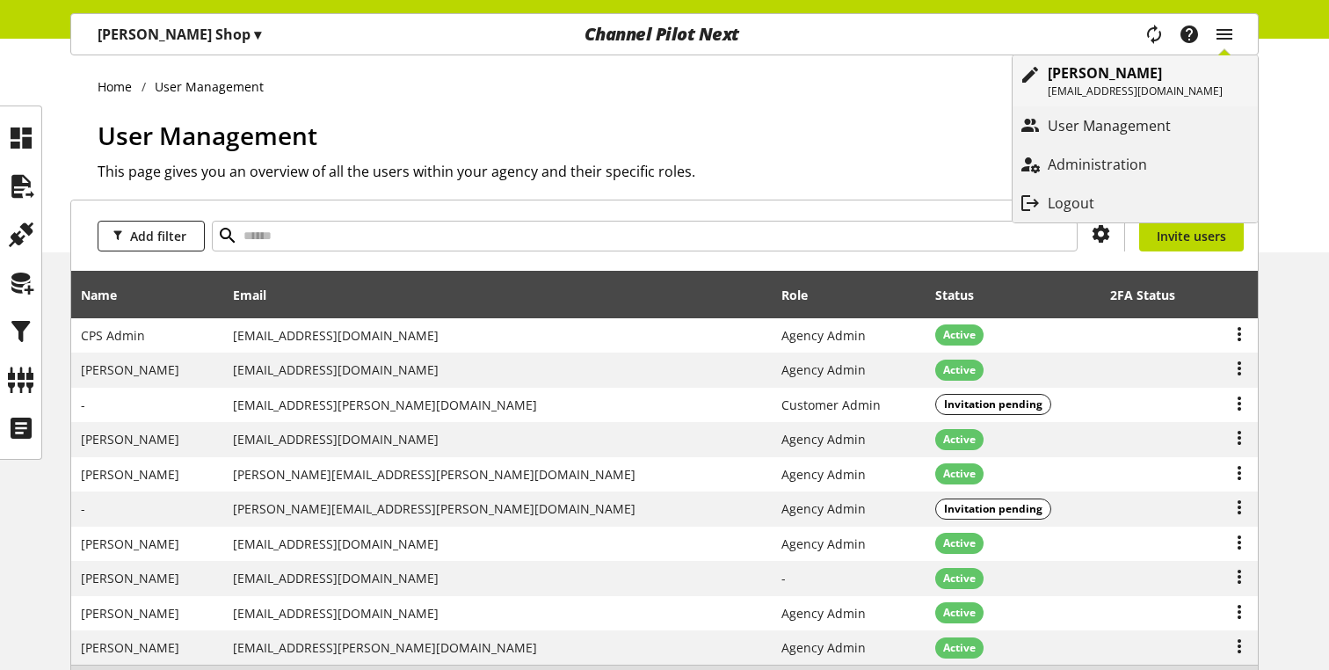
click at [1124, 83] on p "[EMAIL_ADDRESS][DOMAIN_NAME]" at bounding box center [1135, 91] width 175 height 16
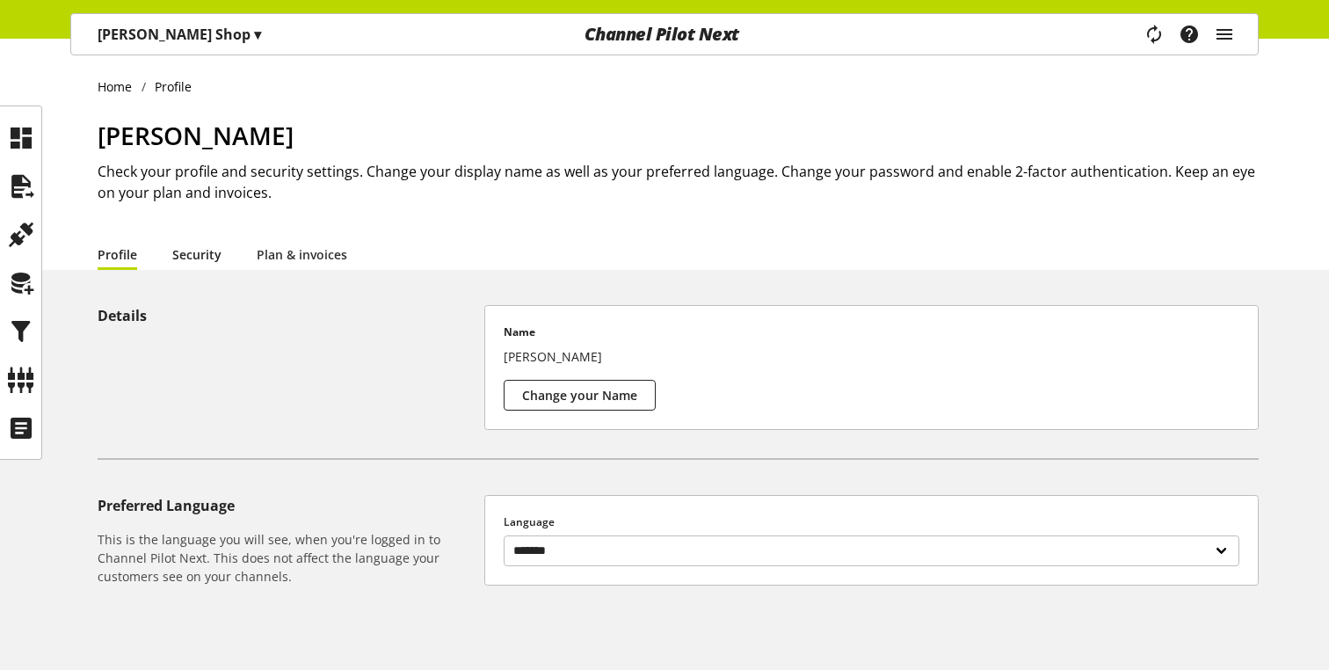
click at [205, 247] on link "Security" at bounding box center [196, 254] width 49 height 18
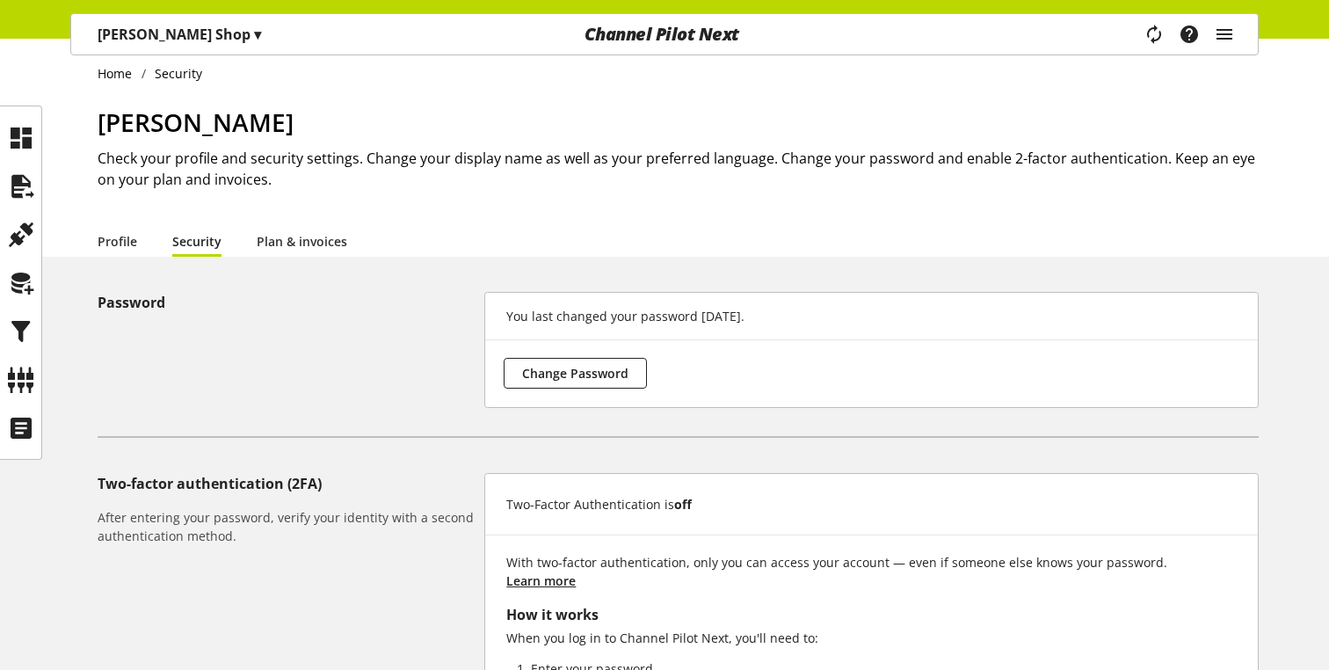
scroll to position [2, 0]
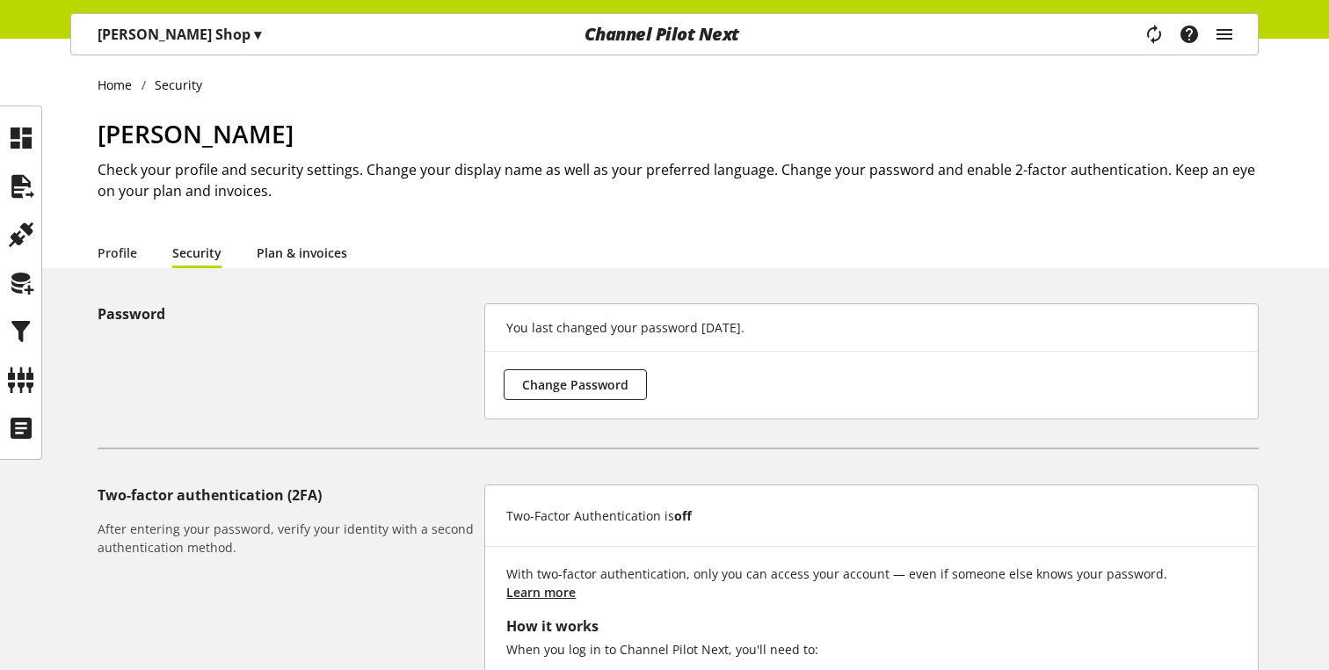
click at [267, 256] on link "Plan & invoices" at bounding box center [302, 252] width 91 height 18
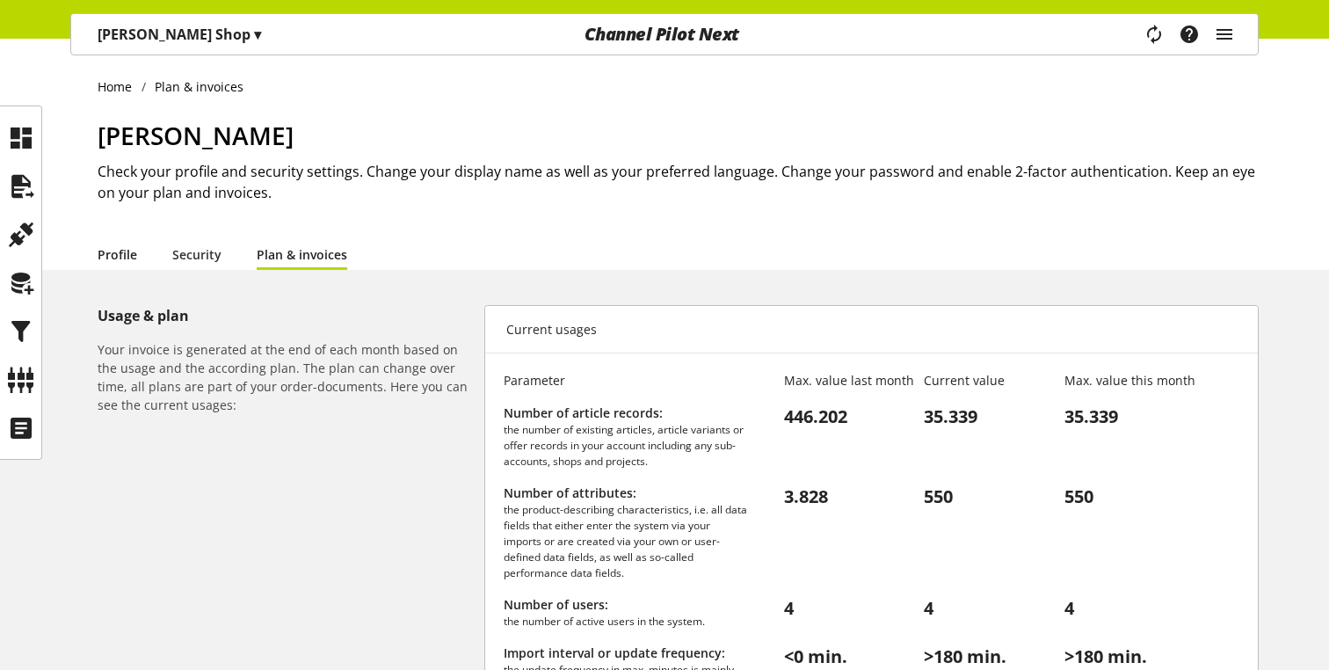
click at [127, 253] on link "Profile" at bounding box center [118, 254] width 40 height 18
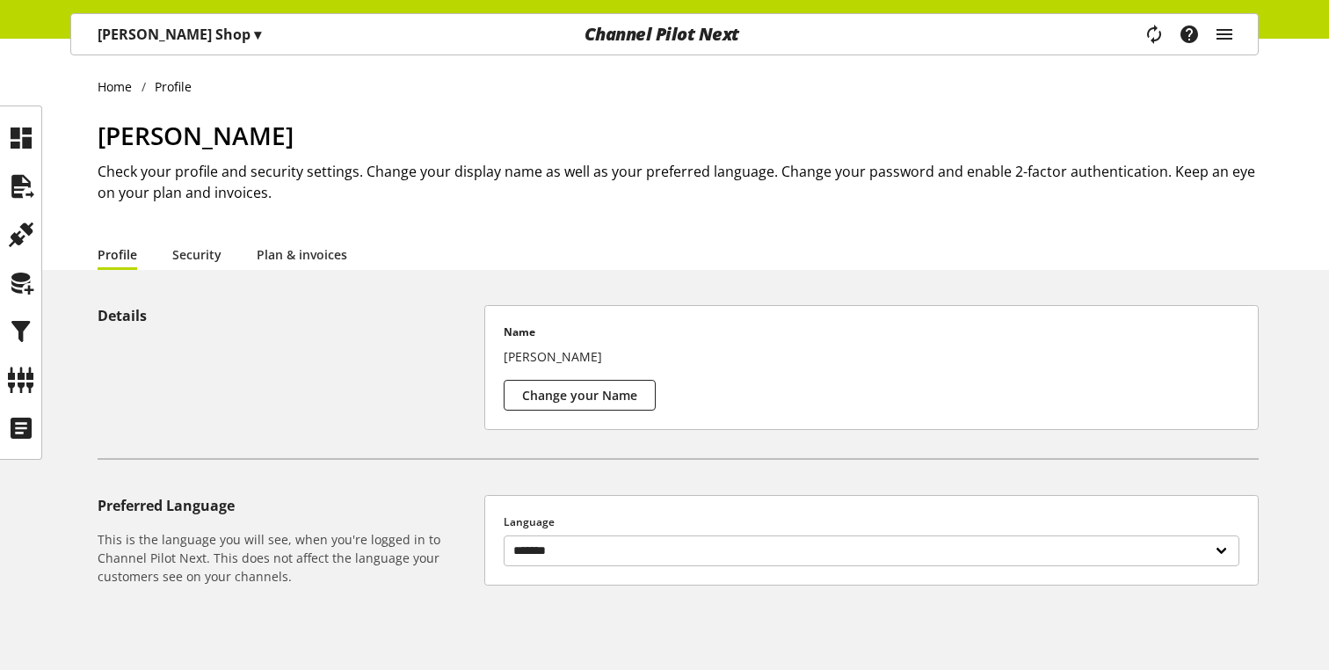
click at [222, 262] on li "Security" at bounding box center [214, 254] width 84 height 32
click at [308, 257] on link "Plan & invoices" at bounding box center [302, 254] width 91 height 18
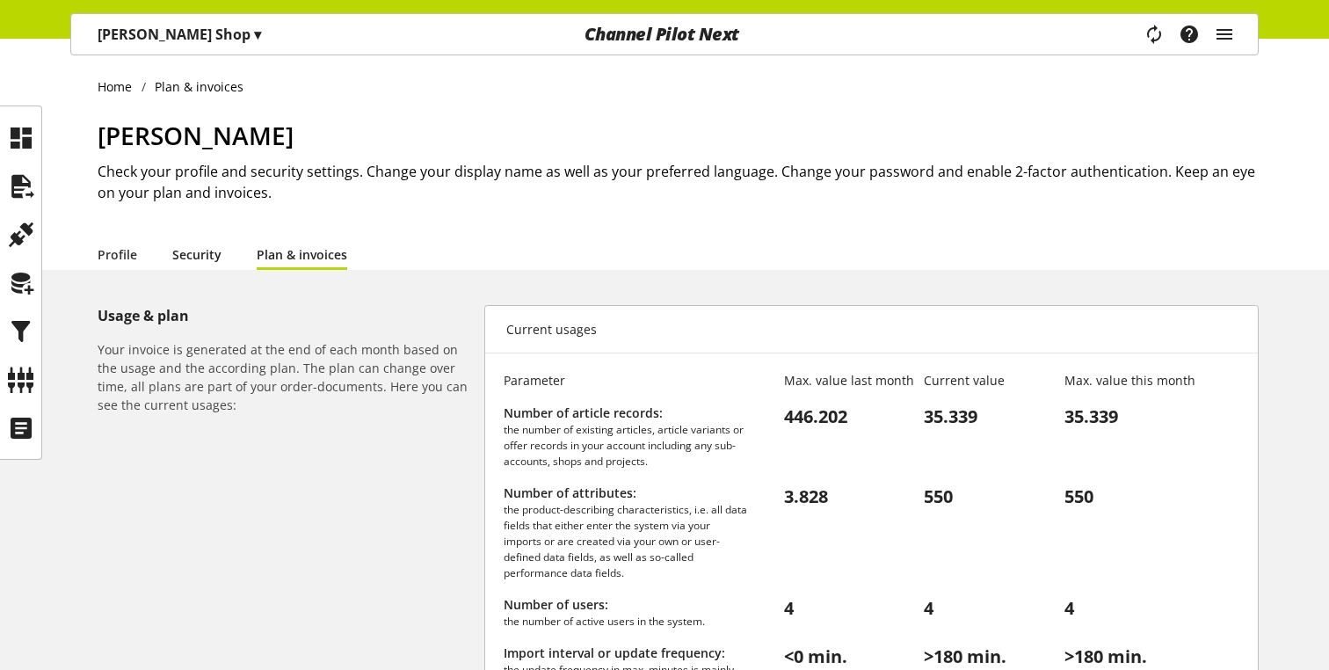
click at [206, 264] on link "Security" at bounding box center [196, 254] width 49 height 18
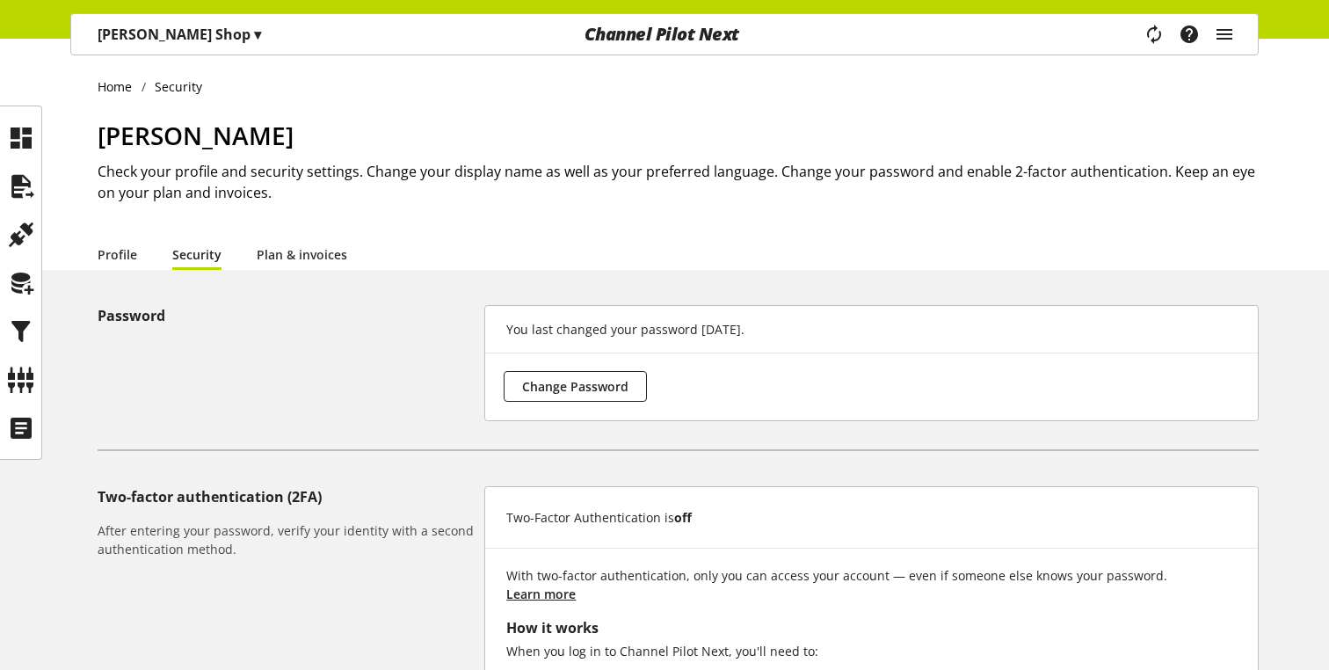
scroll to position [7, 0]
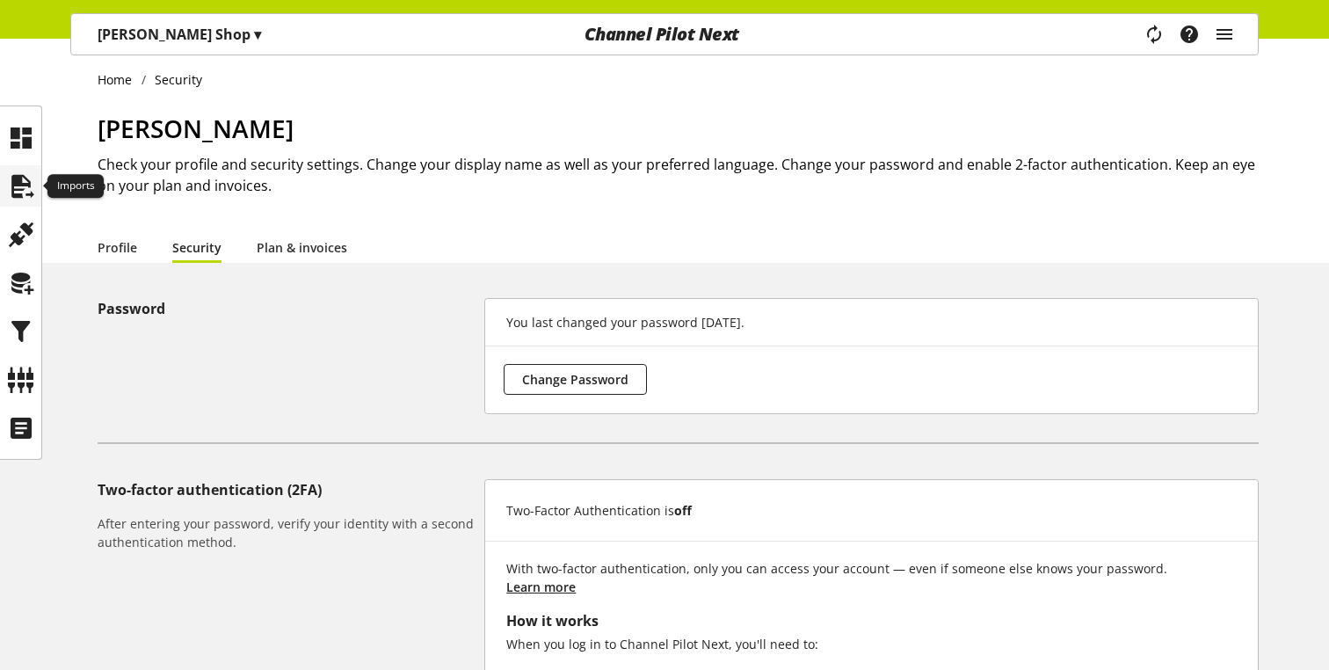
click at [19, 171] on icon at bounding box center [21, 186] width 28 height 35
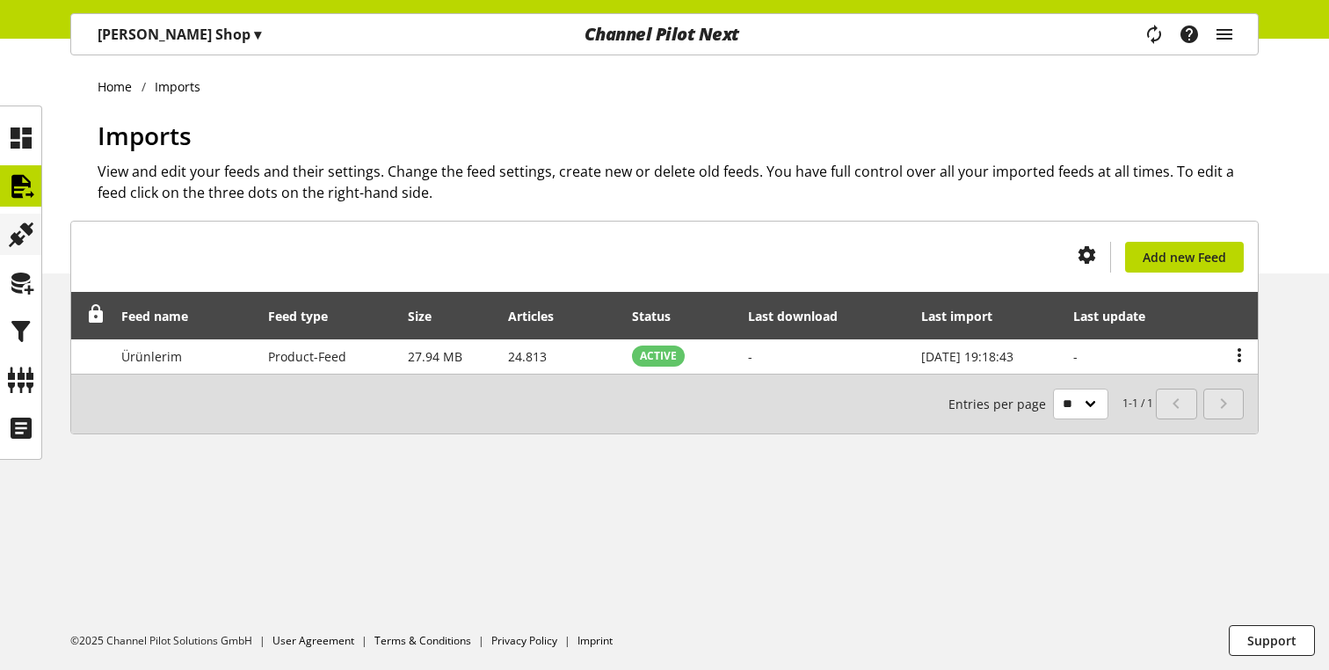
click at [28, 221] on icon at bounding box center [21, 234] width 28 height 35
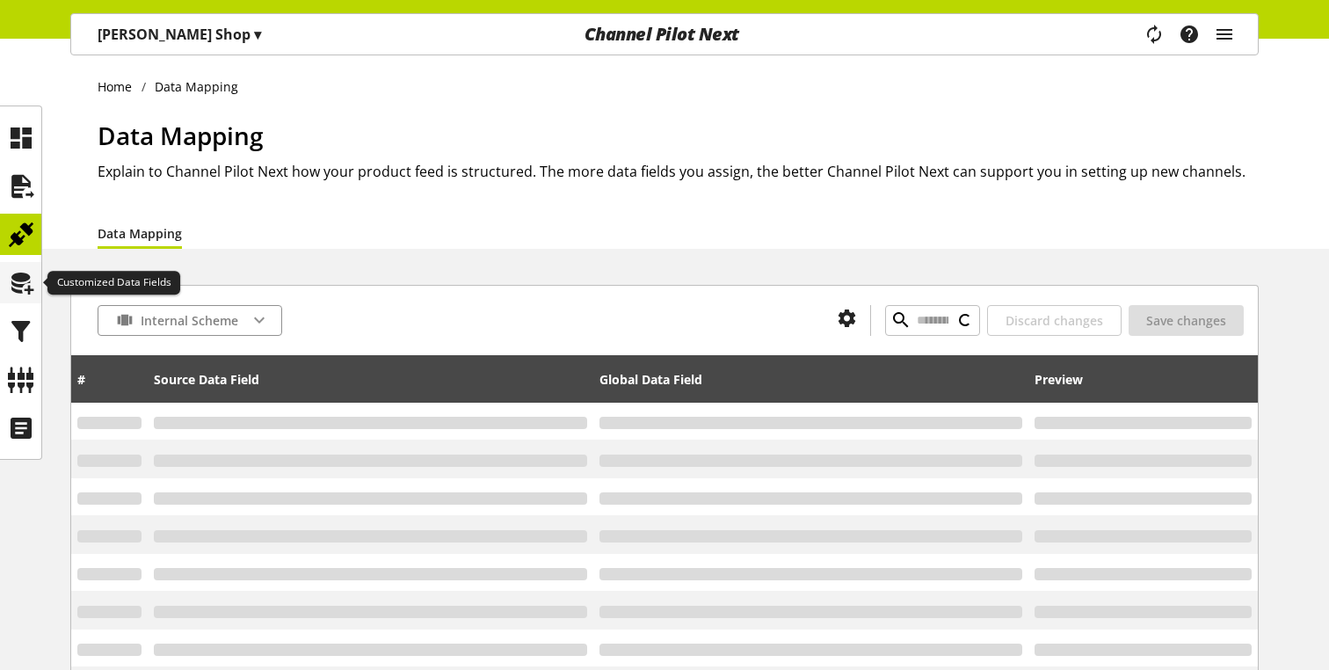
click at [29, 272] on icon at bounding box center [21, 282] width 28 height 35
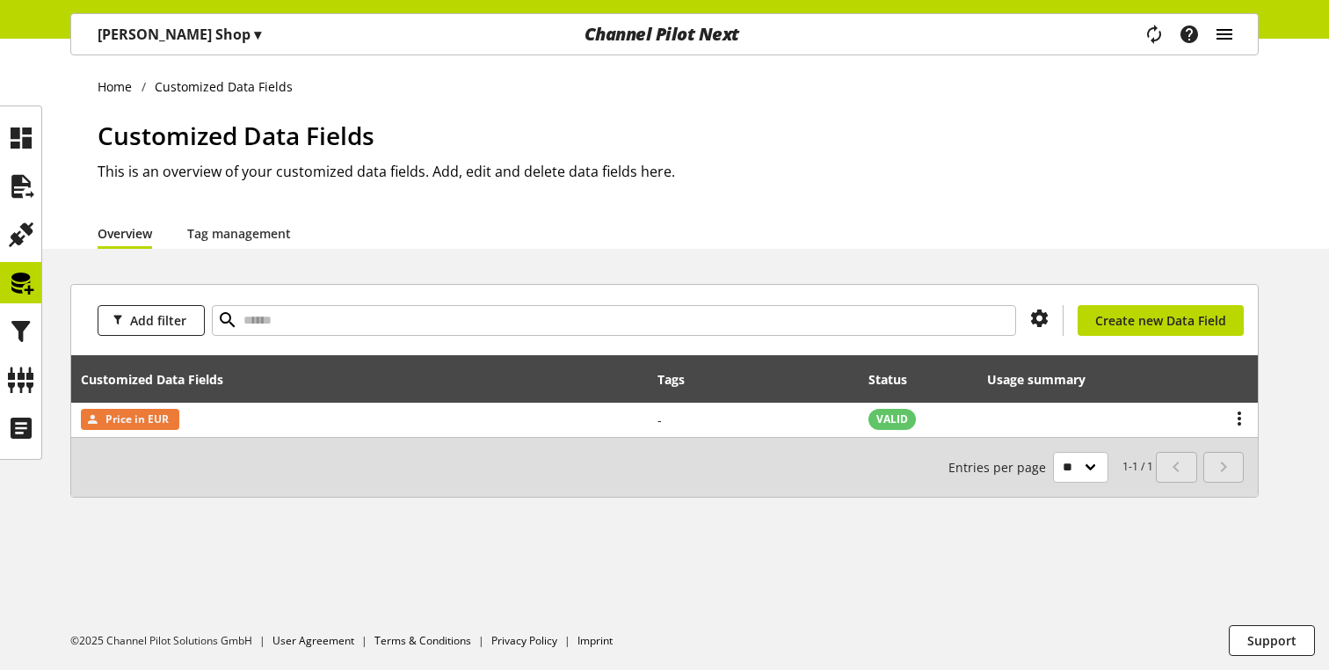
click at [1216, 40] on icon "main navigation" at bounding box center [1224, 34] width 21 height 32
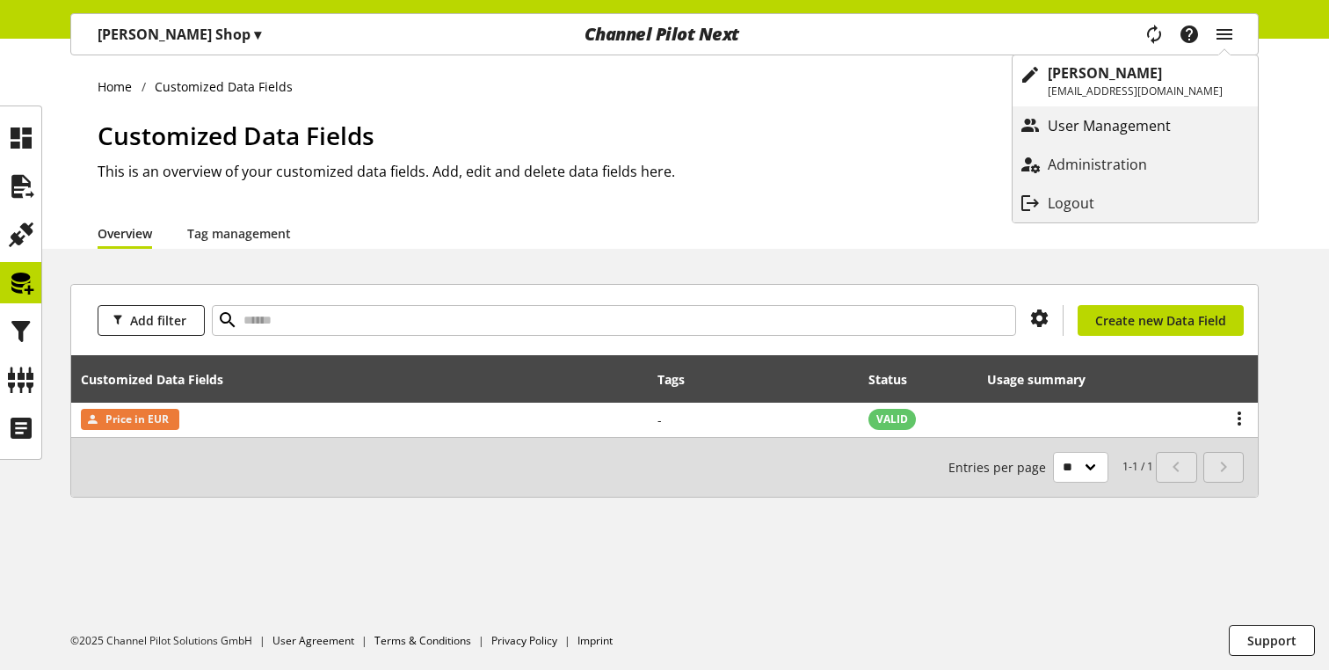
click at [1138, 126] on p "User Management" at bounding box center [1127, 125] width 158 height 21
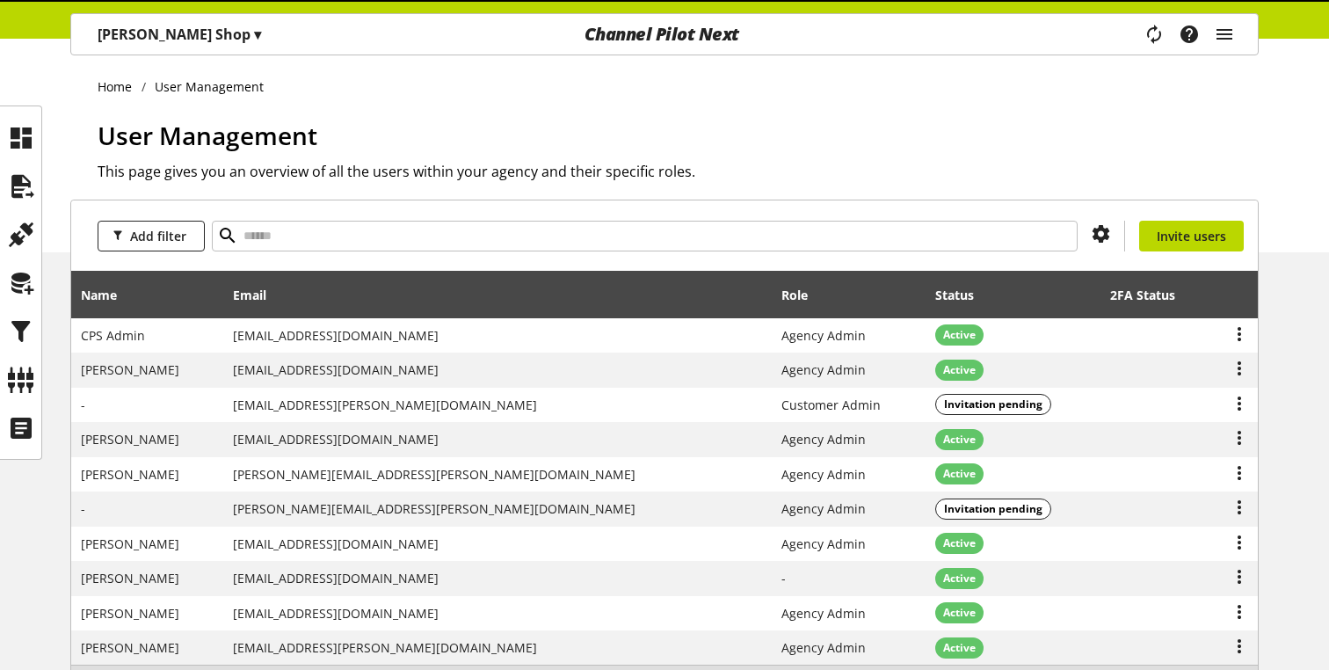
click at [1237, 35] on div "Task manager Help center [PERSON_NAME] [EMAIL_ADDRESS][DOMAIN_NAME] User Manage…" at bounding box center [1196, 34] width 124 height 40
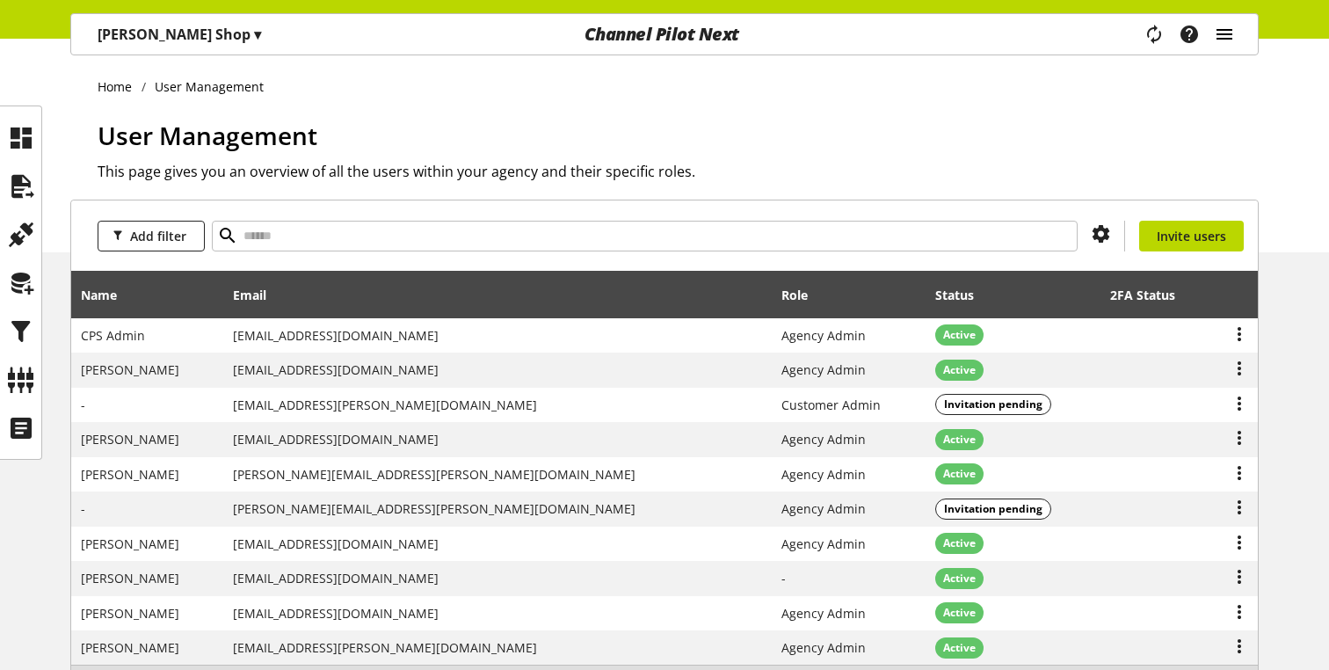
click at [1228, 37] on icon "main navigation" at bounding box center [1224, 34] width 21 height 32
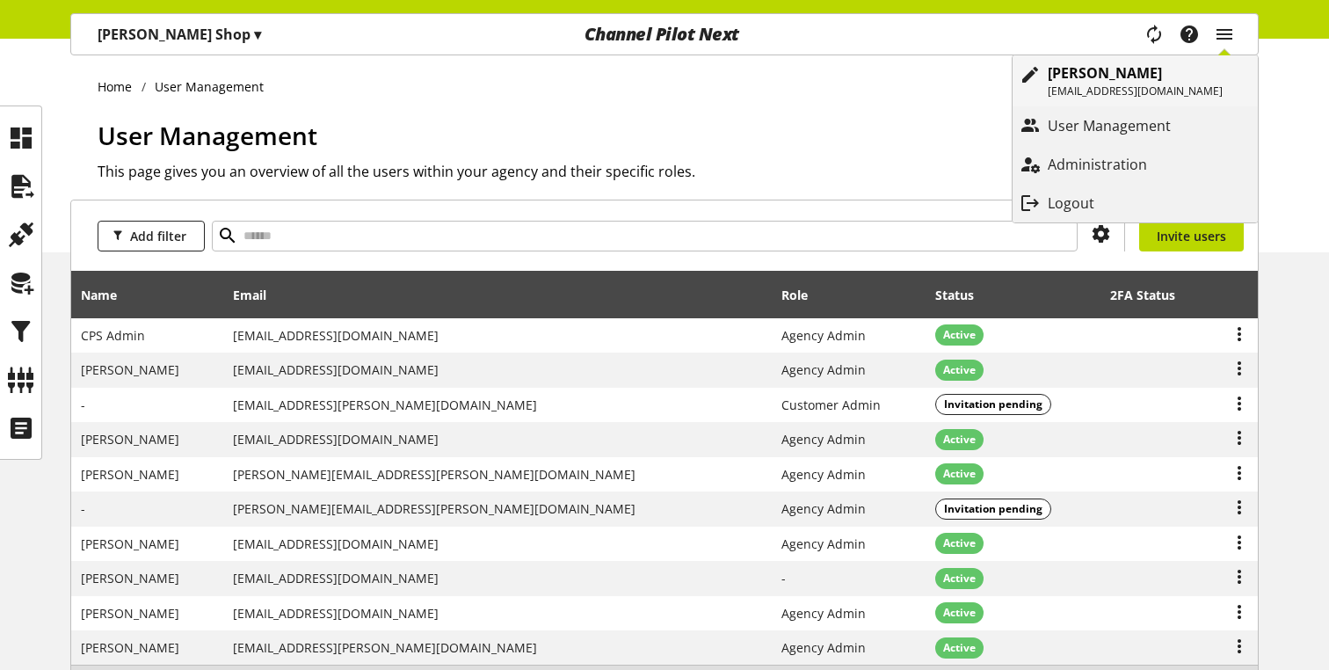
click at [1140, 102] on div "[PERSON_NAME] [EMAIL_ADDRESS][DOMAIN_NAME]" at bounding box center [1153, 80] width 210 height 51
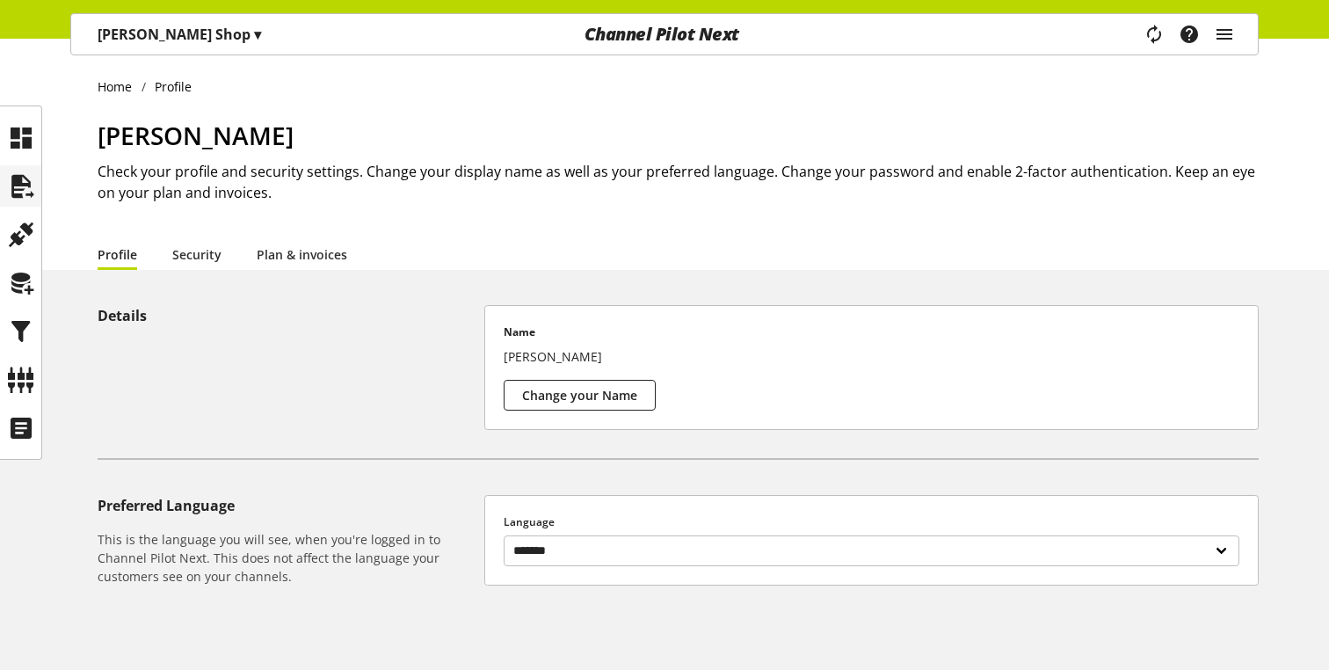
click at [16, 190] on icon at bounding box center [21, 186] width 28 height 35
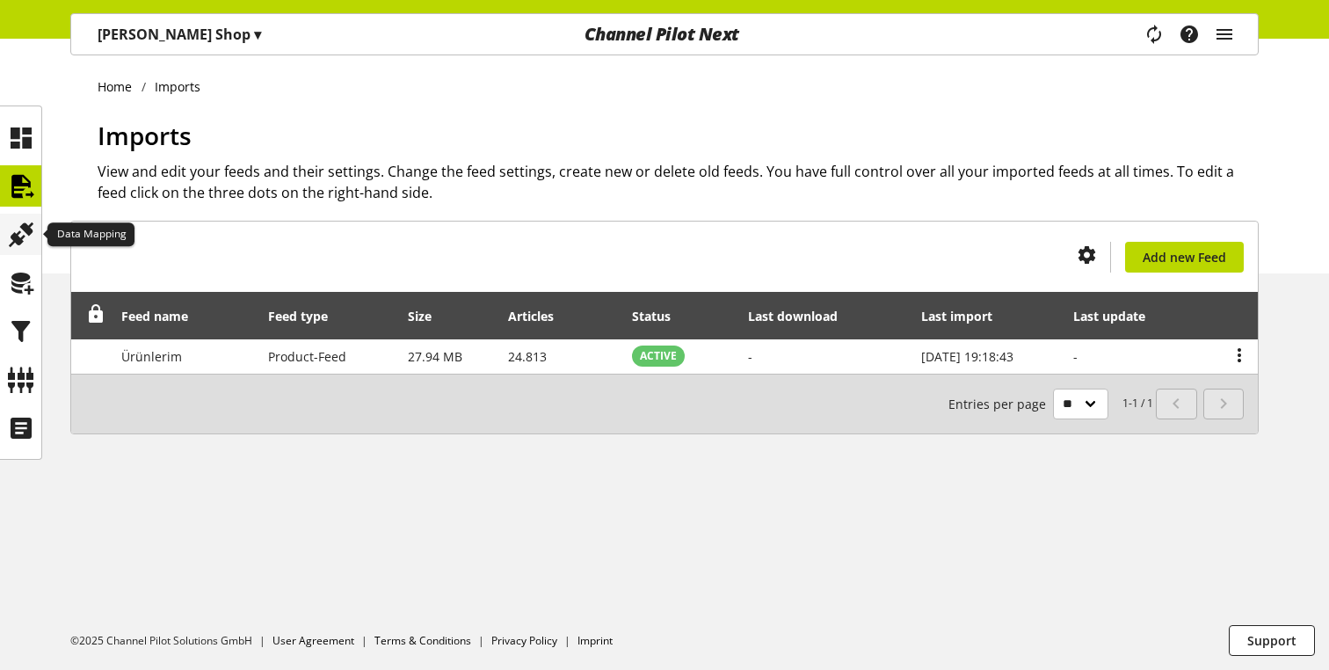
click at [34, 236] on div at bounding box center [20, 234] width 41 height 41
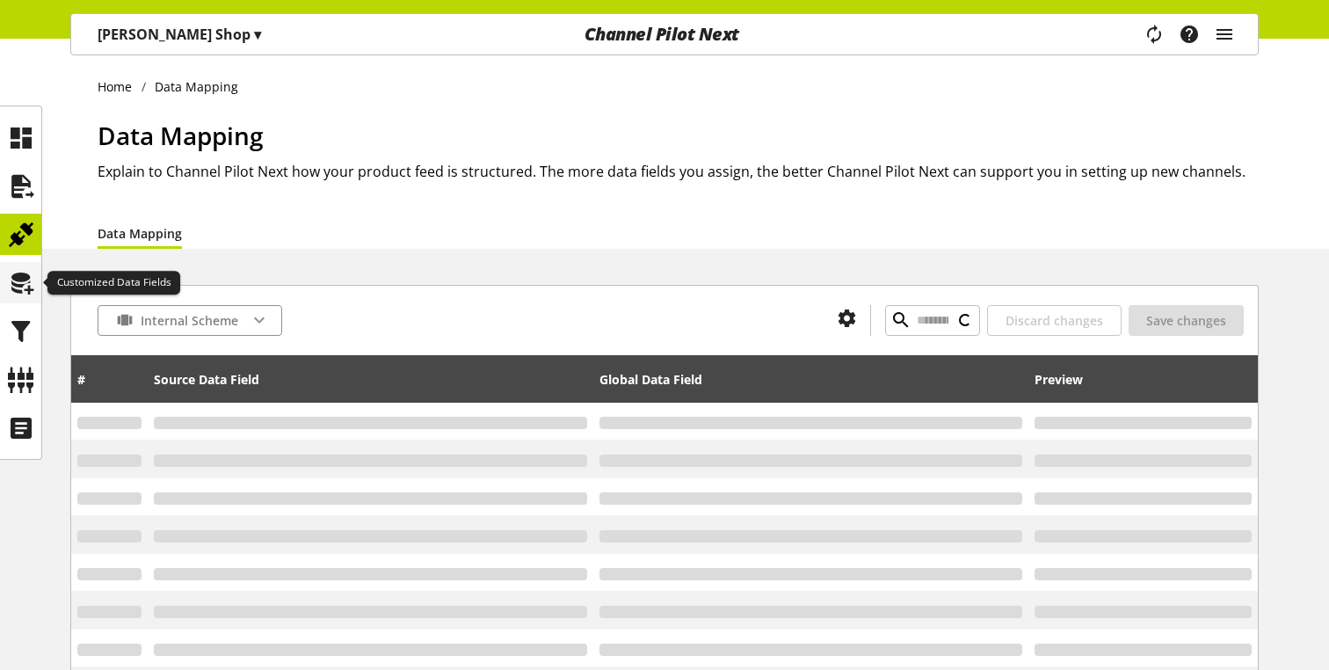
click at [7, 275] on icon at bounding box center [21, 282] width 28 height 35
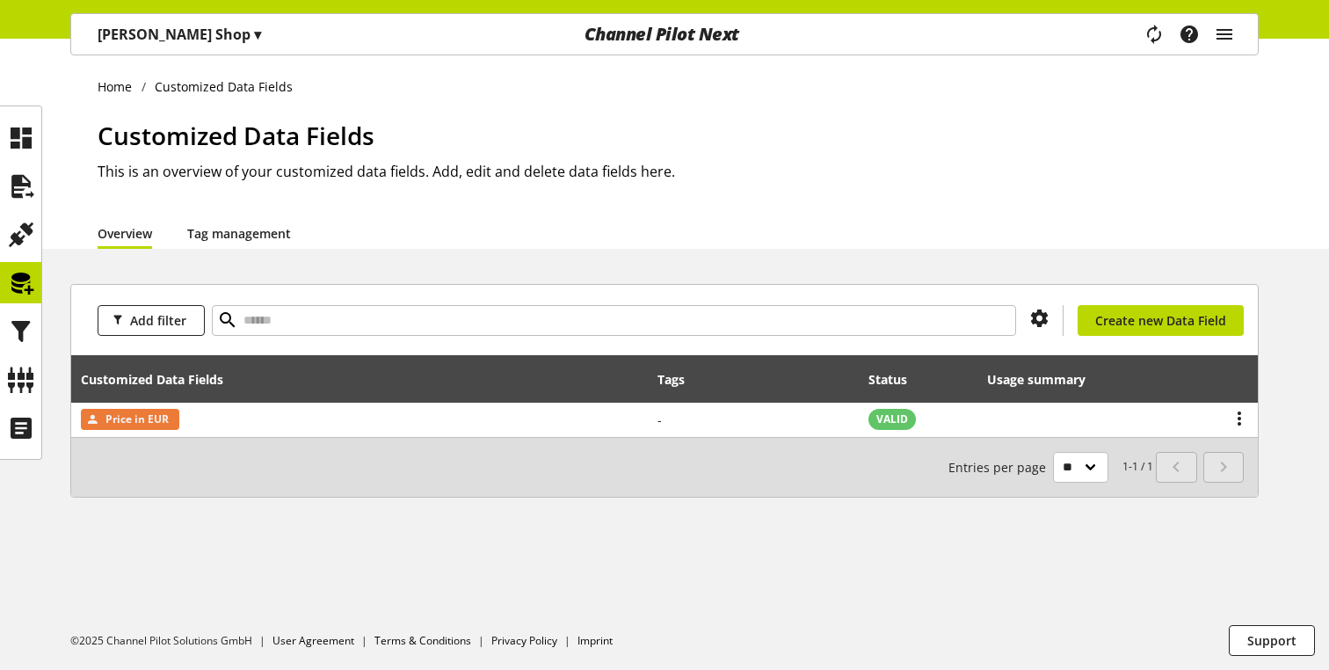
click at [228, 228] on link "Tag management" at bounding box center [239, 233] width 104 height 18
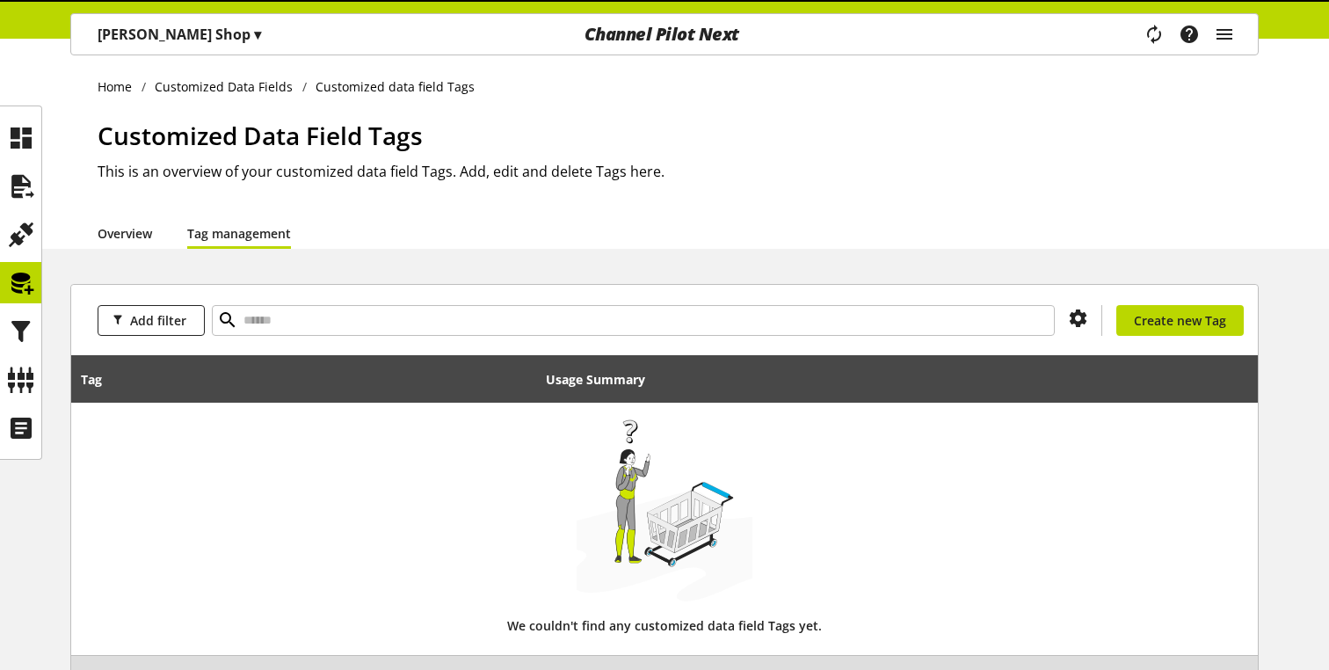
click at [124, 243] on link "Overview" at bounding box center [125, 233] width 54 height 18
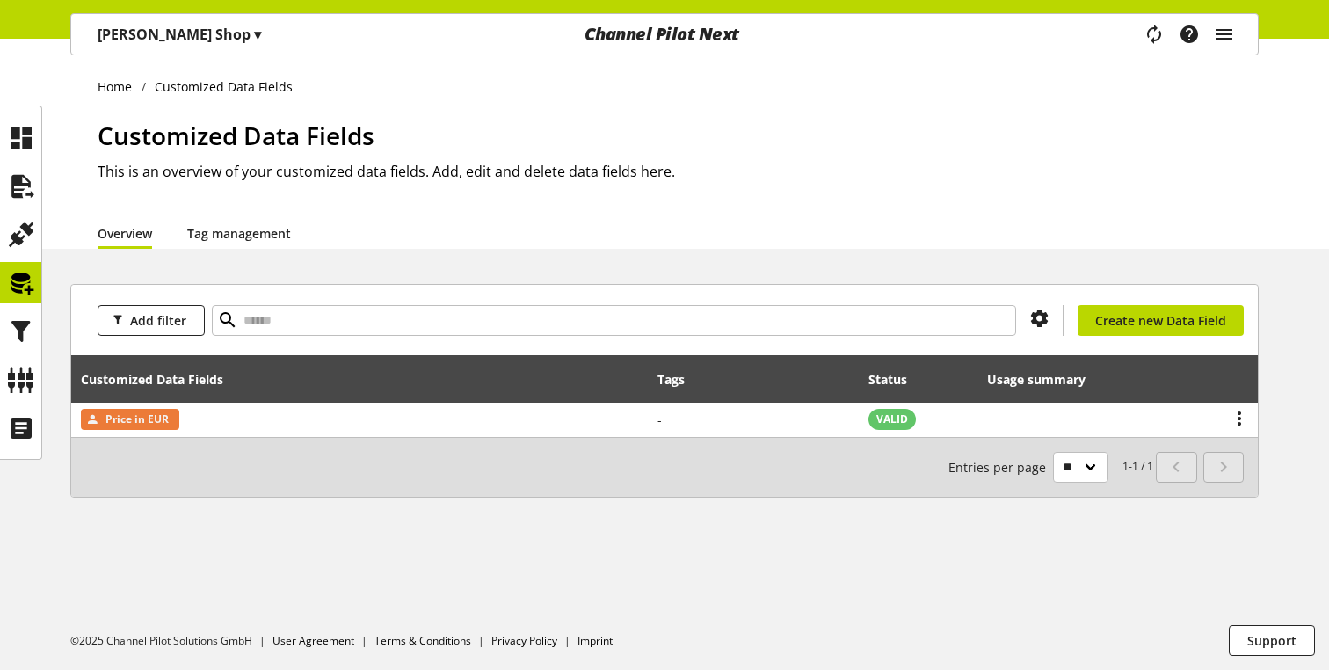
click at [205, 236] on link "Tag management" at bounding box center [239, 233] width 104 height 18
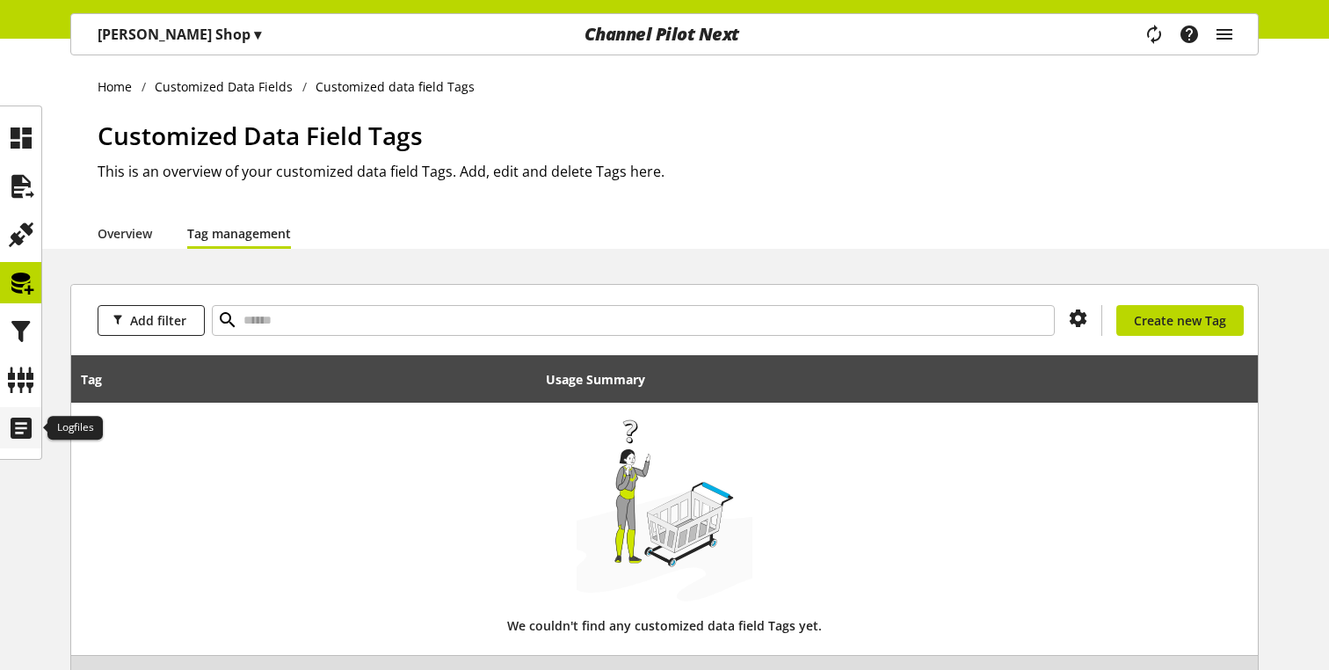
click at [22, 408] on div at bounding box center [20, 427] width 41 height 41
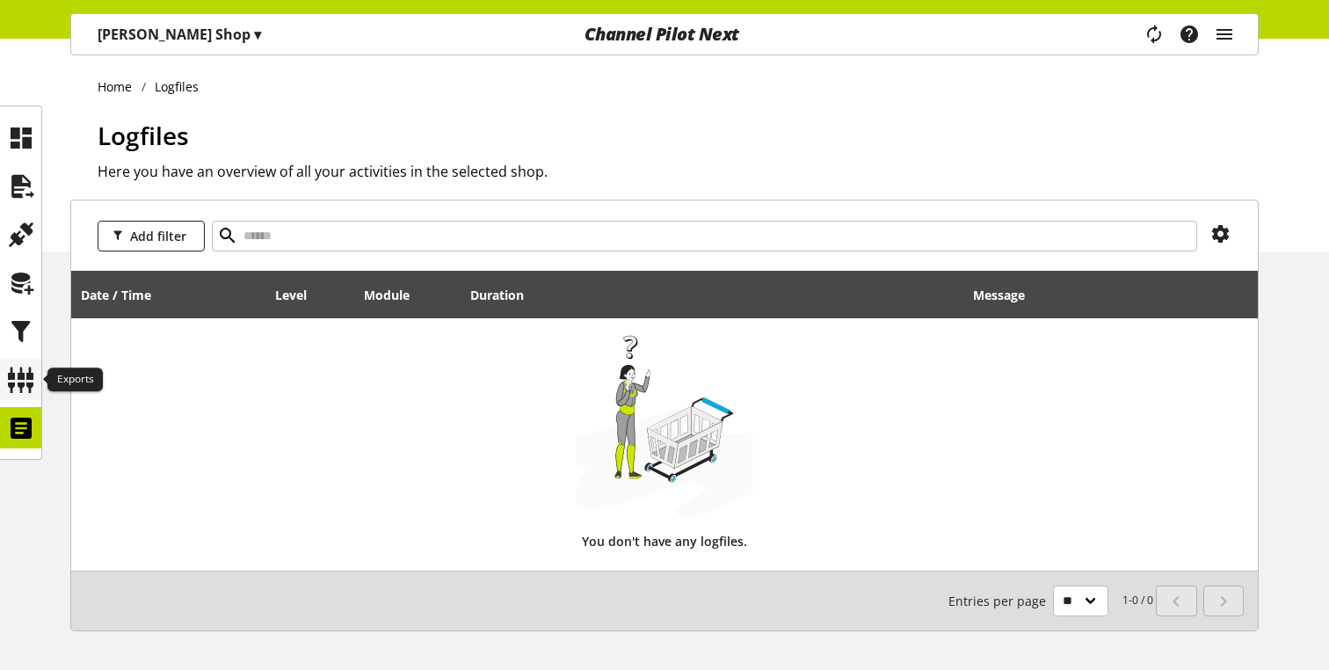
click at [21, 371] on icon at bounding box center [21, 379] width 28 height 35
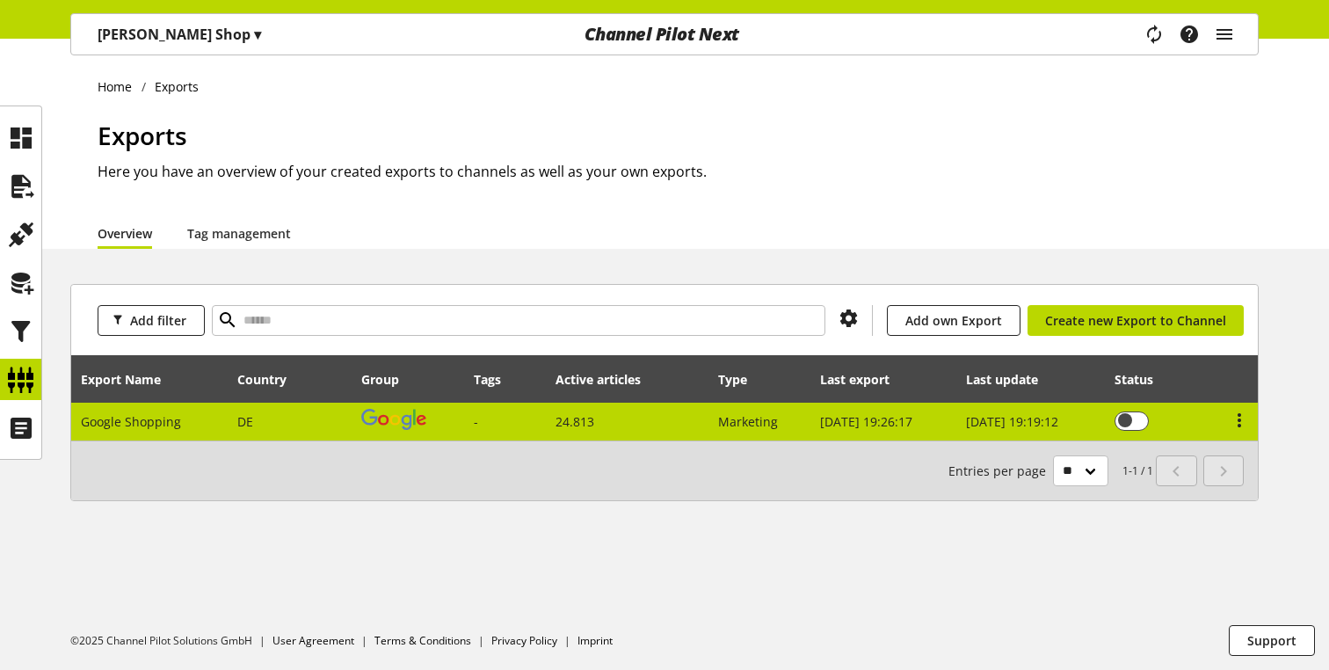
click at [373, 419] on img at bounding box center [393, 419] width 65 height 21
select select "********"
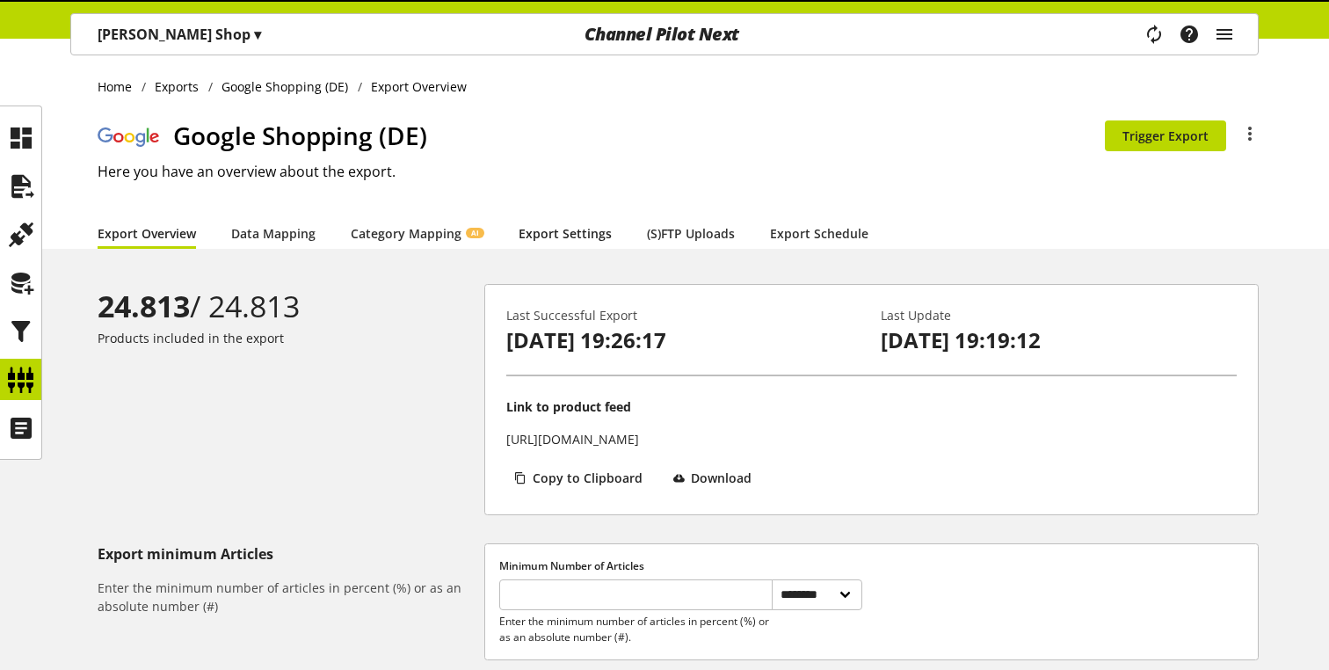
click at [575, 240] on link "Export Settings" at bounding box center [564, 233] width 93 height 18
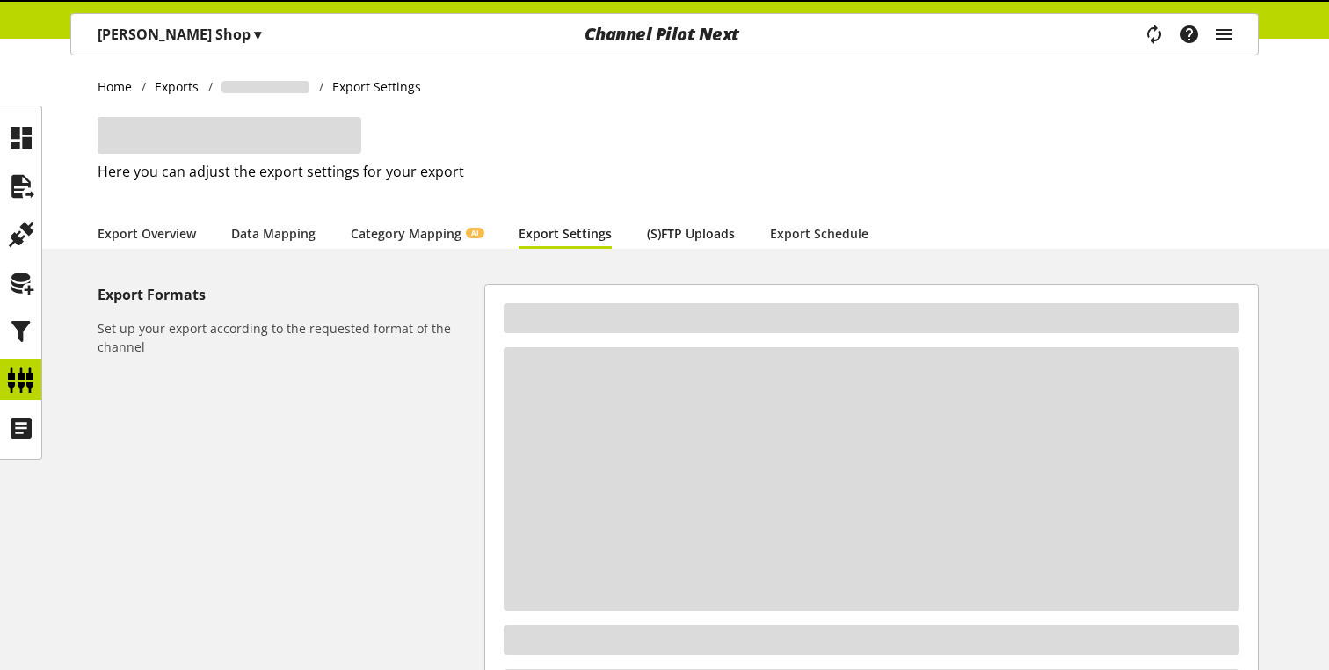
select select "*"
select select "****"
select select "***"
select select "*"
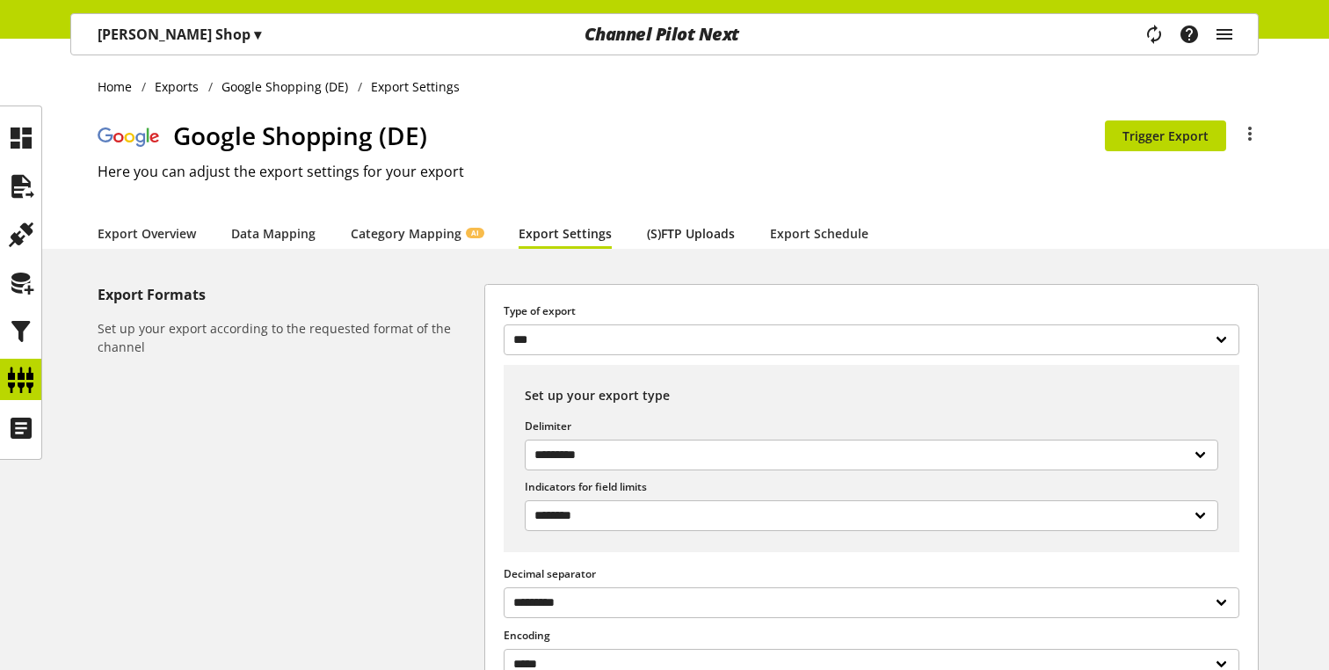
click at [677, 240] on link "(S)FTP Uploads" at bounding box center [691, 233] width 88 height 18
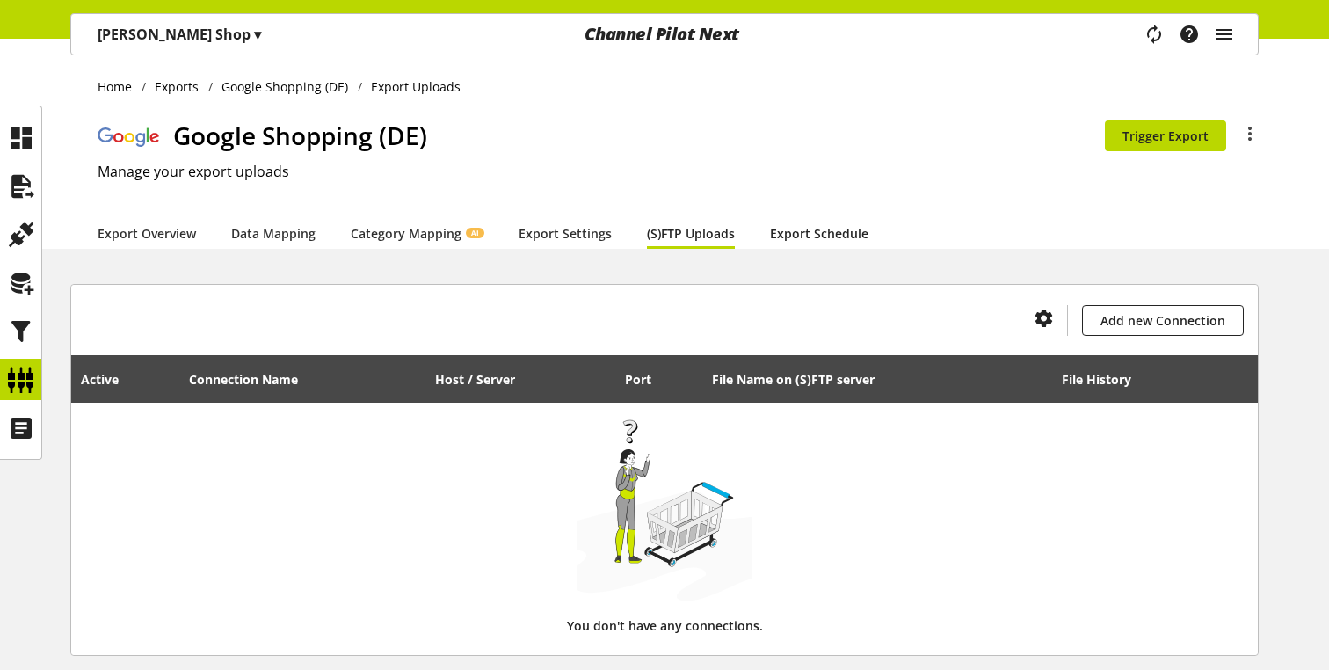
click at [810, 240] on link "Export Schedule" at bounding box center [819, 233] width 98 height 18
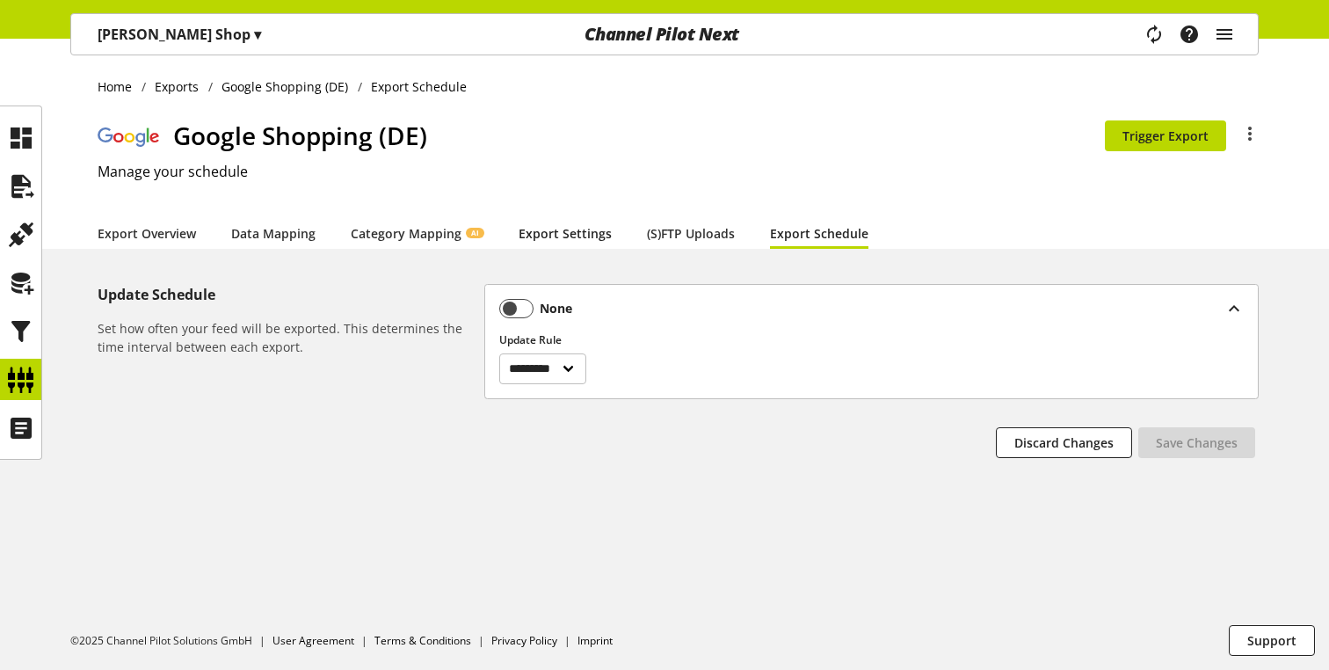
click at [530, 237] on link "Export Settings" at bounding box center [564, 233] width 93 height 18
select select "*"
select select "****"
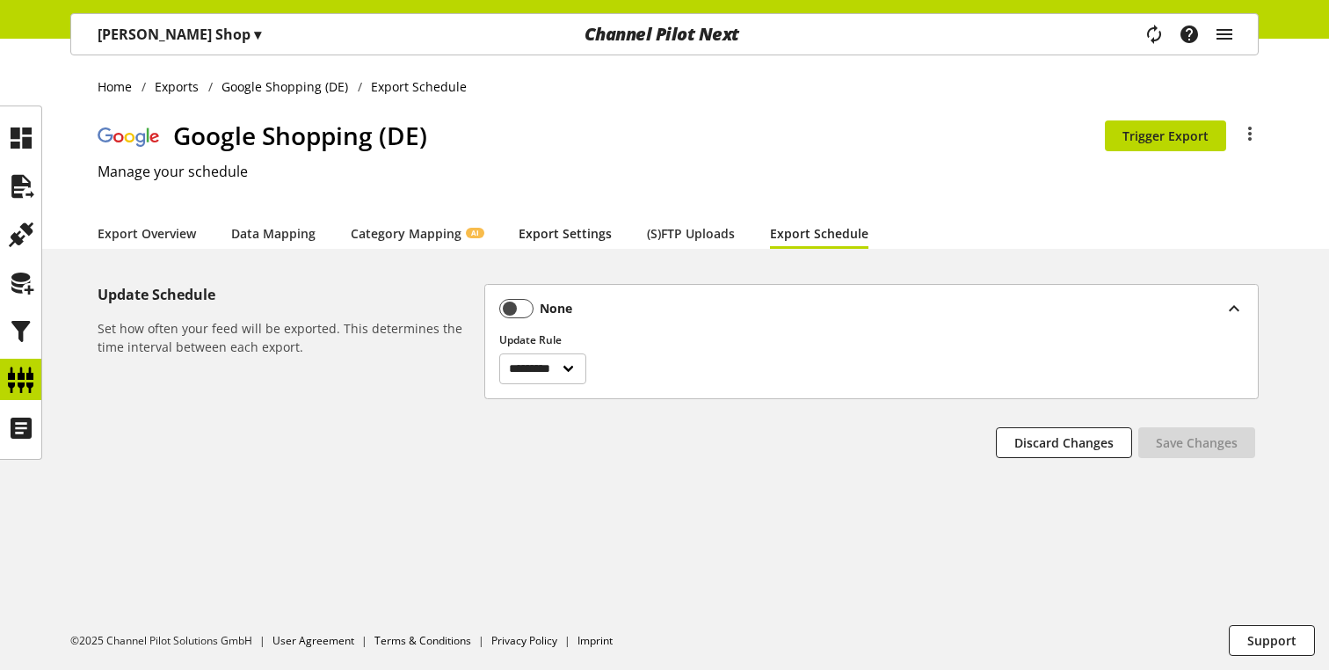
select select "***"
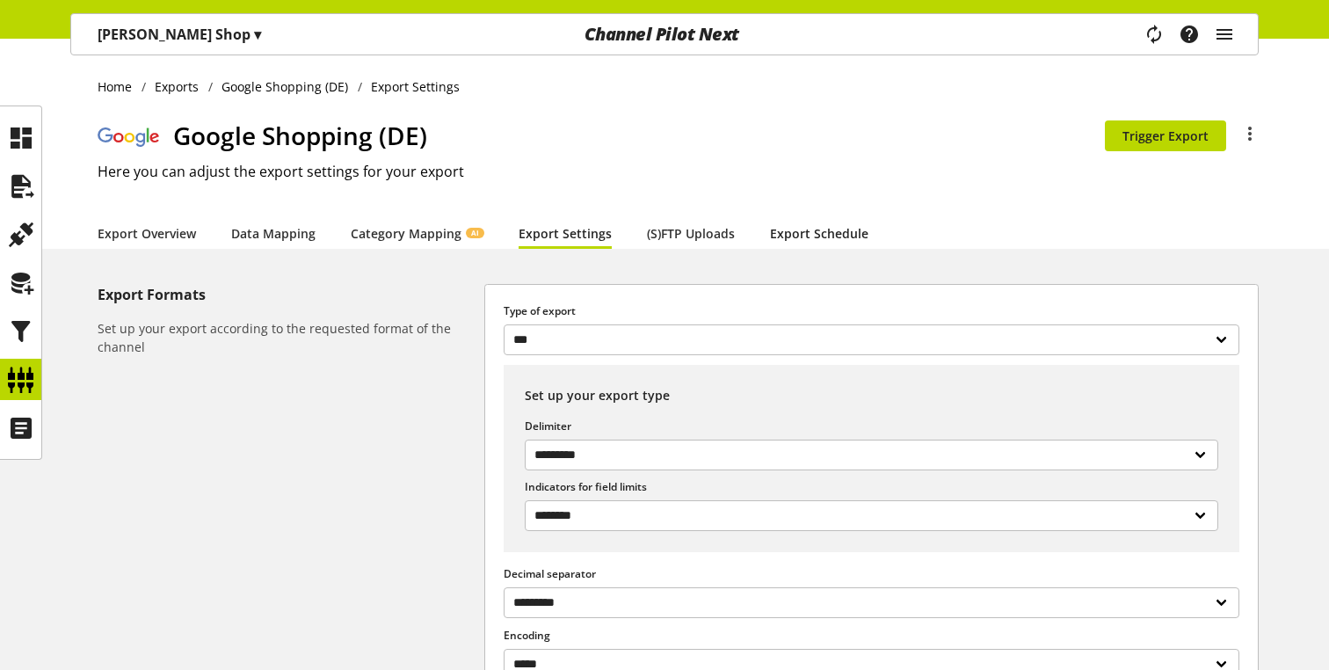
click at [814, 243] on link "Export Schedule" at bounding box center [819, 233] width 98 height 18
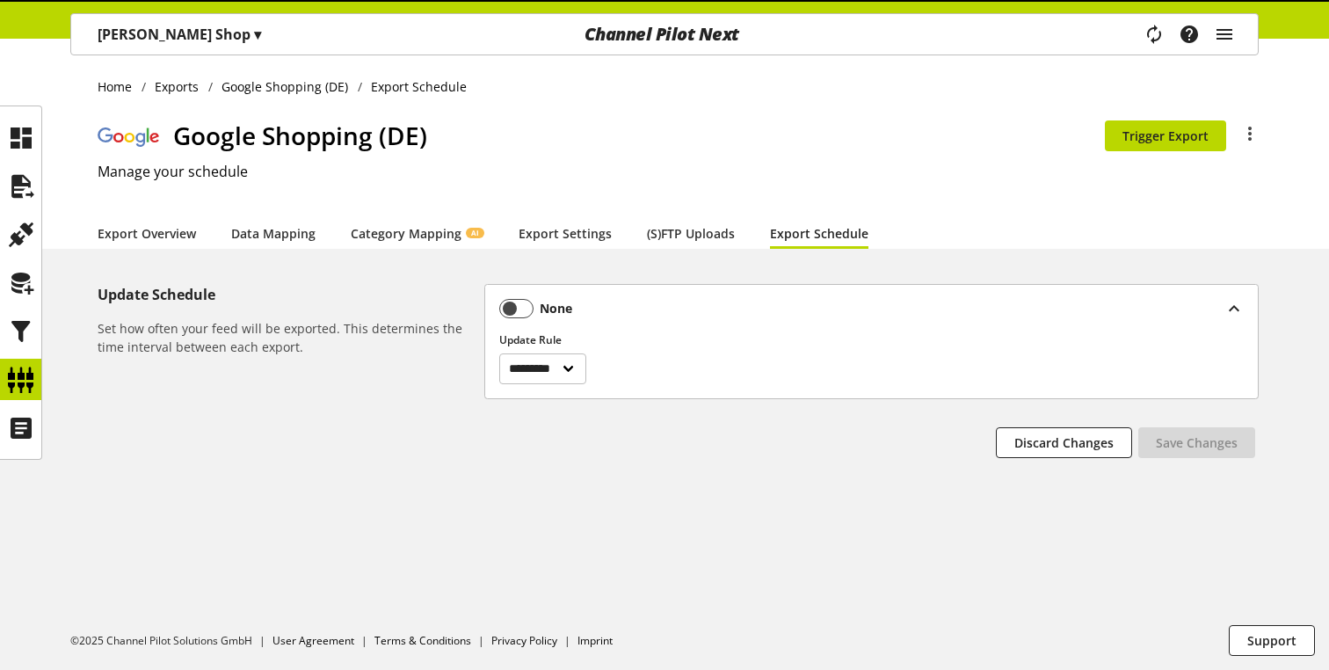
click at [715, 306] on div "None Update Rule ********* ****** *********" at bounding box center [862, 341] width 726 height 85
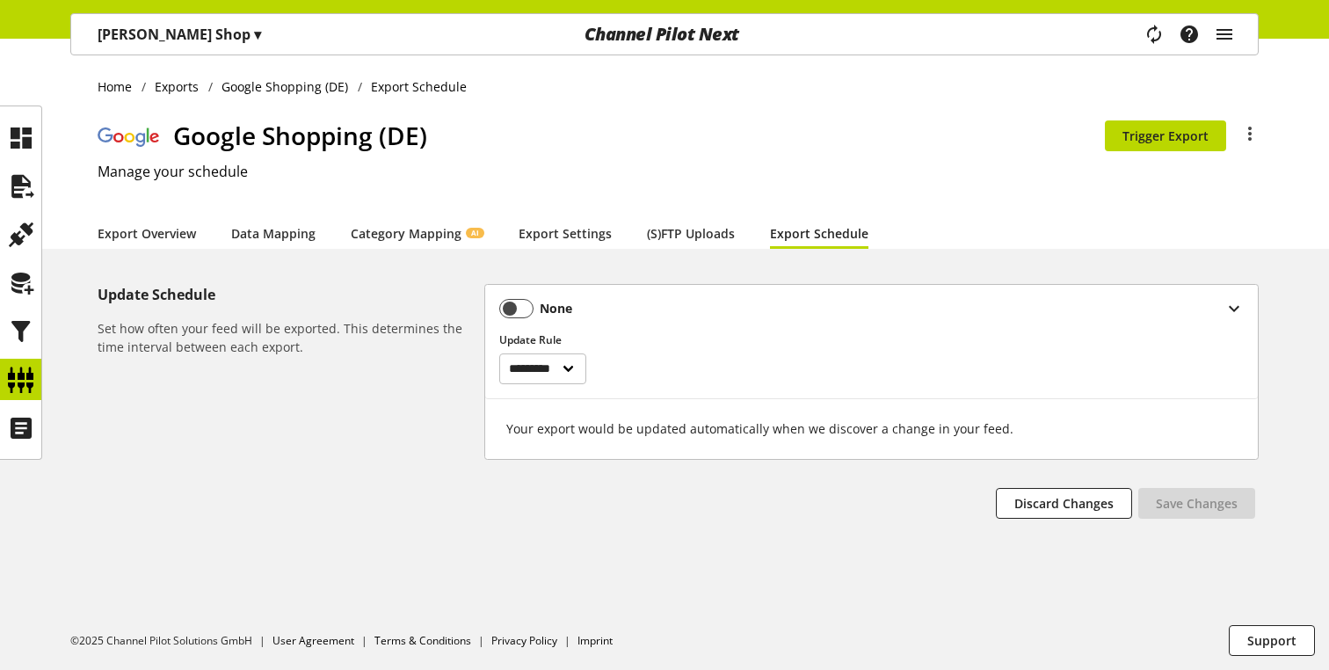
click at [715, 306] on div "None Update Rule ********* ****** *********" at bounding box center [862, 341] width 726 height 85
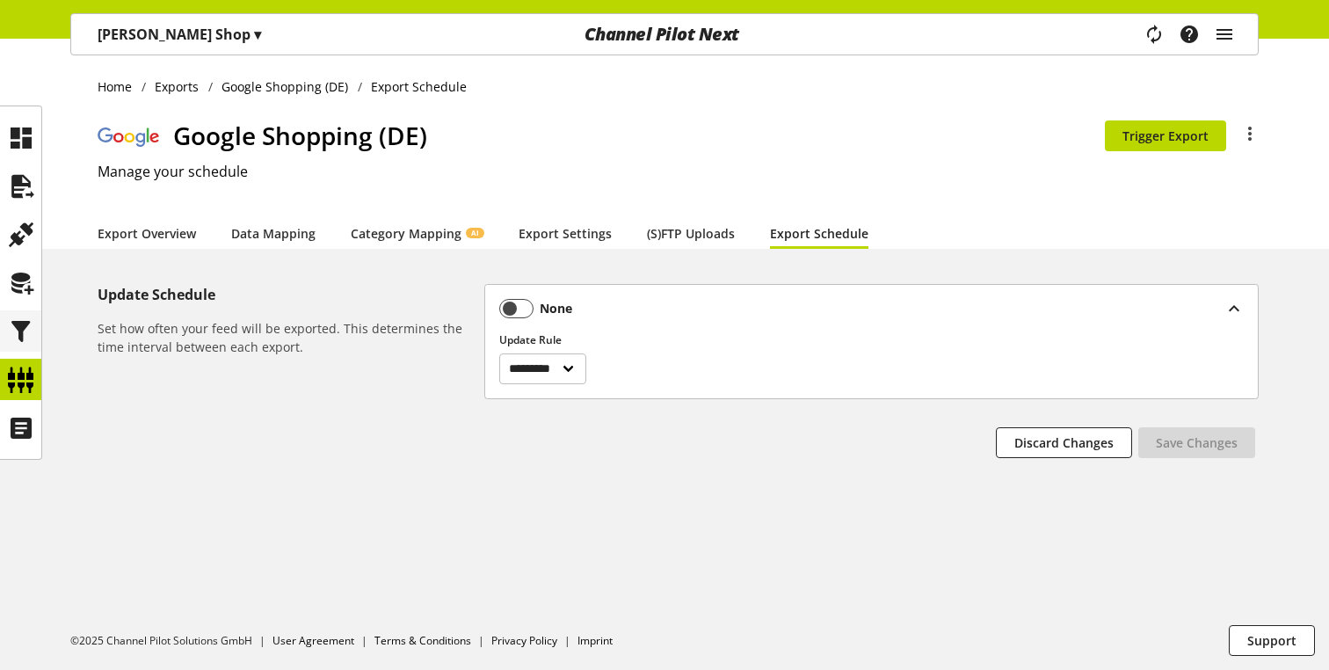
click at [31, 342] on icon at bounding box center [21, 331] width 28 height 35
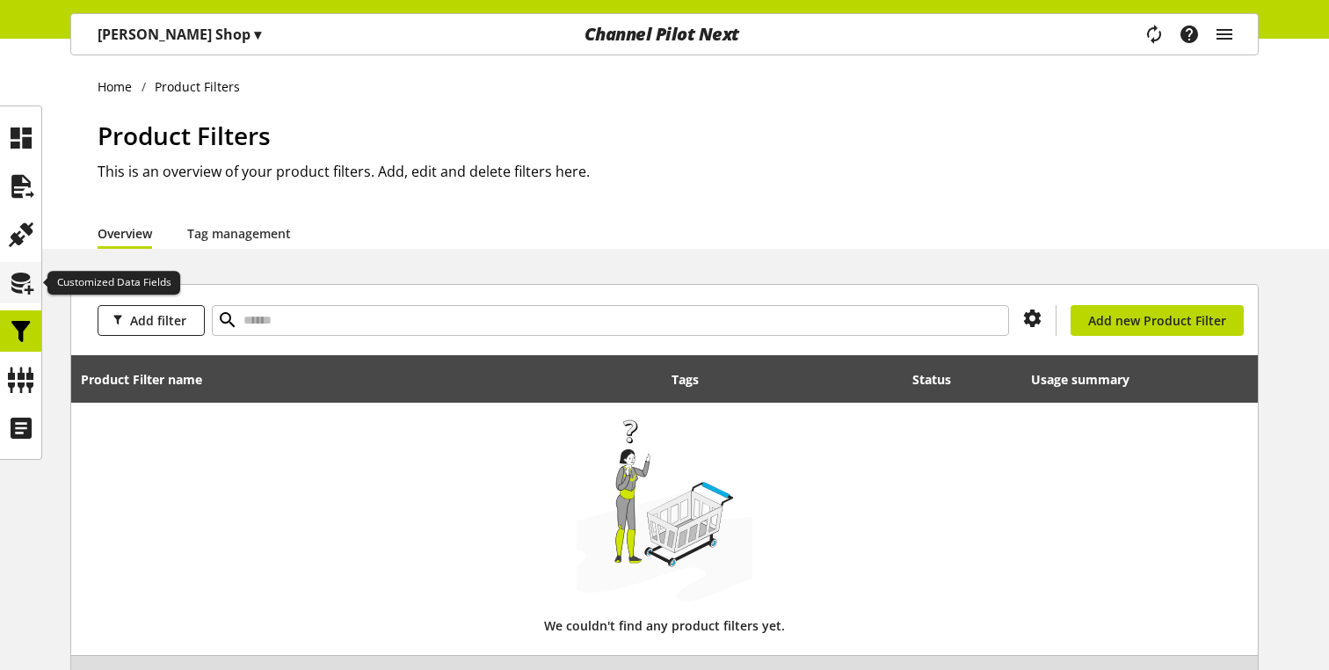
click at [33, 299] on icon at bounding box center [21, 282] width 28 height 35
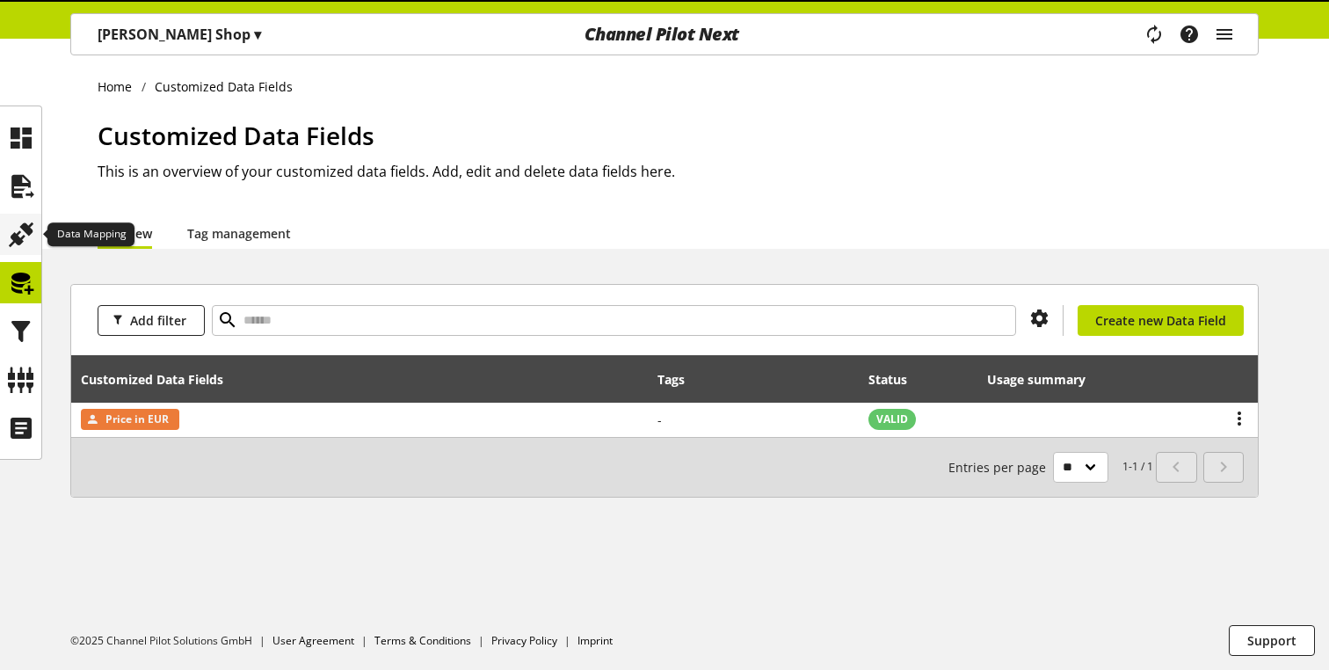
click at [29, 250] on icon at bounding box center [21, 234] width 28 height 35
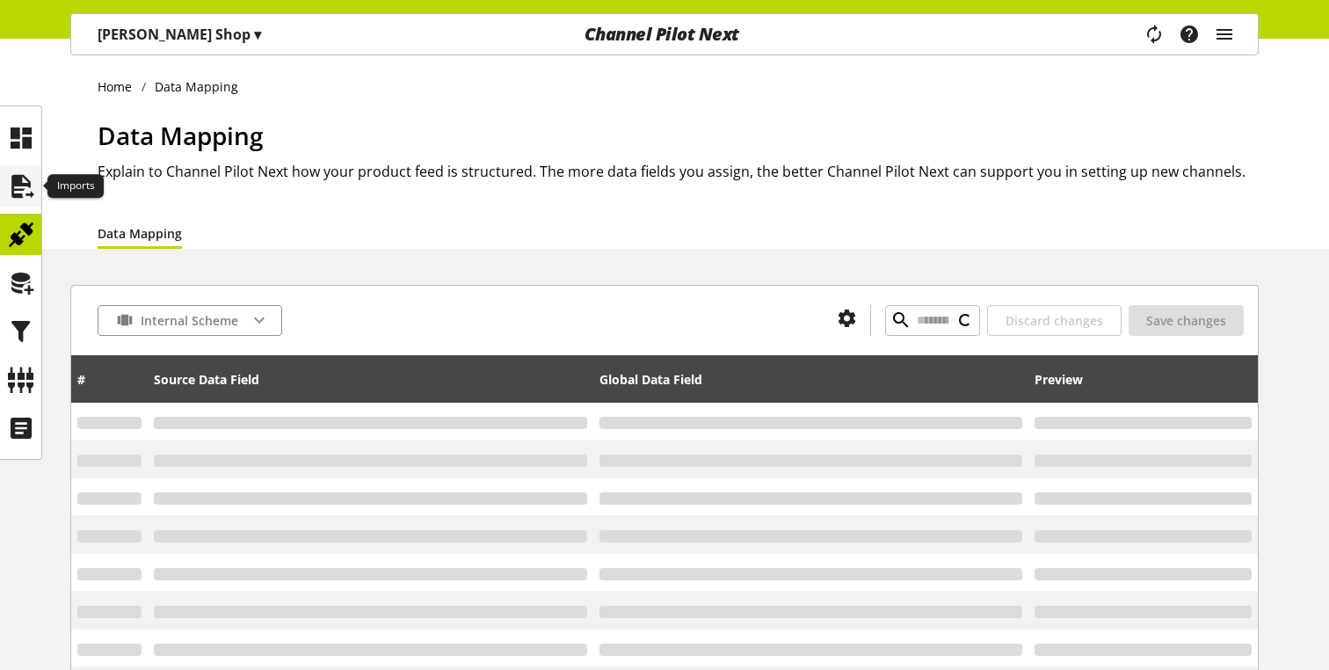
click at [32, 191] on icon at bounding box center [21, 186] width 28 height 35
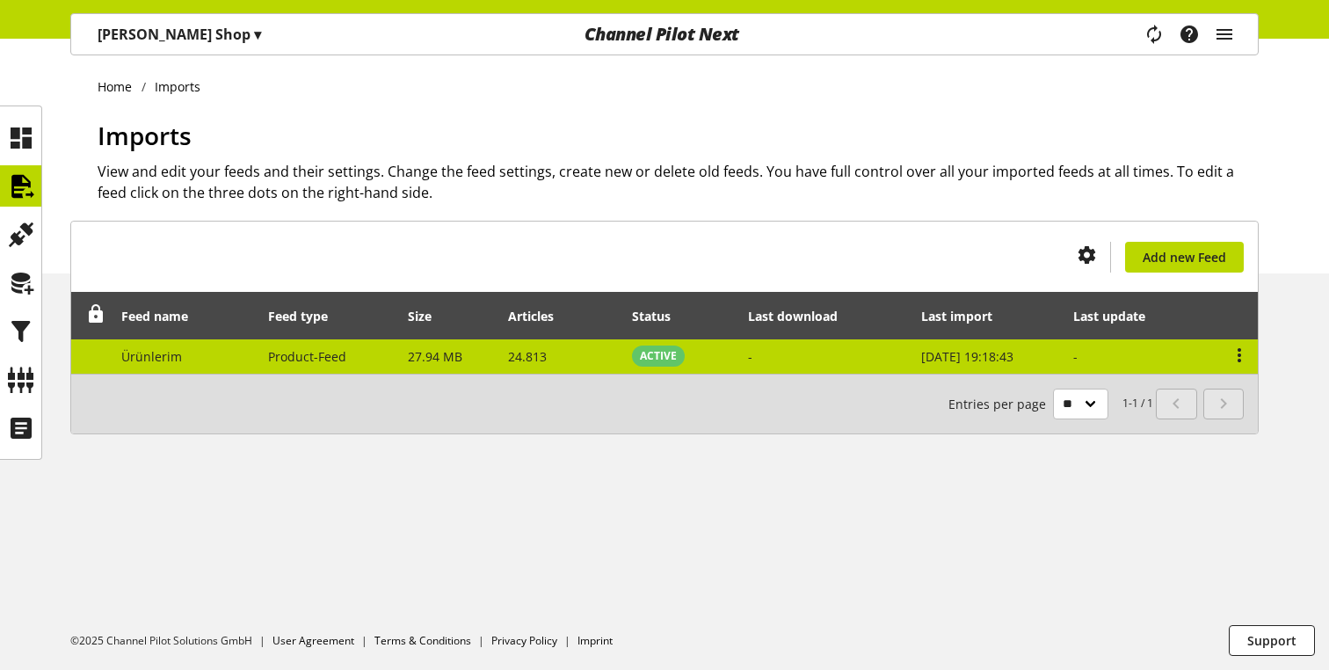
click at [753, 356] on td "-" at bounding box center [825, 356] width 172 height 34
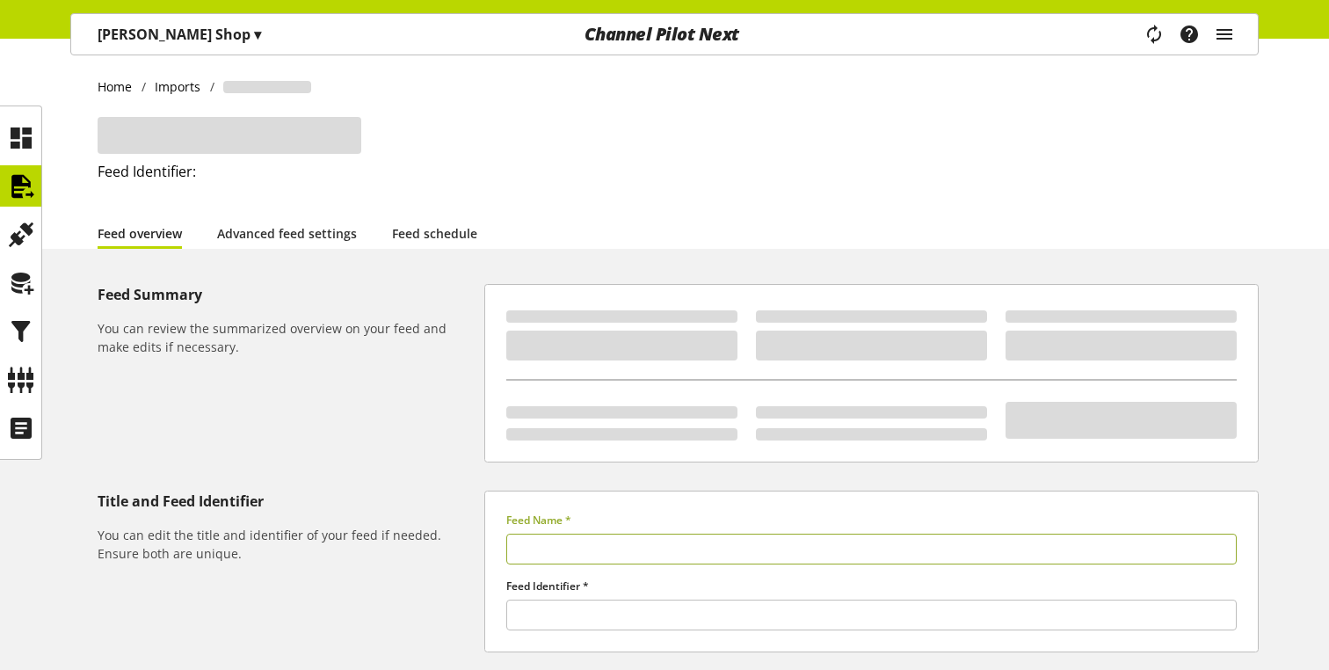
type input "*********"
type input "******"
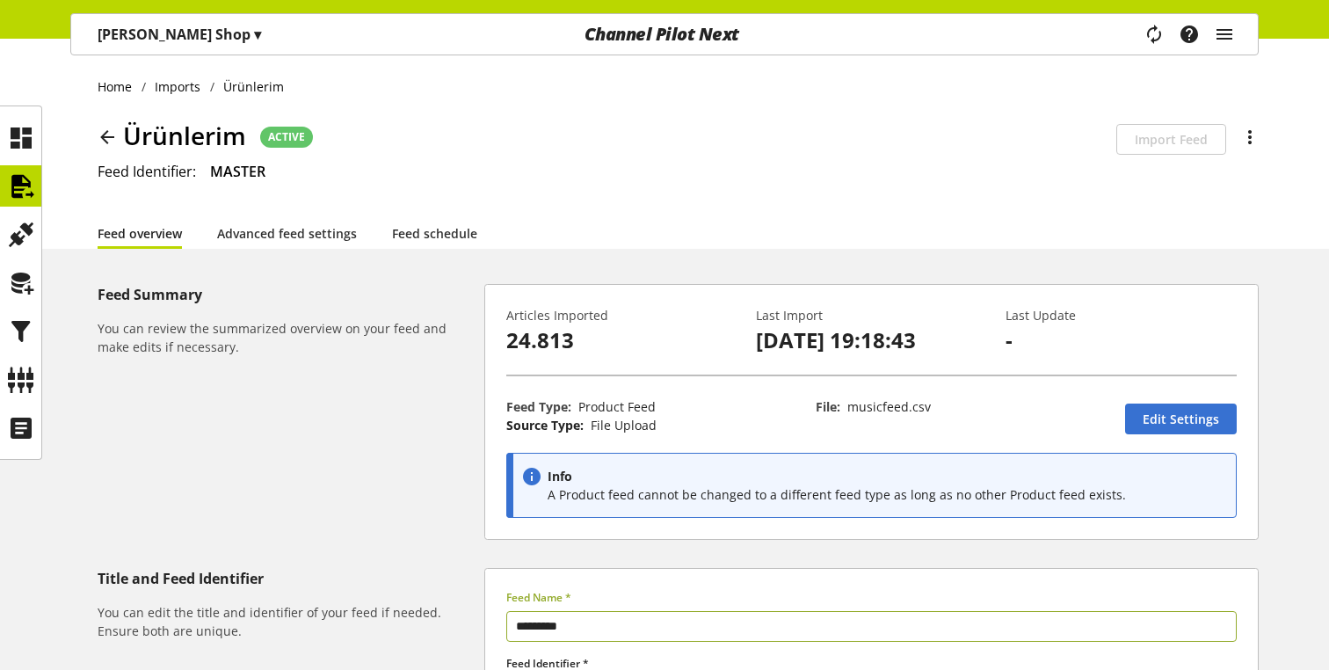
click at [86, 125] on div "Home Imports Ürünlerim Ürünlerim ACTIVE Schedulability is disabled for this fee…" at bounding box center [664, 144] width 1329 height 210
click at [100, 127] on icon at bounding box center [107, 137] width 21 height 32
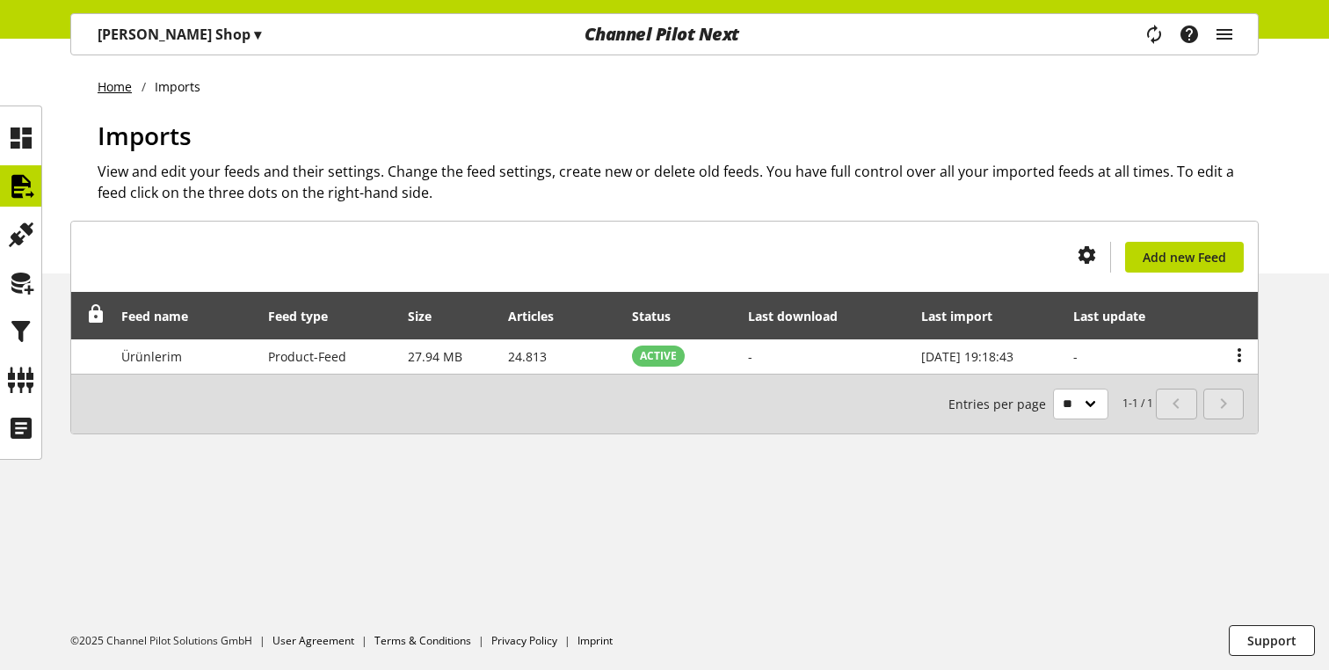
click at [122, 86] on link "Home" at bounding box center [120, 86] width 44 height 18
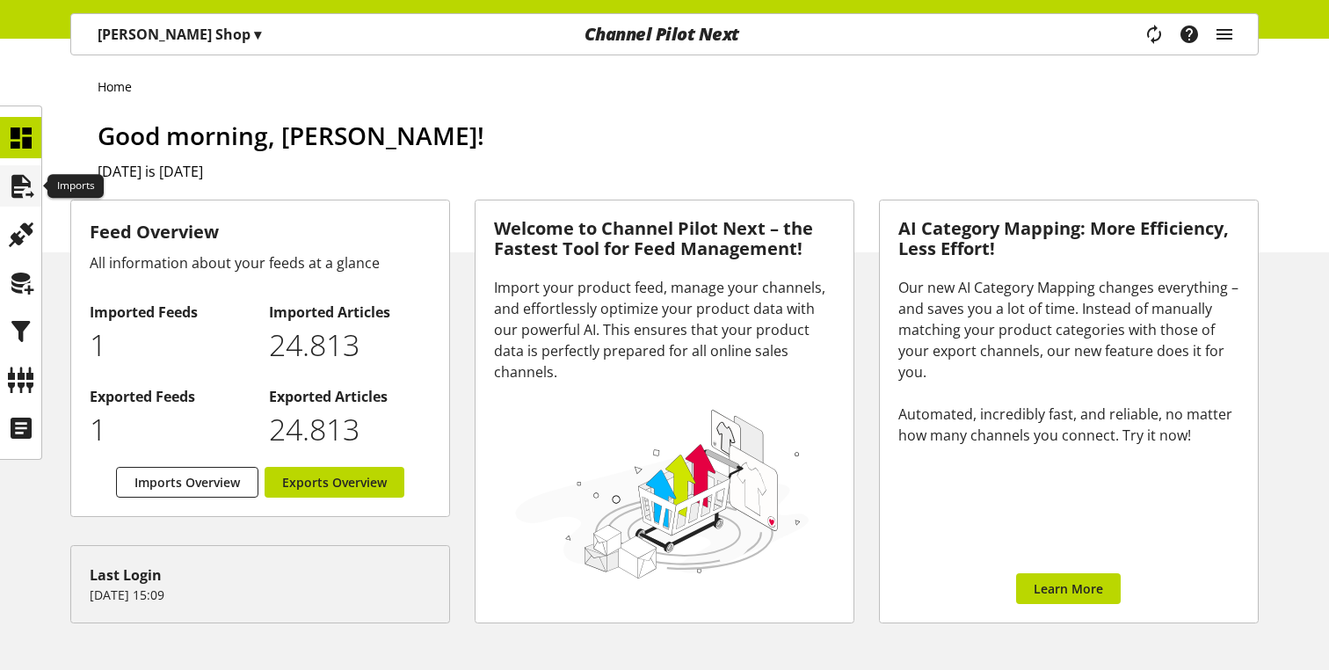
click at [18, 175] on icon at bounding box center [21, 186] width 28 height 35
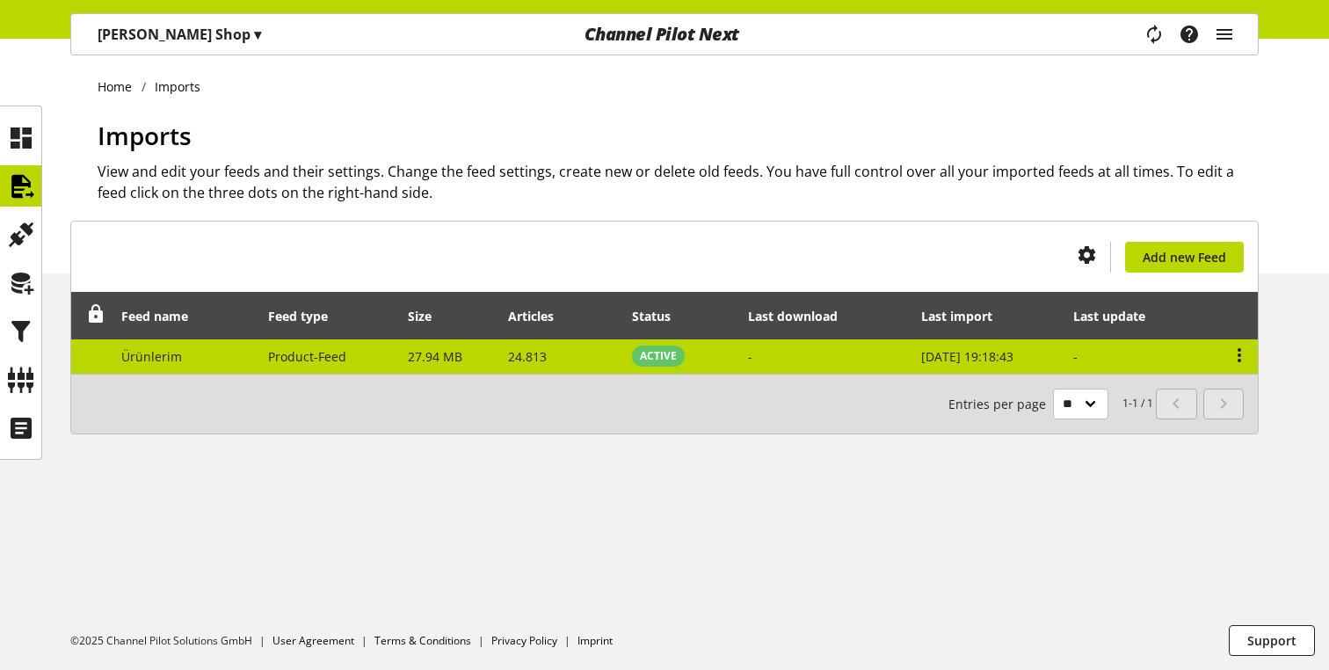
click at [346, 361] on td "Product-Feed" at bounding box center [329, 356] width 140 height 34
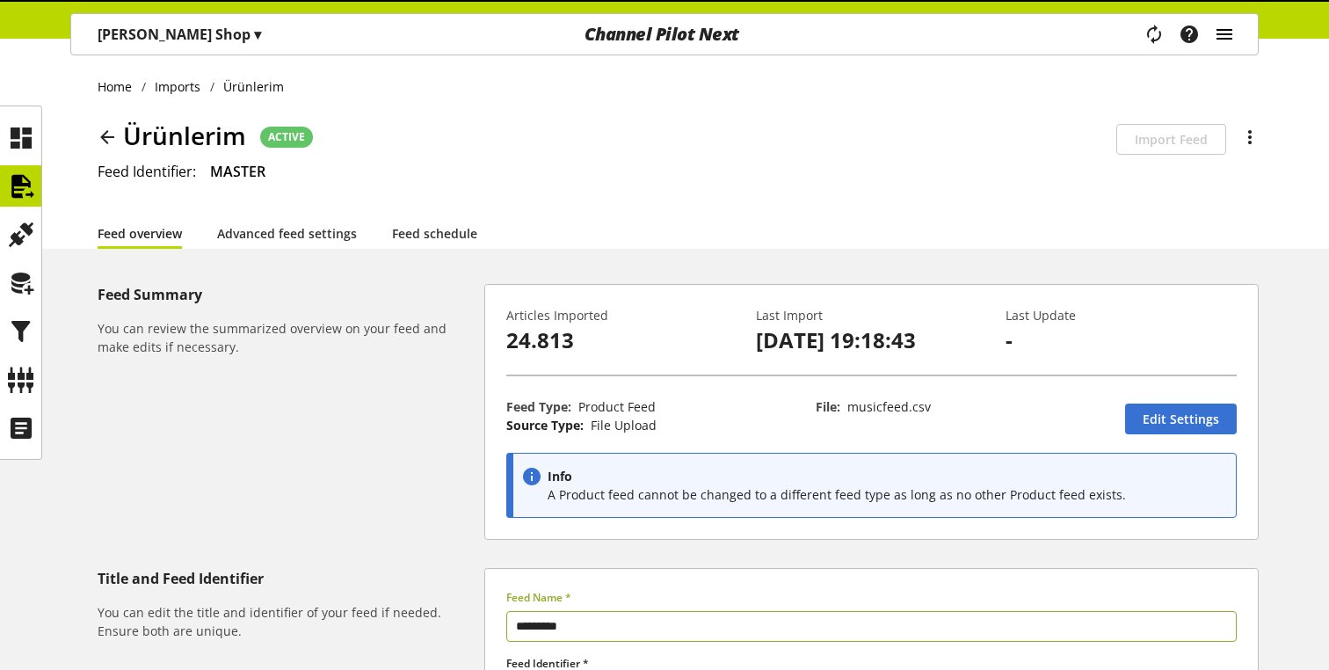
click at [1222, 40] on icon "main navigation" at bounding box center [1224, 34] width 21 height 32
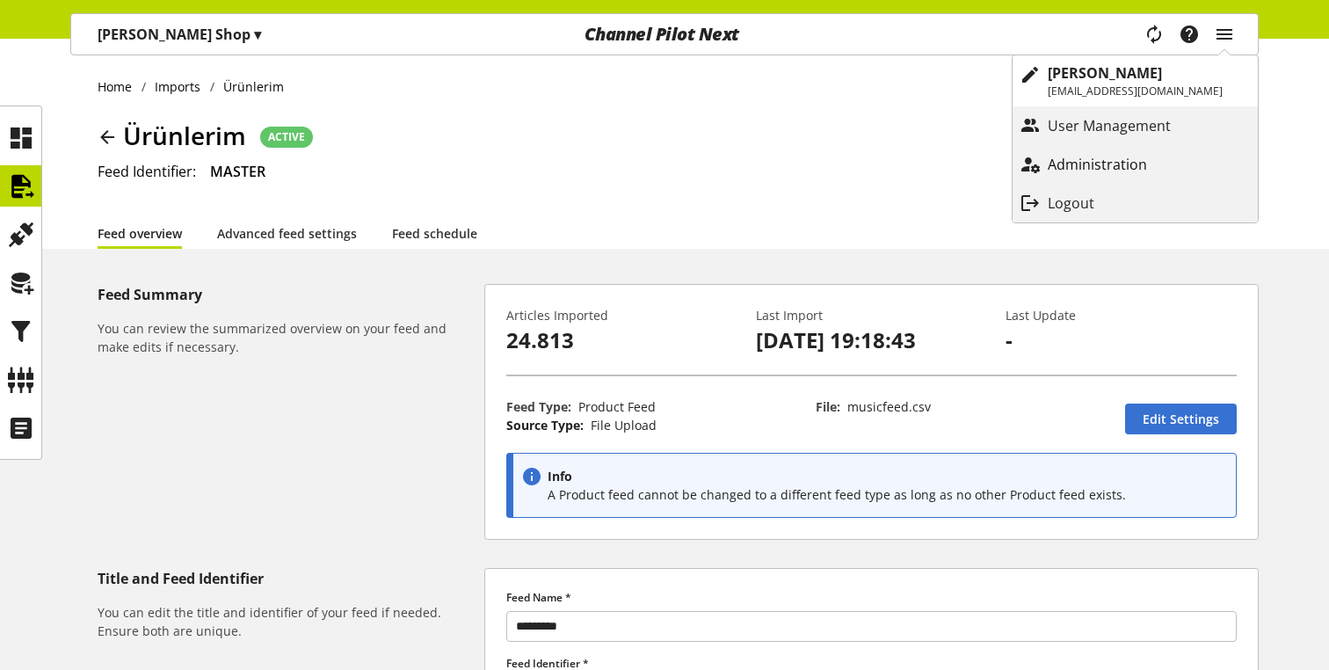
click at [1053, 164] on p "Administration" at bounding box center [1115, 164] width 134 height 21
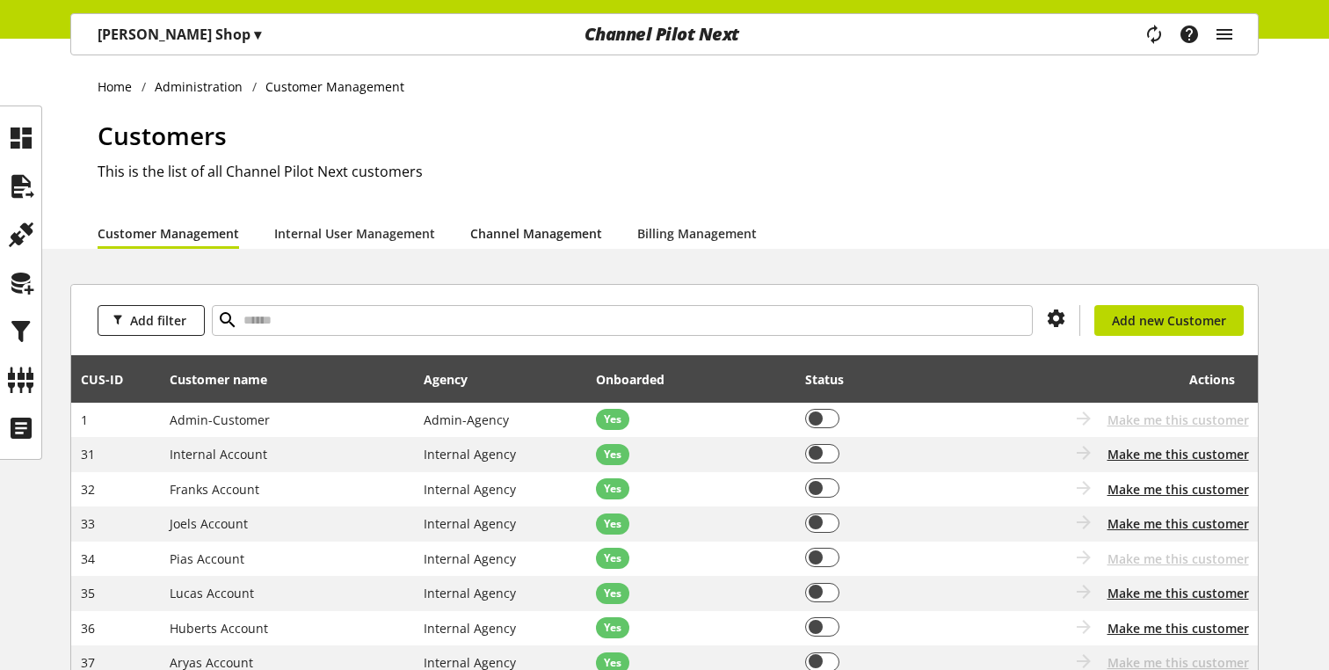
click at [518, 240] on link "Channel Management" at bounding box center [536, 233] width 132 height 18
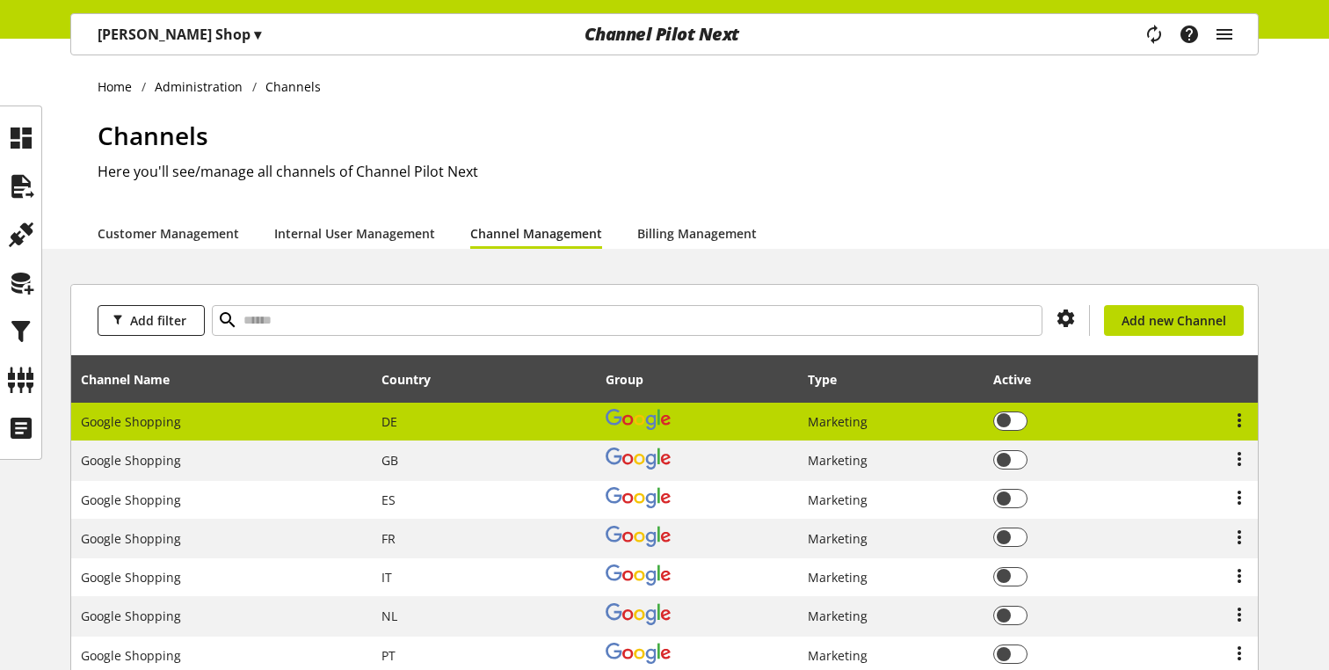
click at [816, 429] on span "Marketing" at bounding box center [838, 421] width 60 height 17
select select "**"
select select "***"
select select "*********"
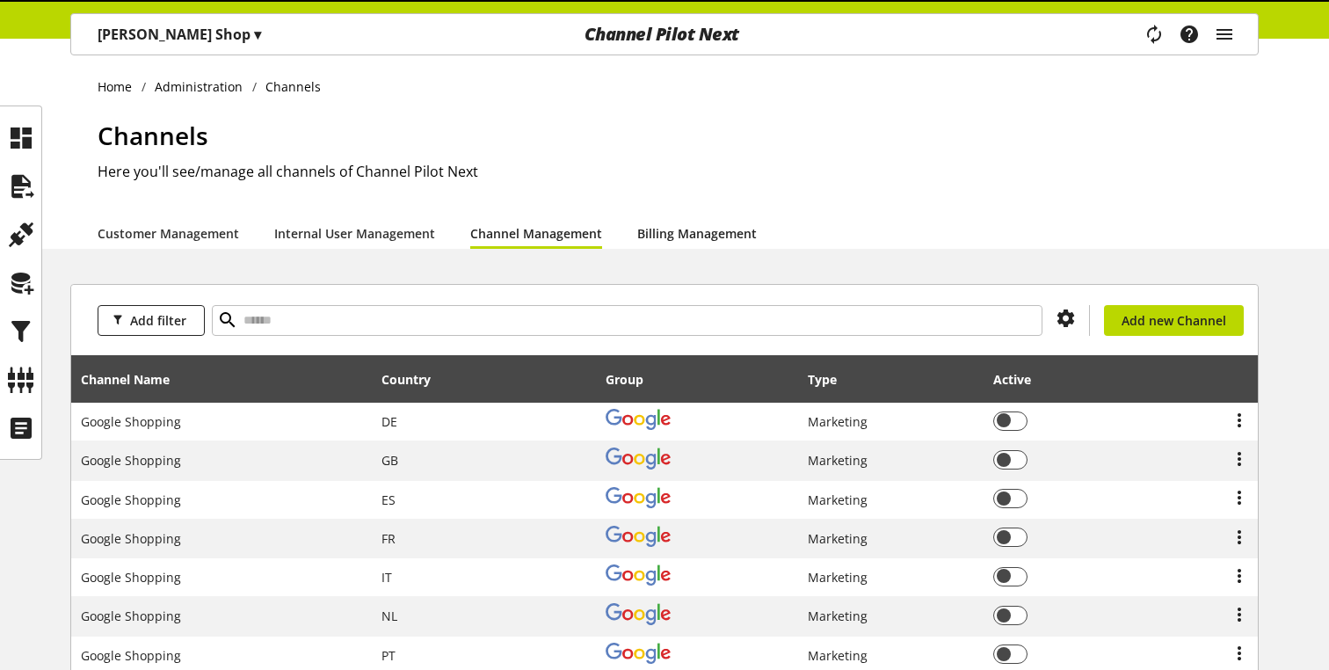
click at [690, 228] on link "Billing Management" at bounding box center [697, 233] width 120 height 18
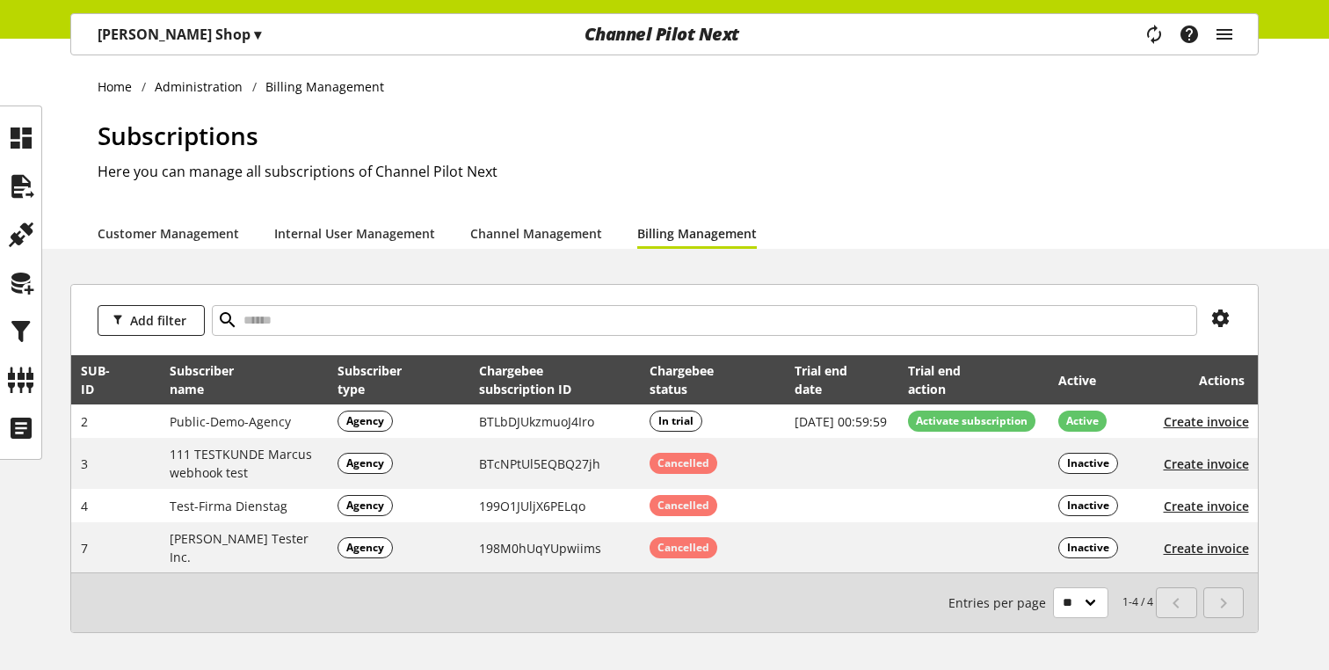
click at [365, 255] on div "Home Administration Billing Management Subscriptions Here you can manage all su…" at bounding box center [664, 386] width 1329 height 695
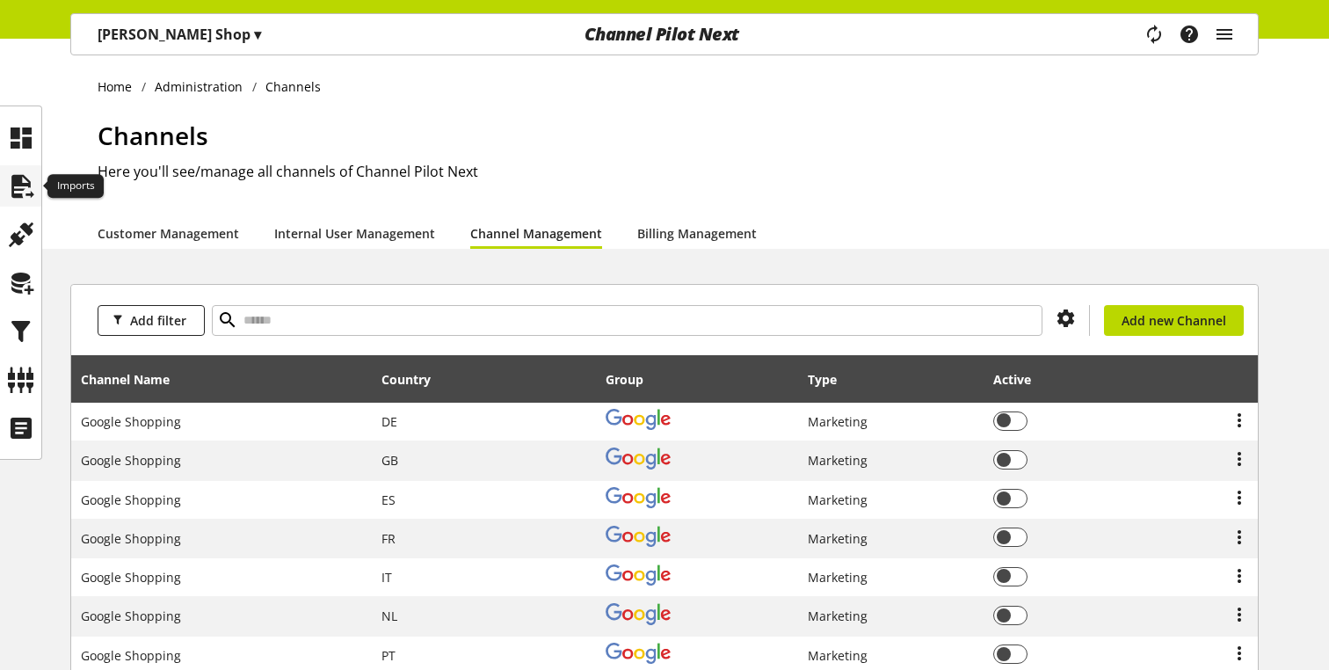
click at [16, 178] on icon at bounding box center [21, 186] width 28 height 35
